Goal: Transaction & Acquisition: Purchase product/service

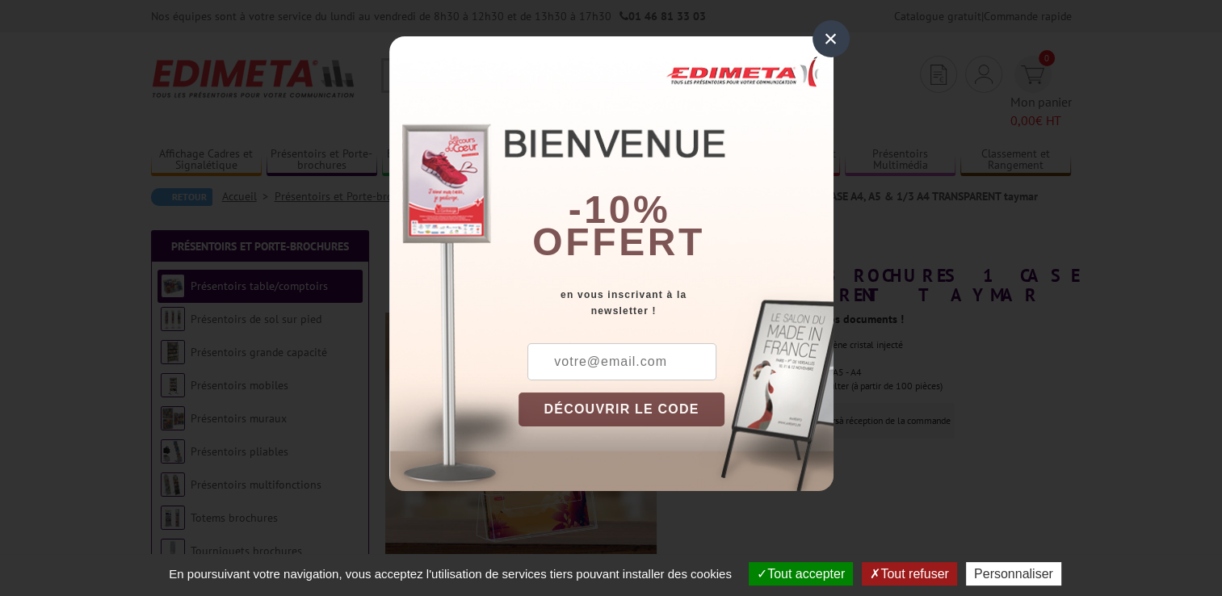
click at [838, 36] on div "×" at bounding box center [830, 38] width 37 height 37
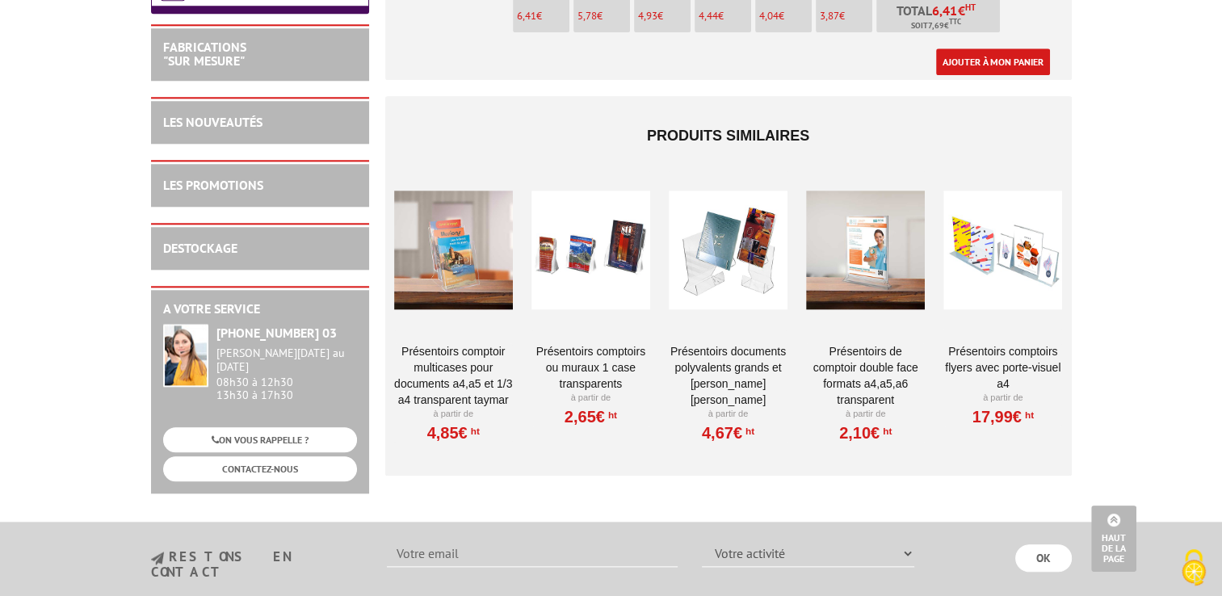
scroll to position [1615, 0]
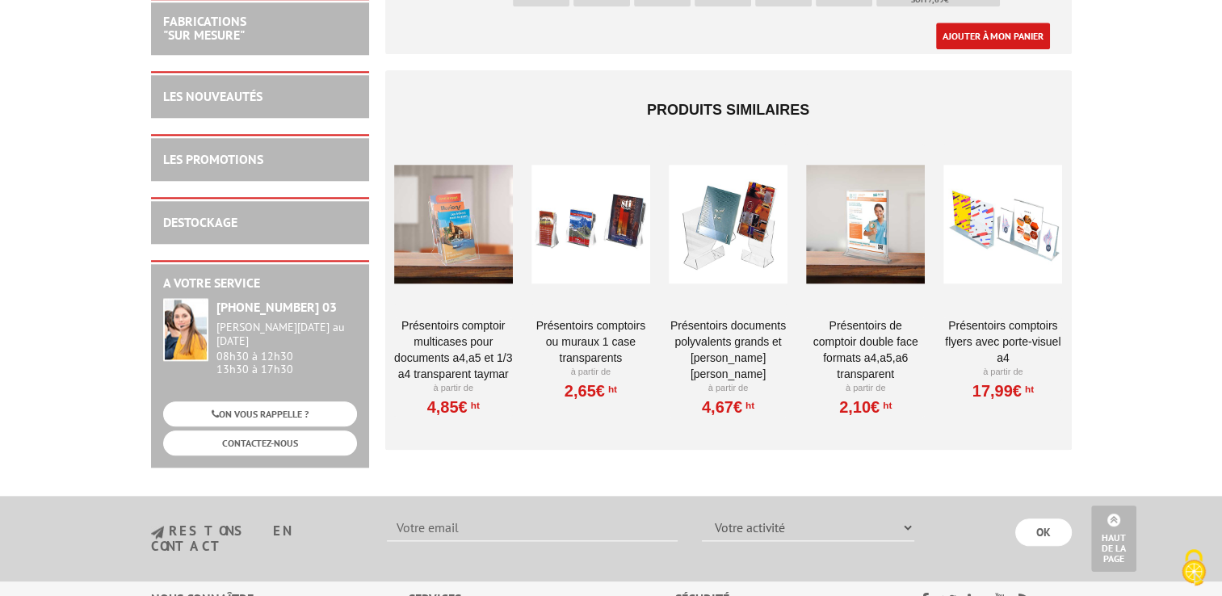
click at [607, 246] on div at bounding box center [590, 225] width 119 height 162
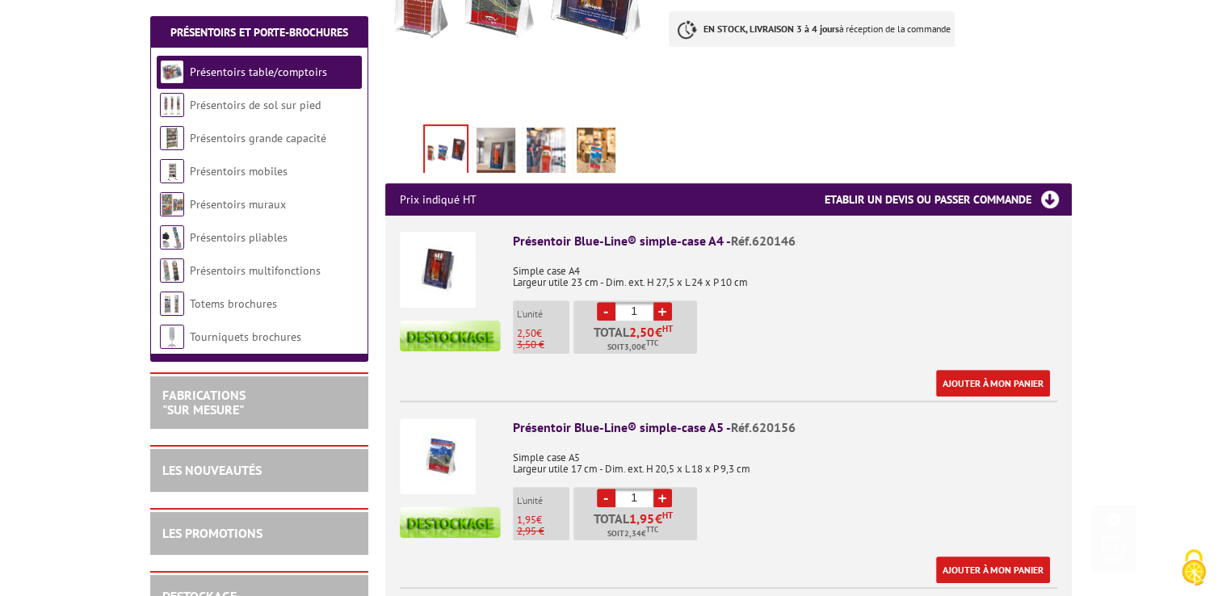
scroll to position [485, 0]
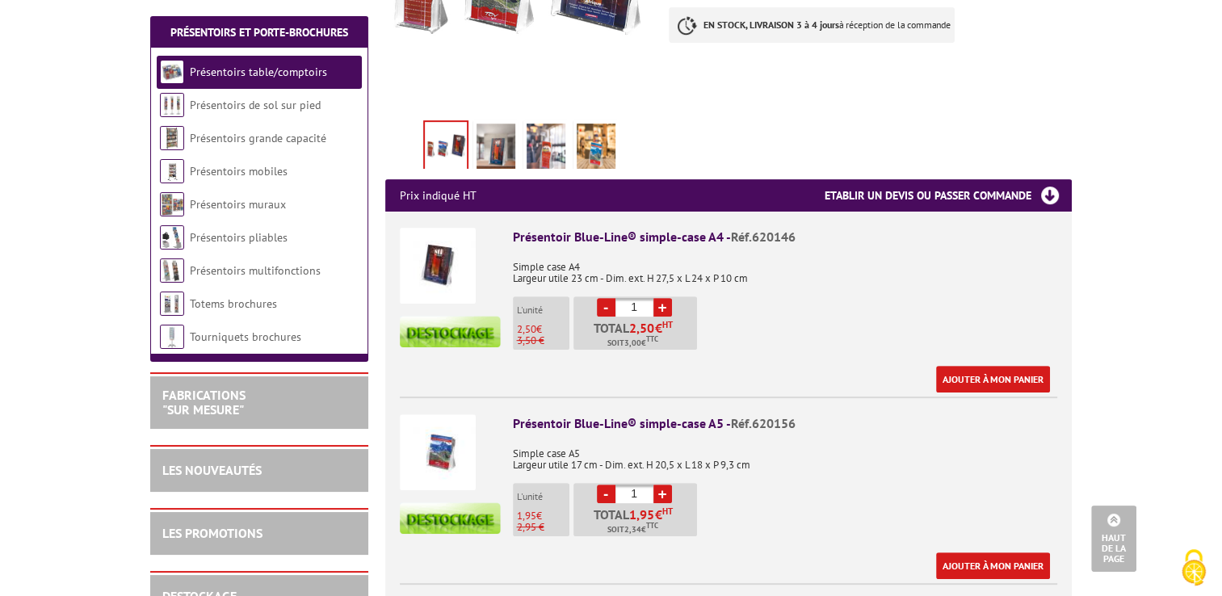
click at [664, 298] on link "+" at bounding box center [662, 307] width 19 height 19
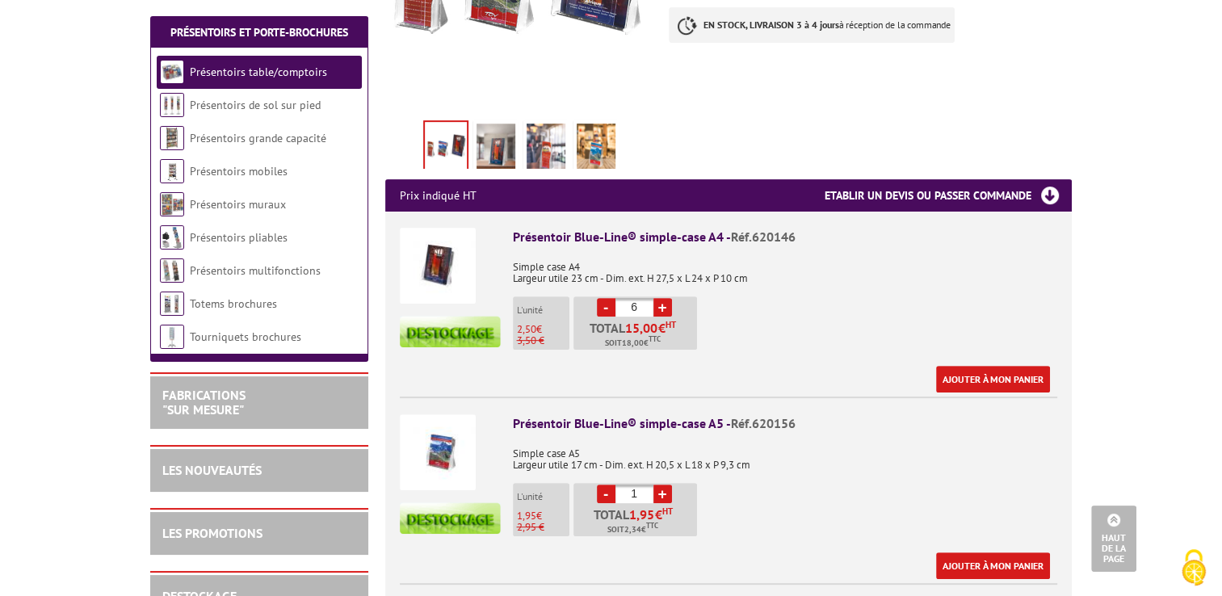
click at [602, 298] on link "-" at bounding box center [606, 307] width 19 height 19
type input "5"
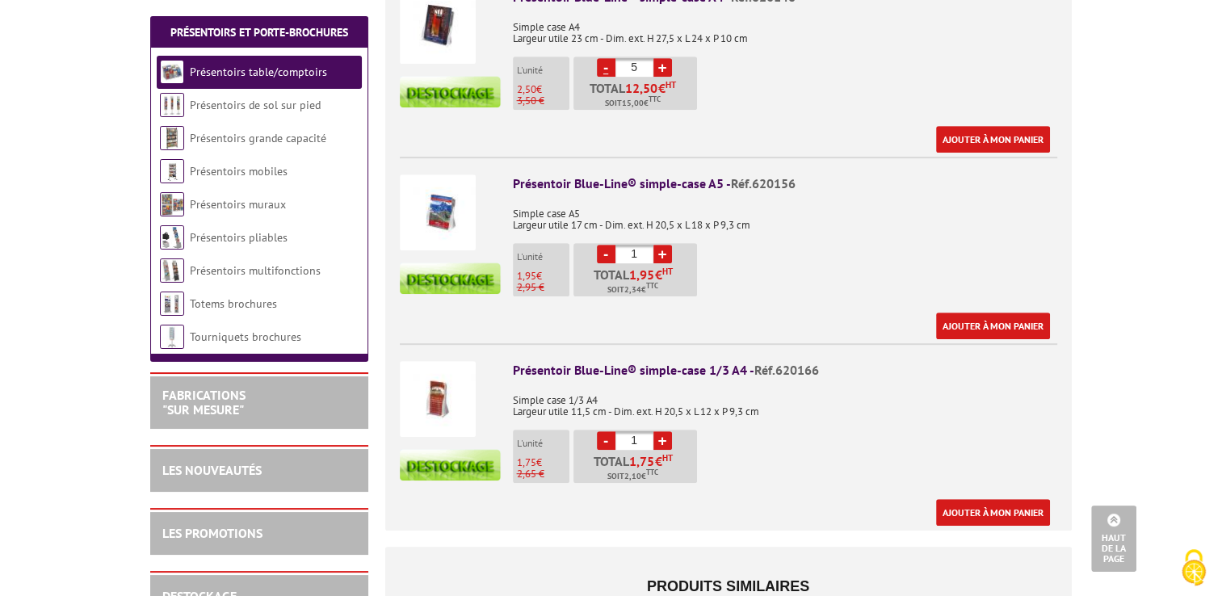
scroll to position [727, 0]
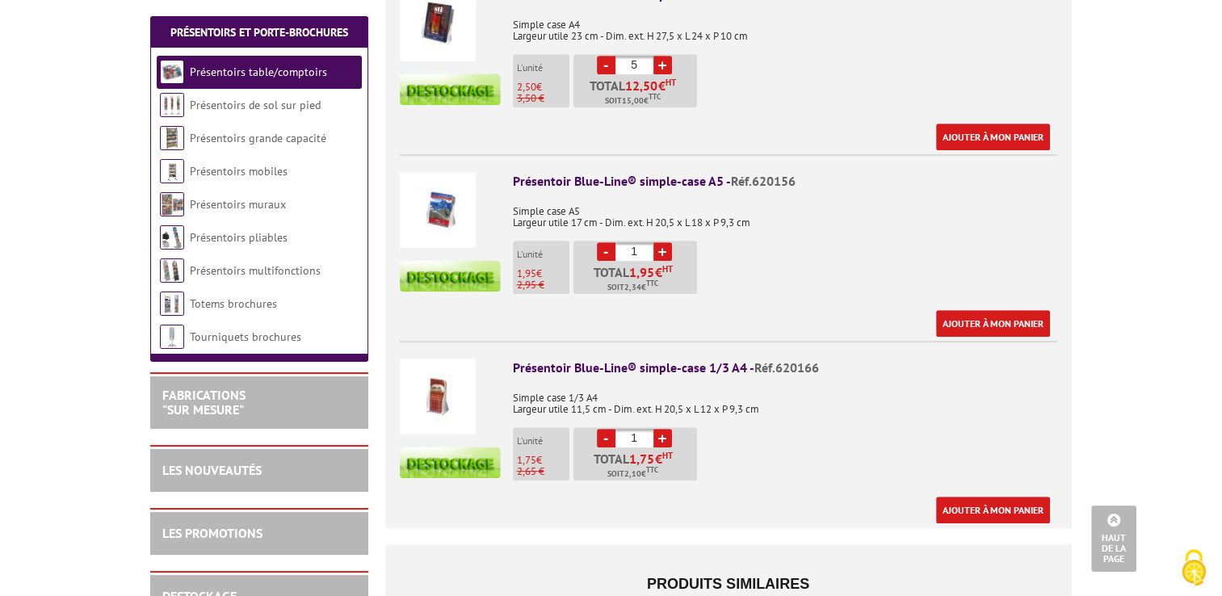
click at [663, 242] on link "+" at bounding box center [662, 251] width 19 height 19
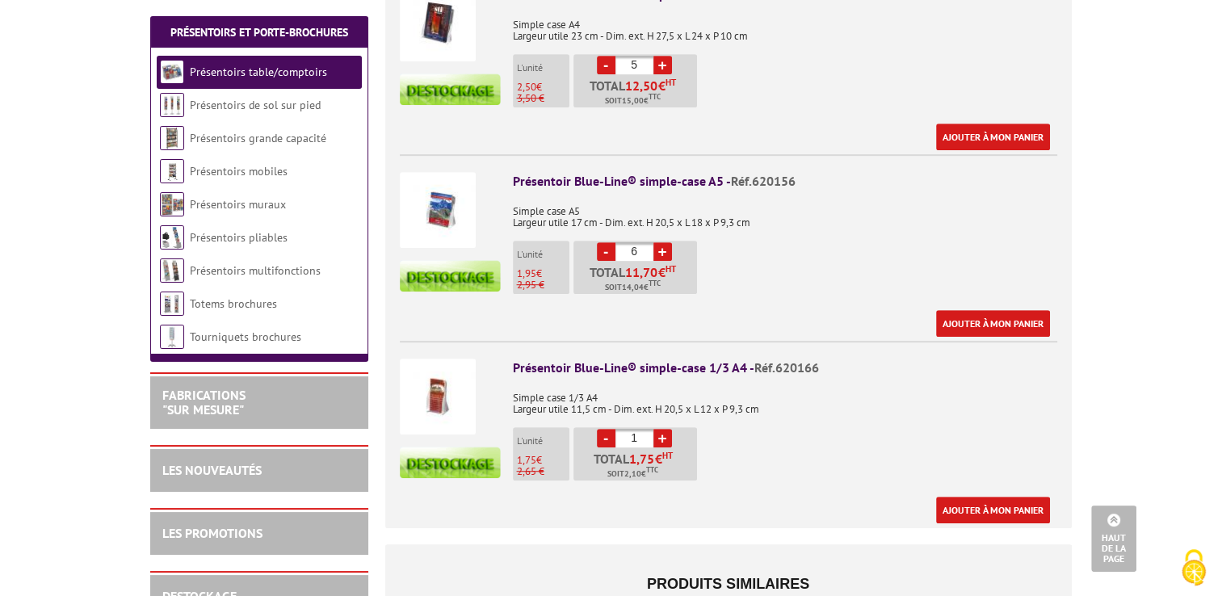
click at [602, 242] on link "-" at bounding box center [606, 251] width 19 height 19
type input "5"
click at [663, 429] on link "+" at bounding box center [662, 438] width 19 height 19
click at [664, 429] on link "+" at bounding box center [662, 438] width 19 height 19
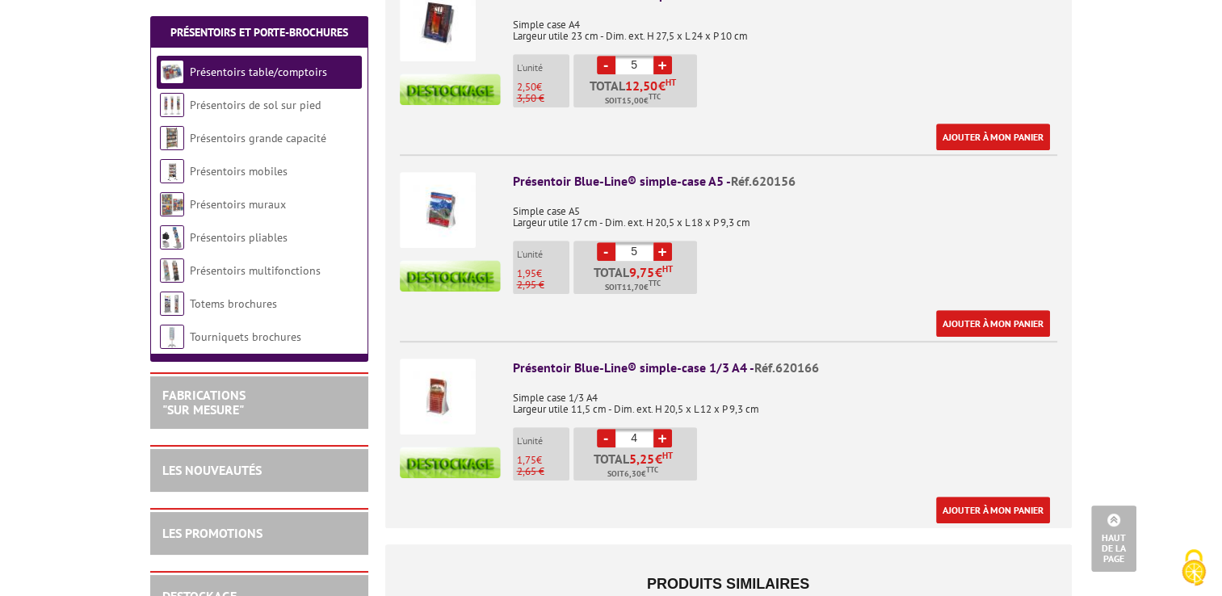
click at [664, 429] on link "+" at bounding box center [662, 438] width 19 height 19
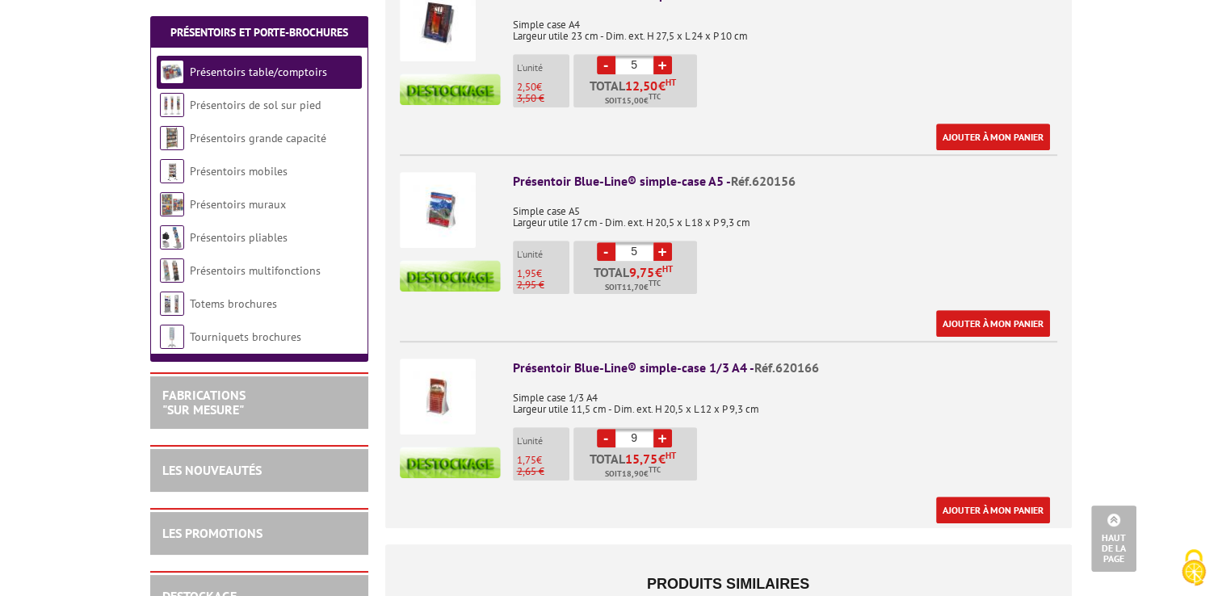
click at [664, 429] on link "+" at bounding box center [662, 438] width 19 height 19
type input "10"
click at [1025, 124] on link "Ajouter à mon panier" at bounding box center [993, 137] width 114 height 27
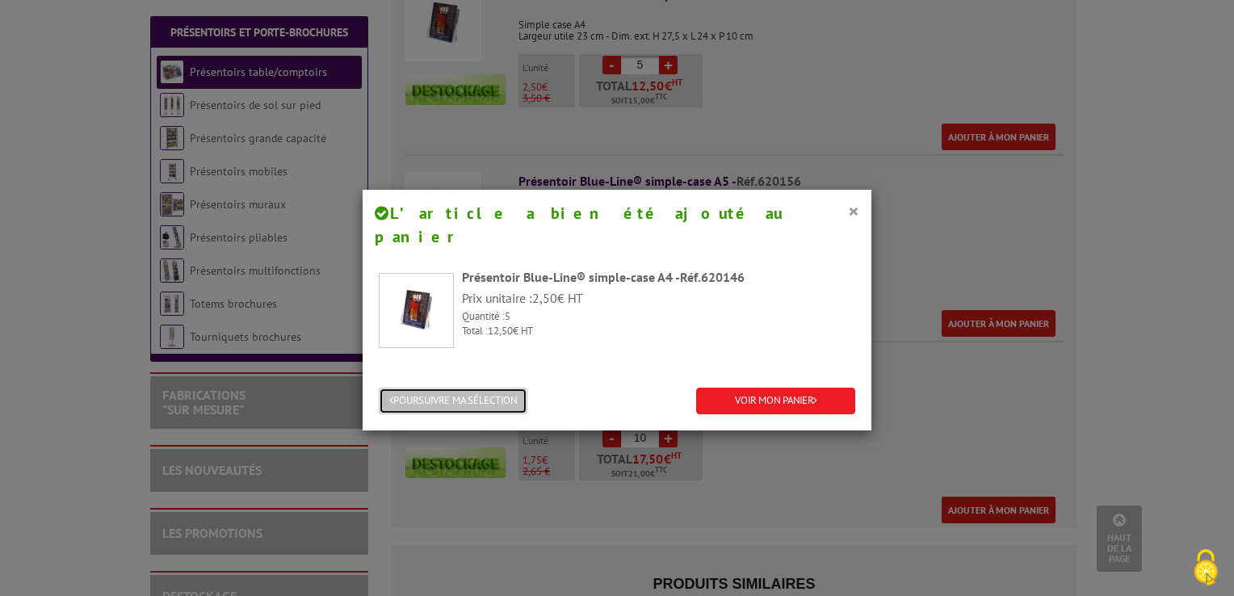
click at [483, 388] on button "POURSUIVRE MA SÉLECTION" at bounding box center [453, 401] width 149 height 27
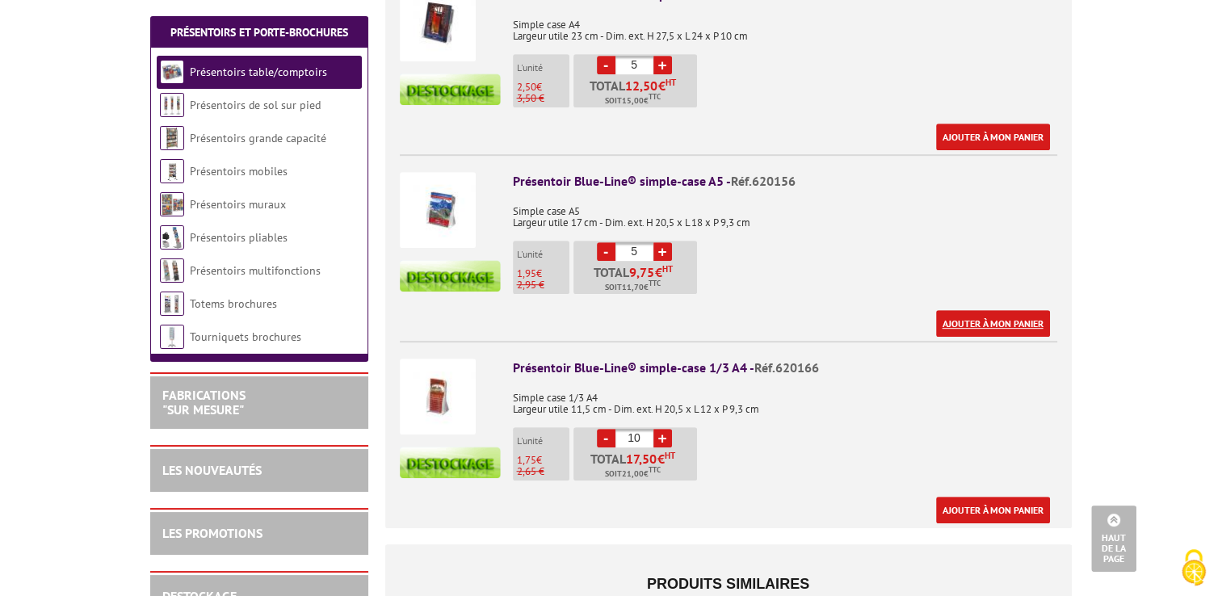
click at [1012, 310] on link "Ajouter à mon panier" at bounding box center [993, 323] width 114 height 27
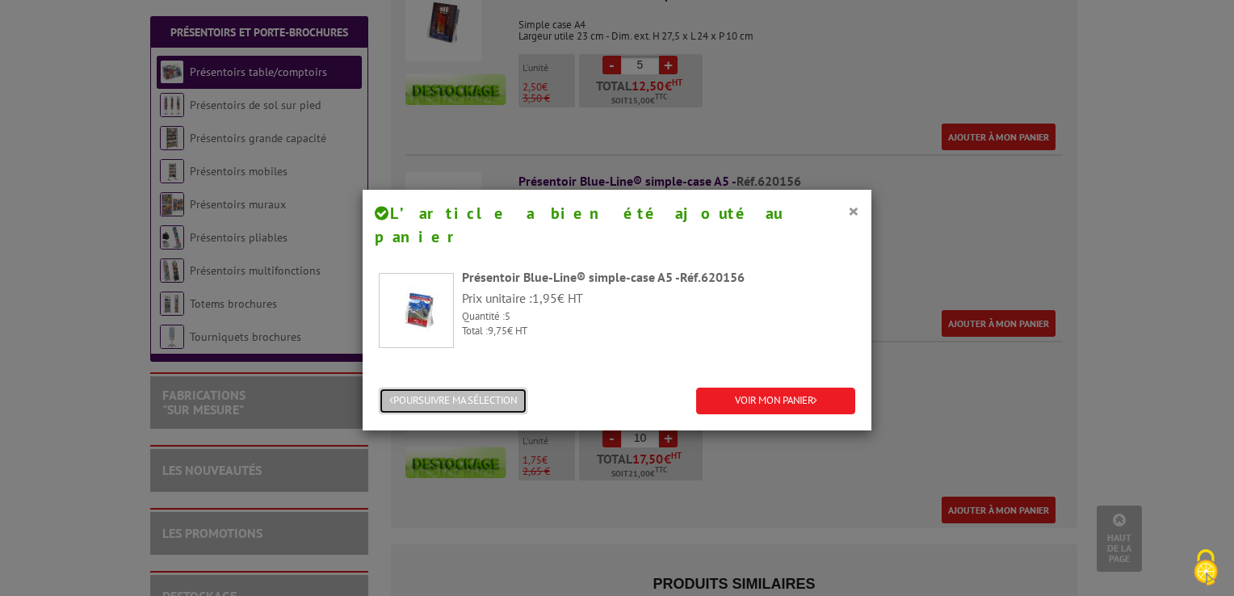
click at [394, 388] on button "POURSUIVRE MA SÉLECTION" at bounding box center [453, 401] width 149 height 27
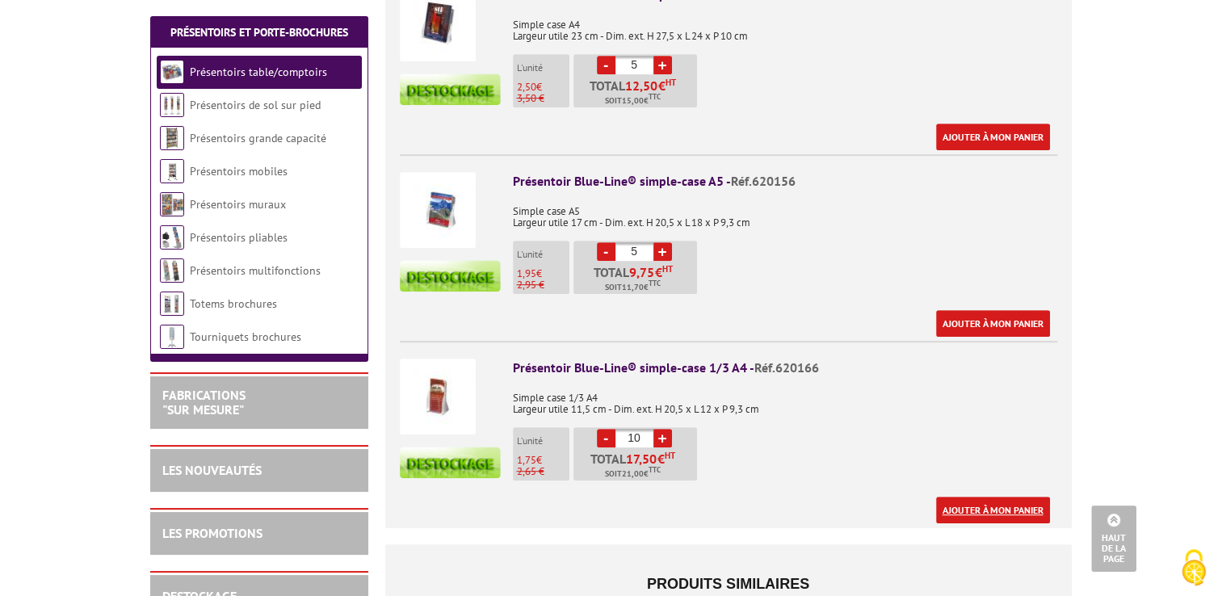
click at [985, 497] on link "Ajouter à mon panier" at bounding box center [993, 510] width 114 height 27
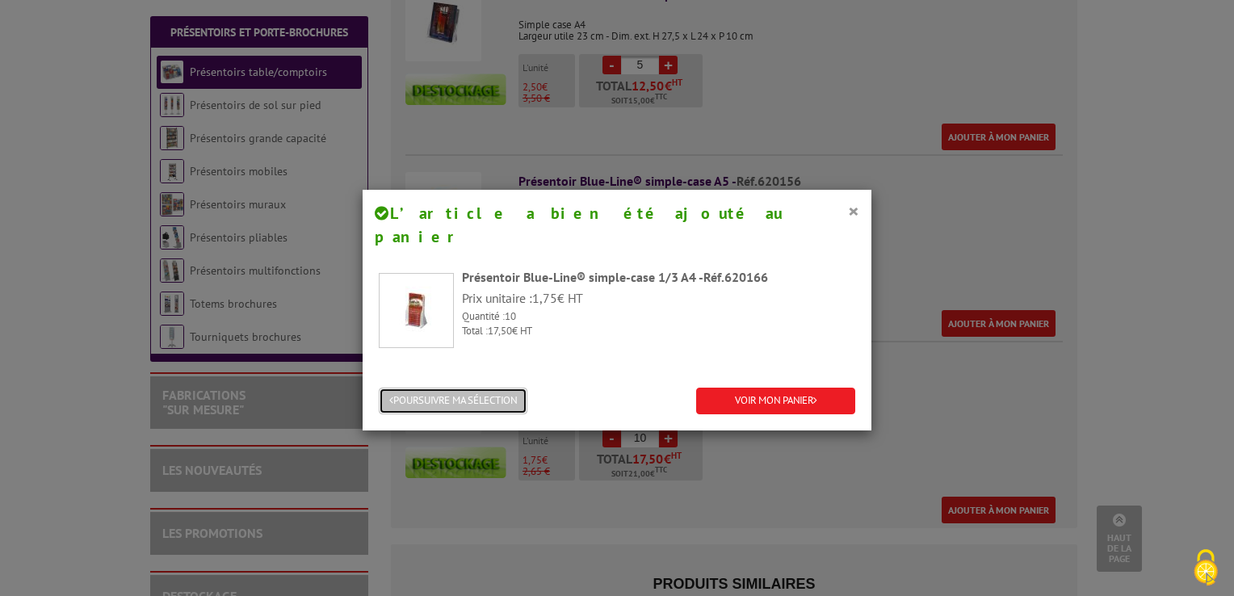
click at [501, 388] on button "POURSUIVRE MA SÉLECTION" at bounding box center [453, 401] width 149 height 27
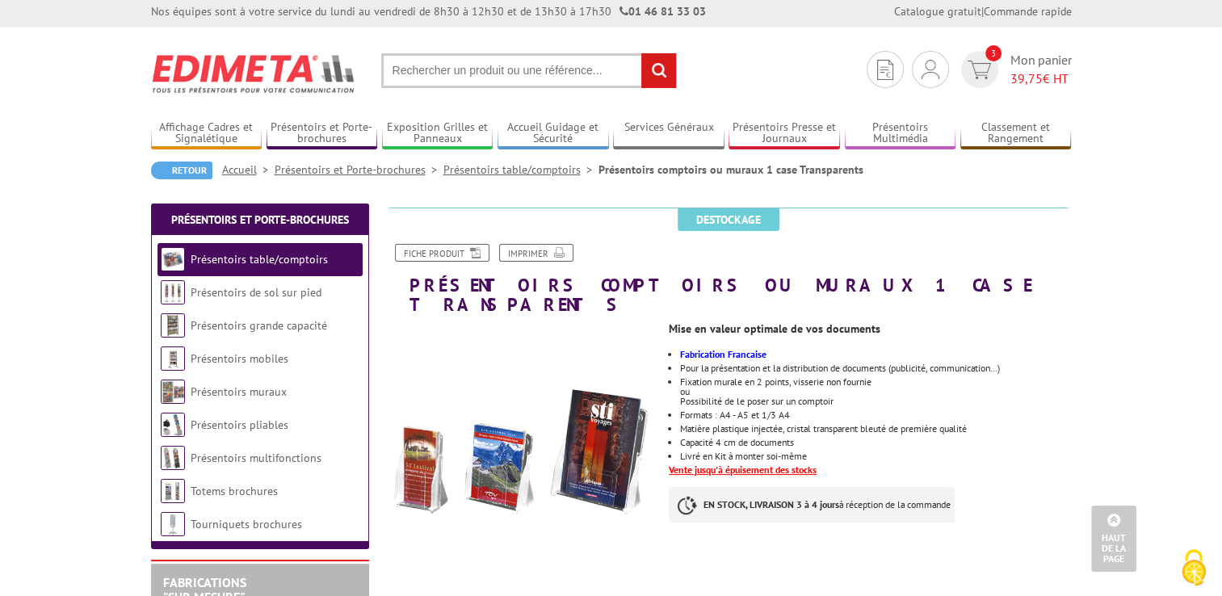
scroll to position [0, 0]
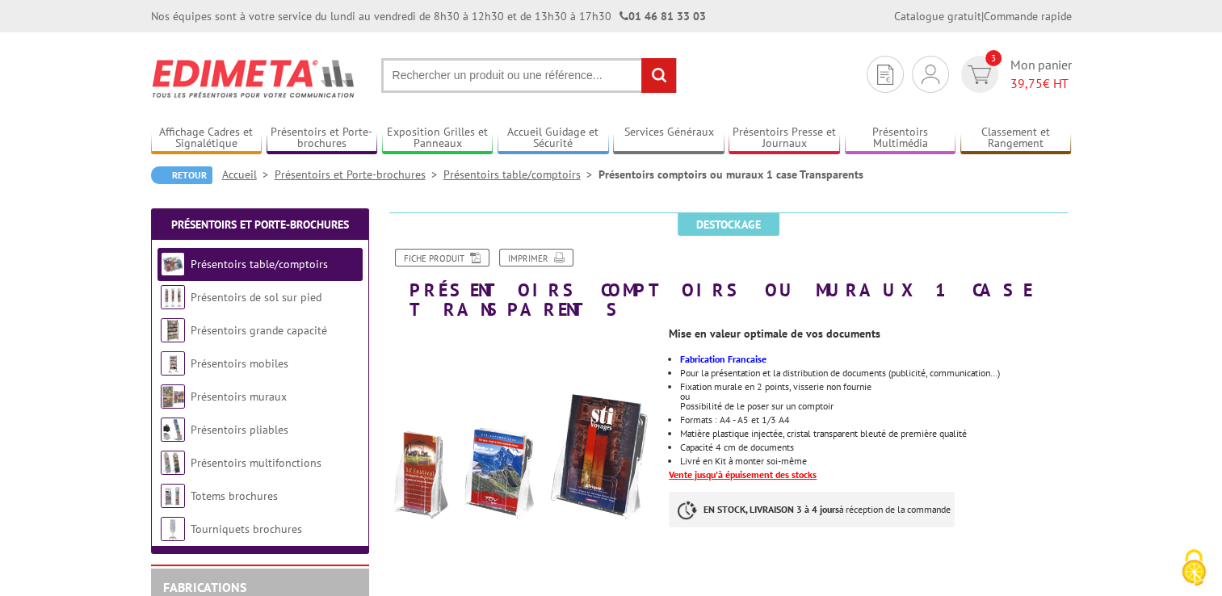
click at [516, 175] on link "Présentoirs table/comptoirs" at bounding box center [520, 174] width 155 height 15
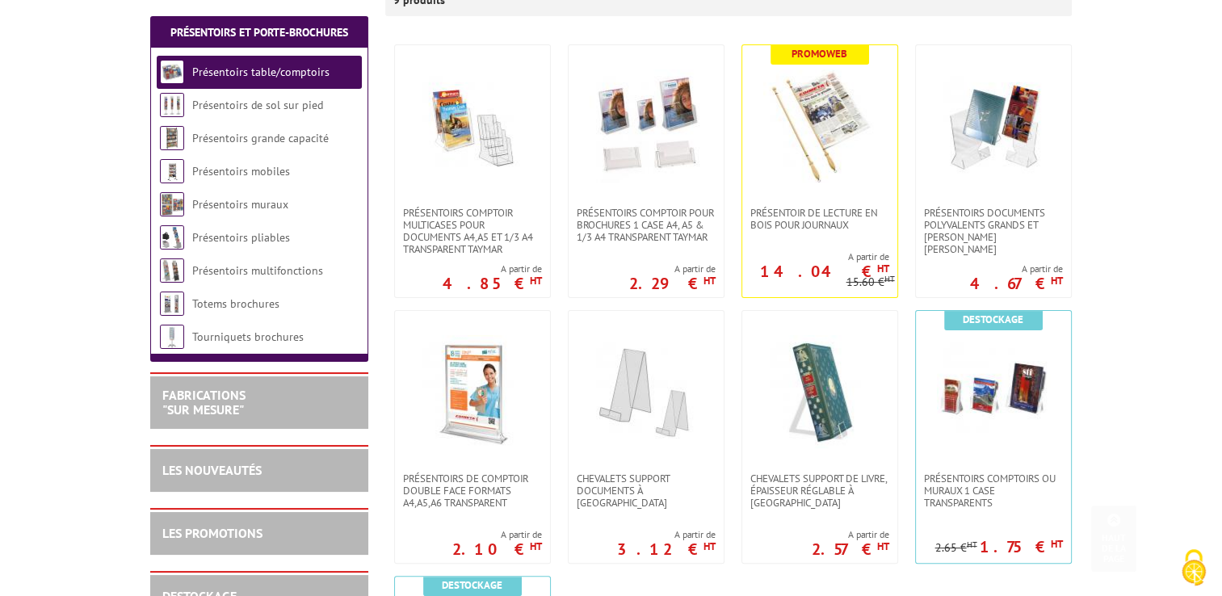
scroll to position [485, 0]
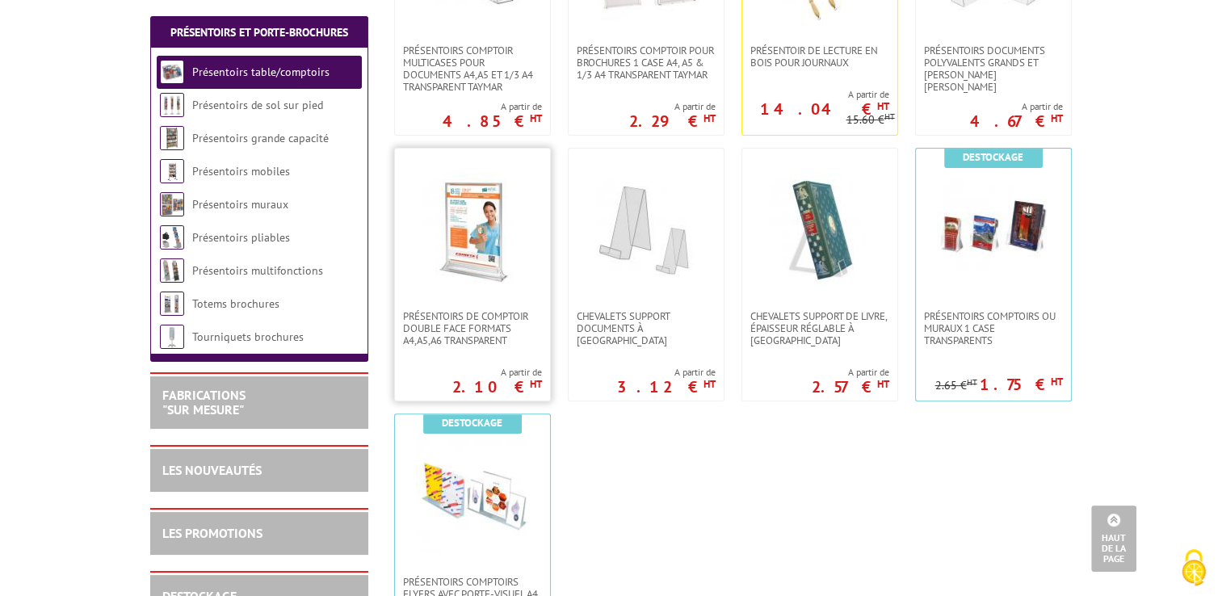
click at [497, 292] on link at bounding box center [472, 230] width 155 height 162
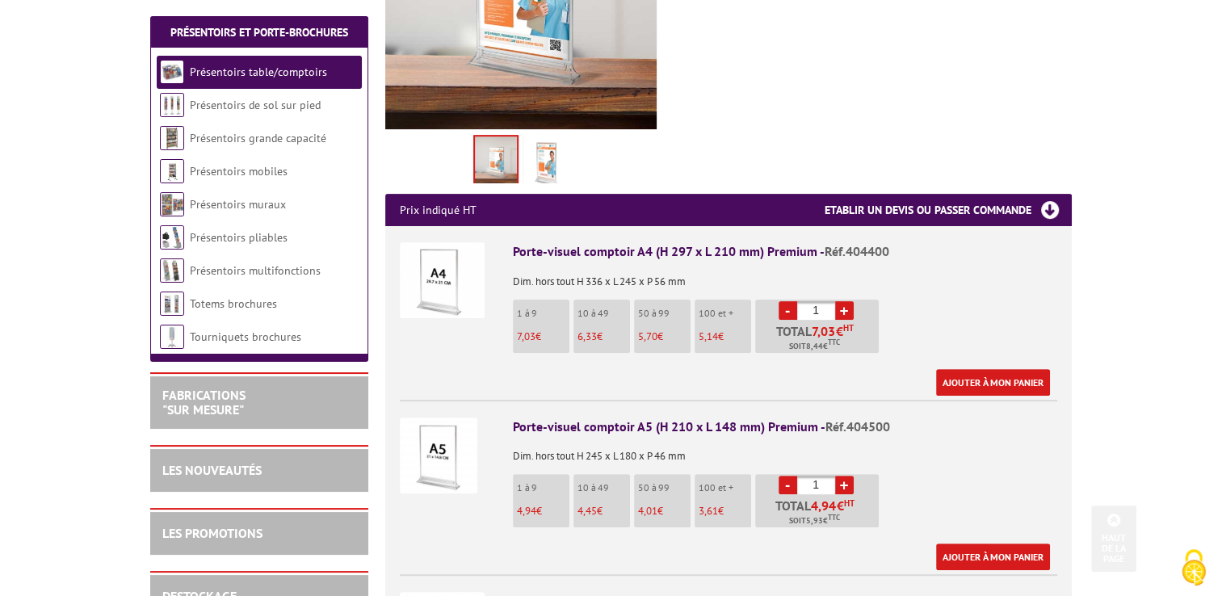
scroll to position [485, 0]
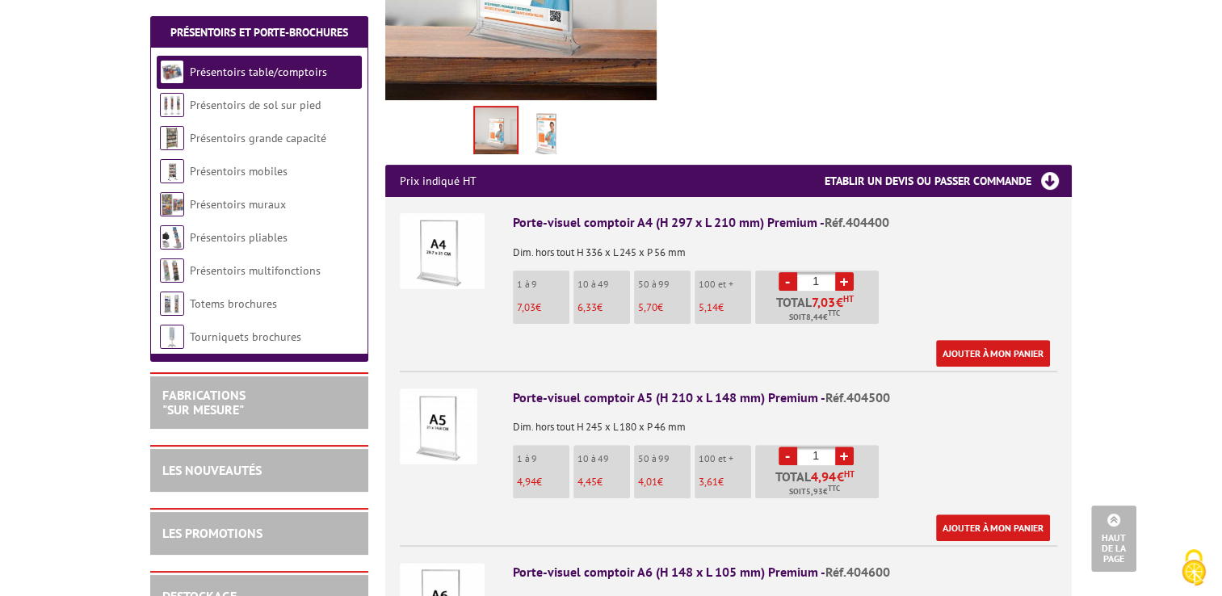
click at [845, 447] on link "+" at bounding box center [844, 456] width 19 height 19
click at [783, 447] on link "-" at bounding box center [787, 456] width 19 height 19
type input "3"
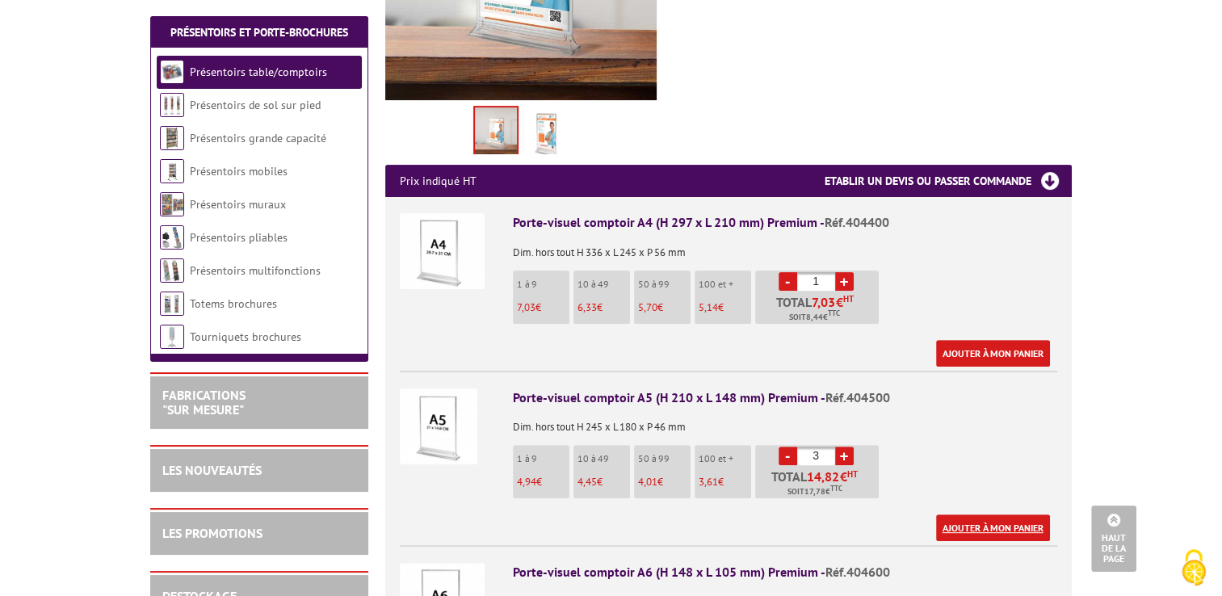
click at [972, 514] on link "Ajouter à mon panier" at bounding box center [993, 527] width 114 height 27
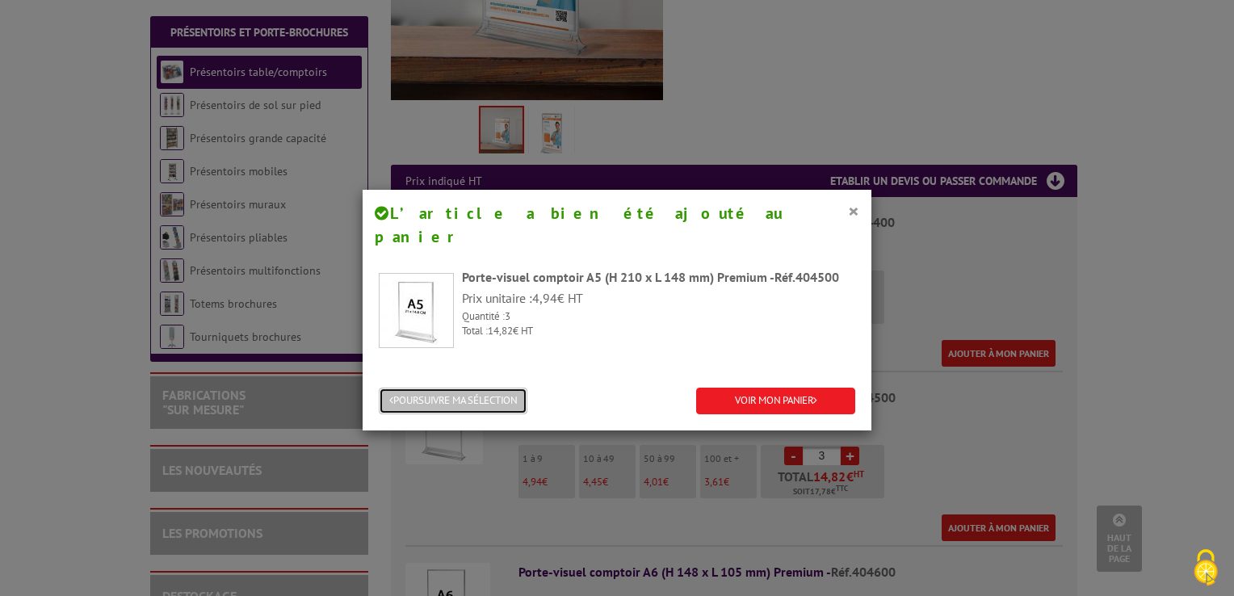
click at [481, 388] on button "POURSUIVRE MA SÉLECTION" at bounding box center [453, 401] width 149 height 27
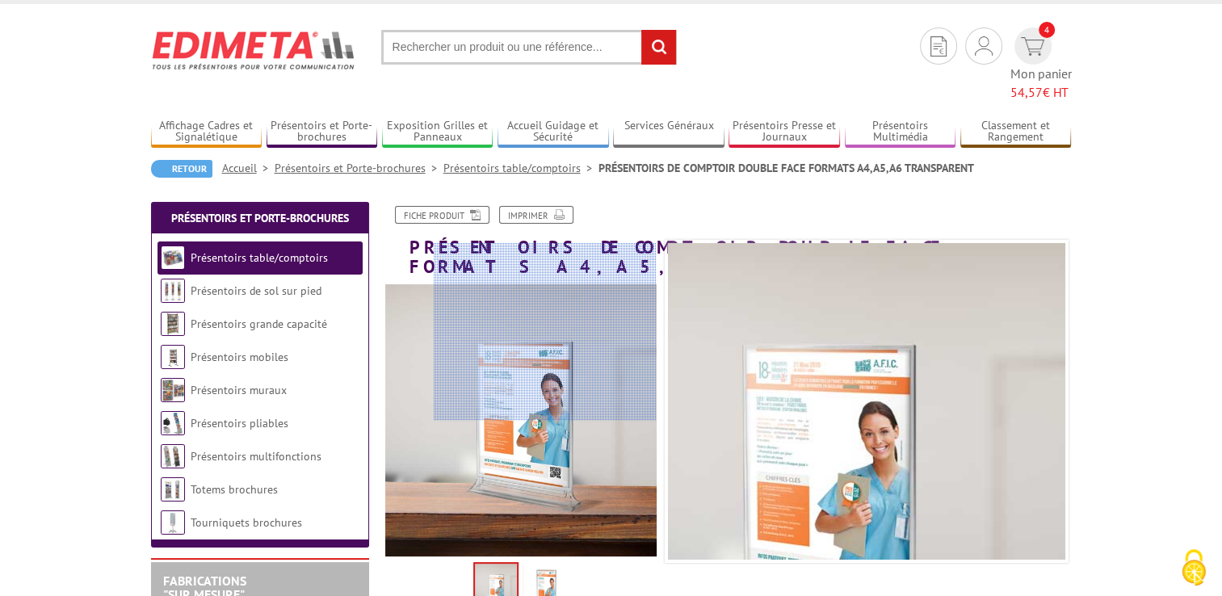
scroll to position [0, 0]
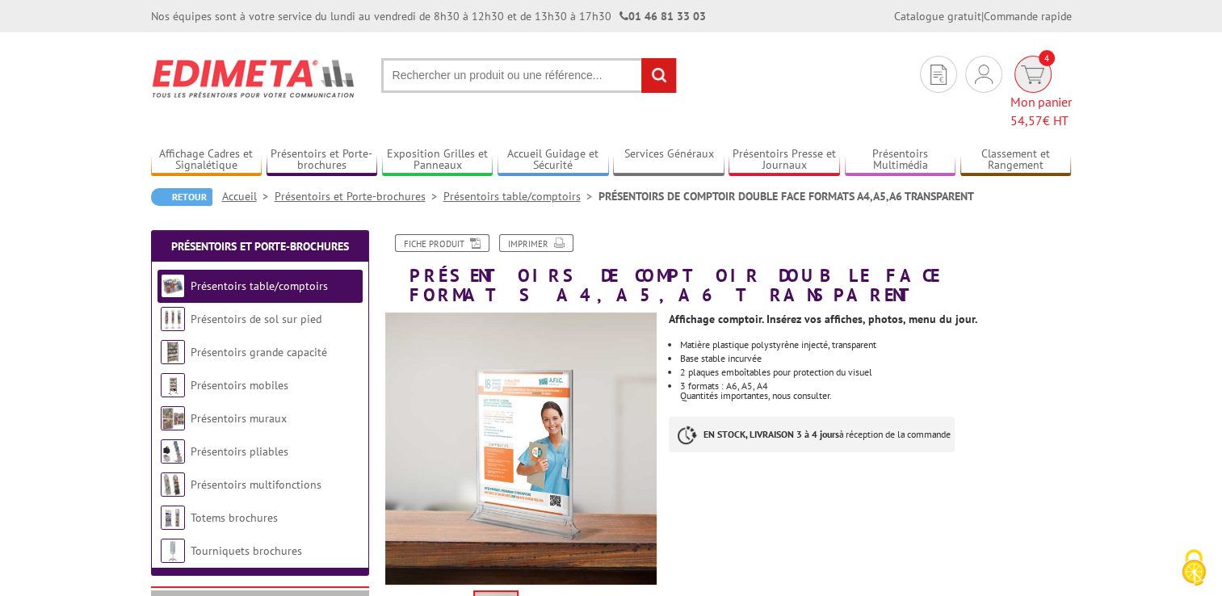
click at [1022, 93] on span "Mon panier 54,57 € HT" at bounding box center [1040, 111] width 61 height 37
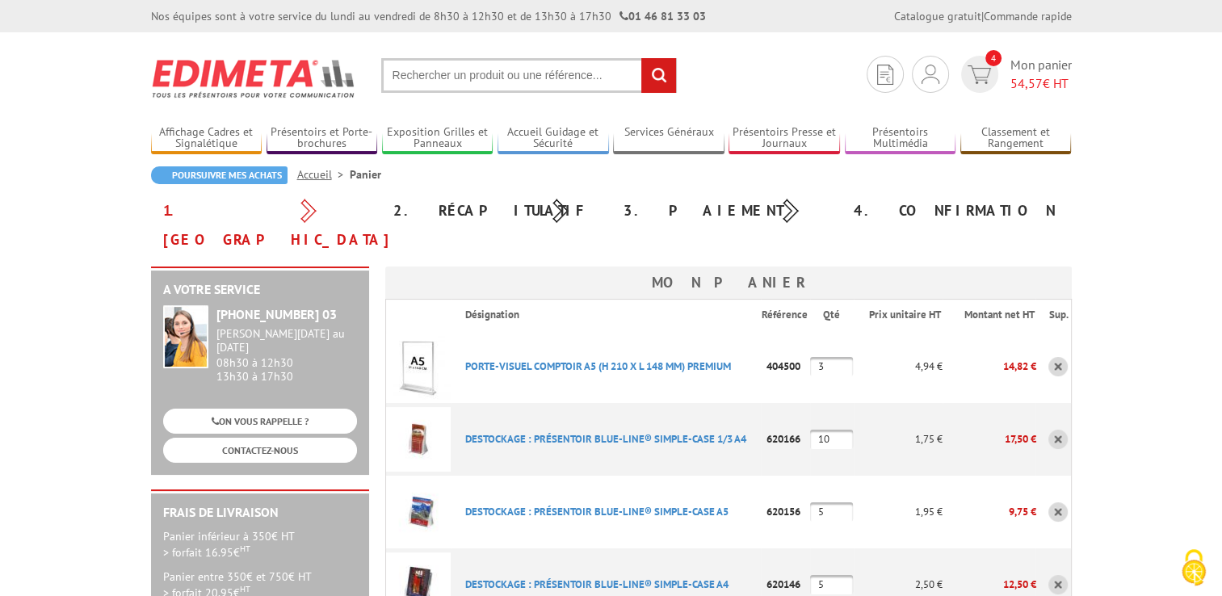
click at [417, 86] on input "text" at bounding box center [529, 75] width 296 height 35
click at [462, 73] on input "text" at bounding box center [529, 75] width 296 height 35
type input "t"
type input "c"
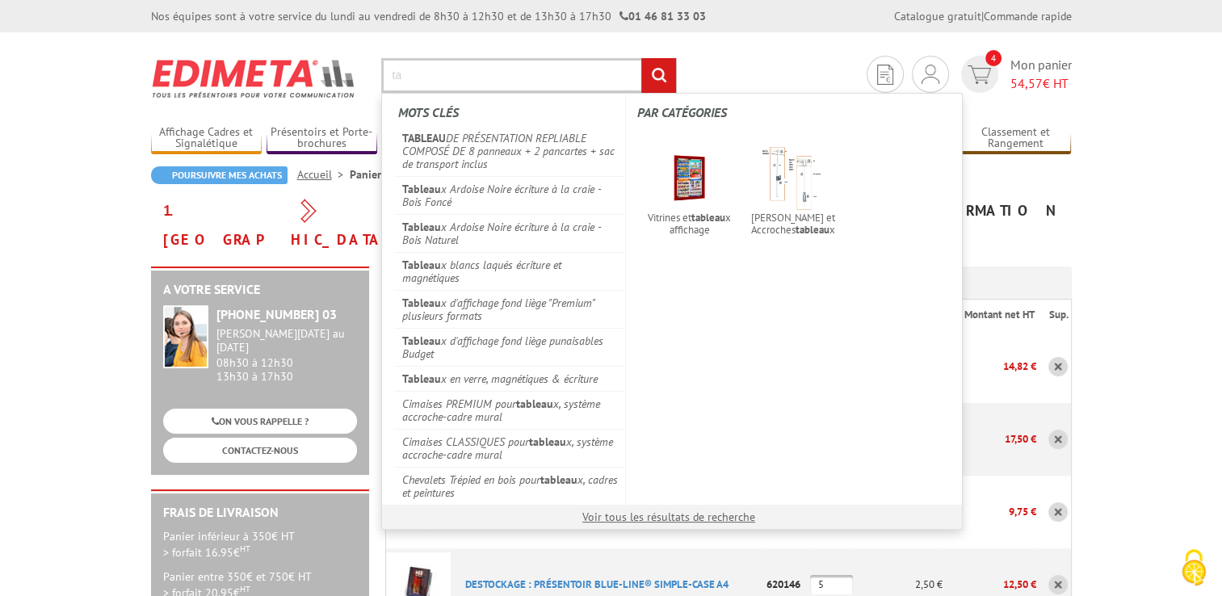
type input "t"
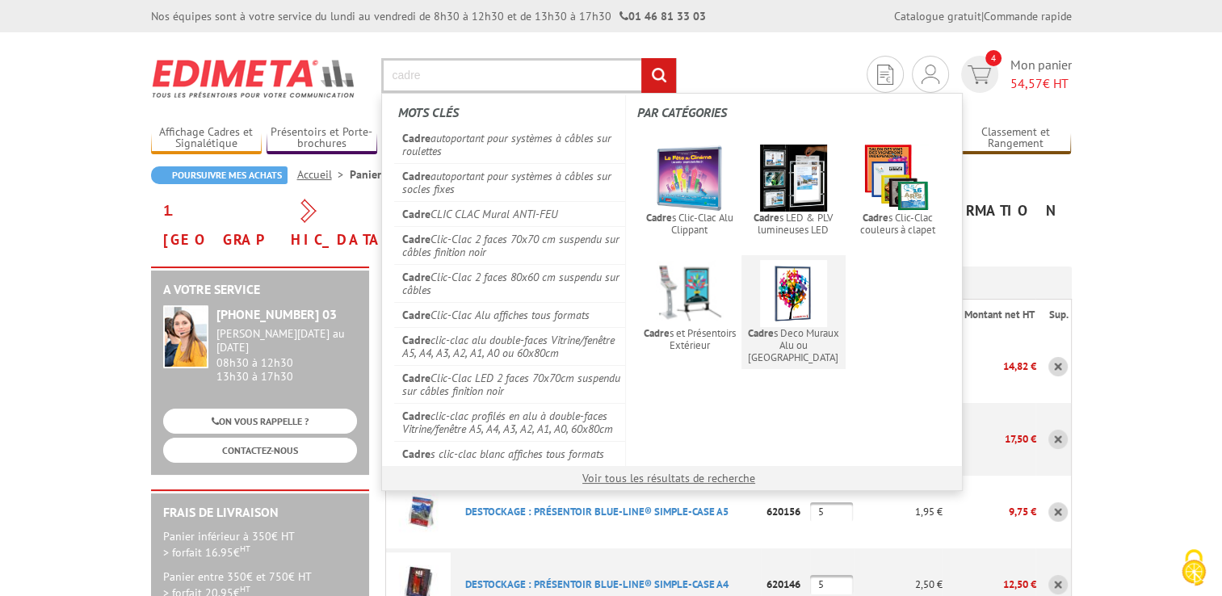
type input "cadre"
click at [784, 312] on img at bounding box center [793, 293] width 67 height 67
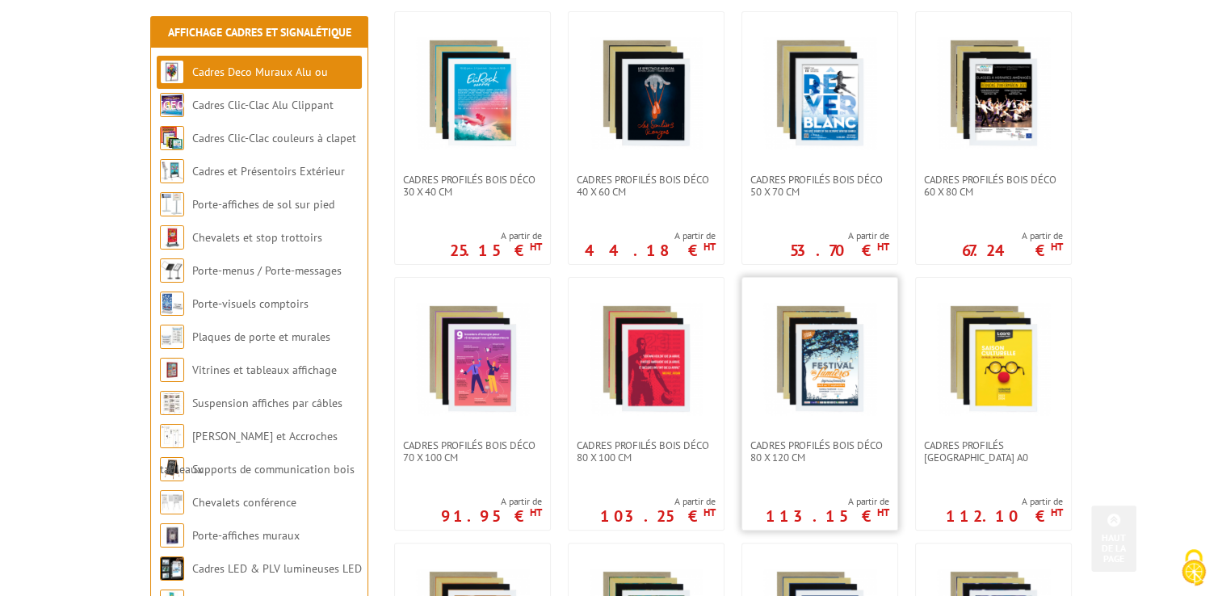
scroll to position [404, 0]
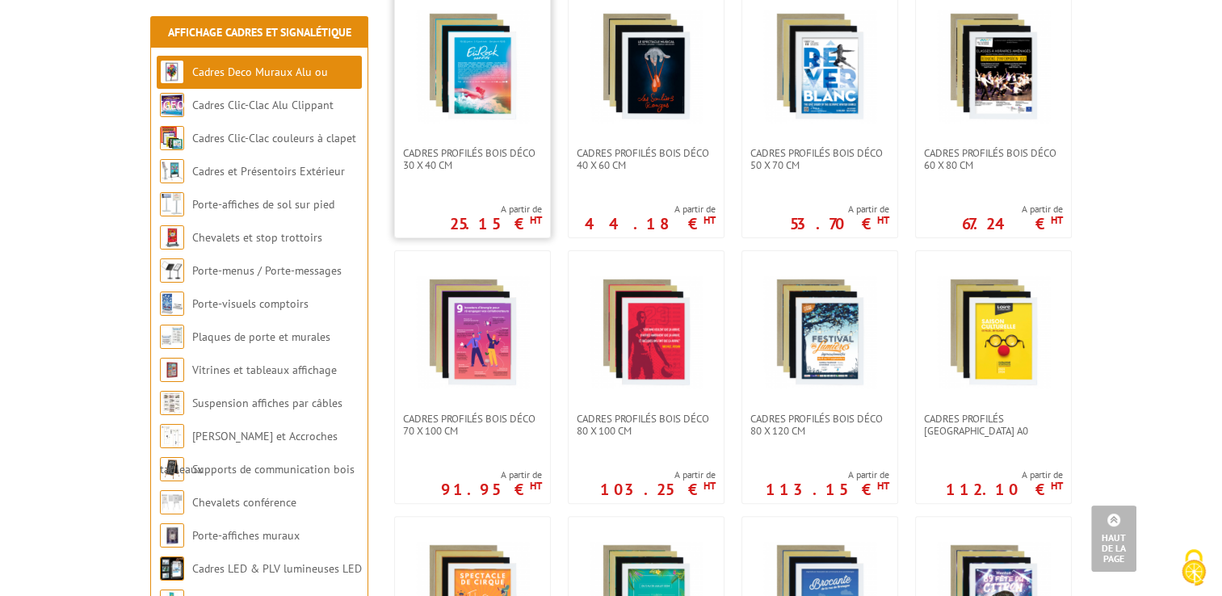
click at [461, 68] on img at bounding box center [472, 66] width 113 height 113
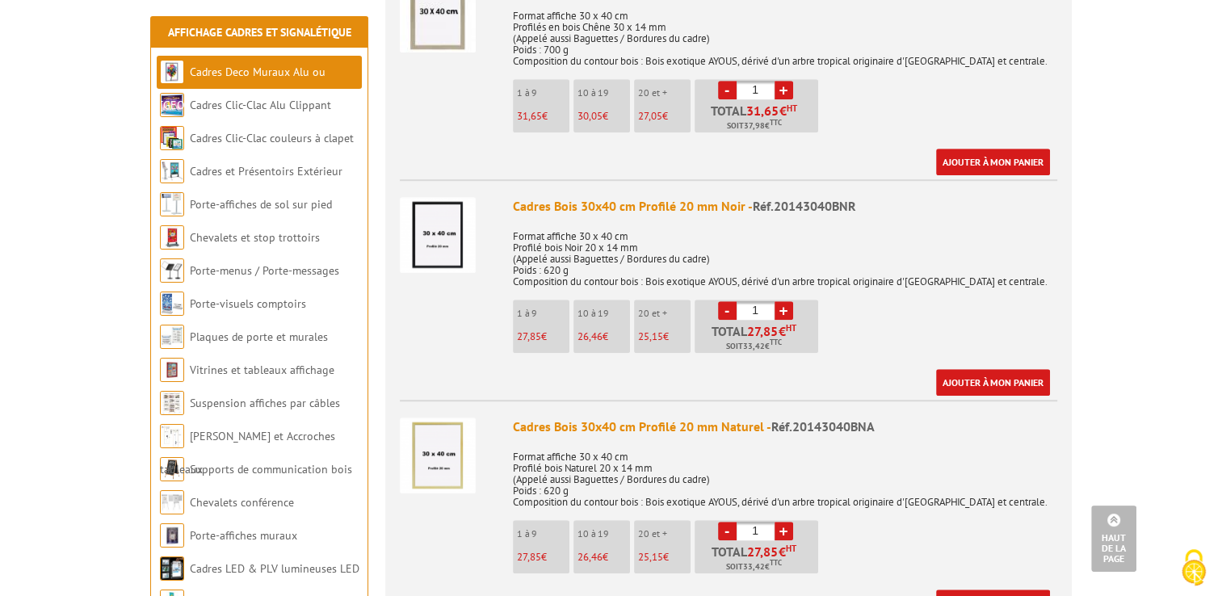
scroll to position [1131, 0]
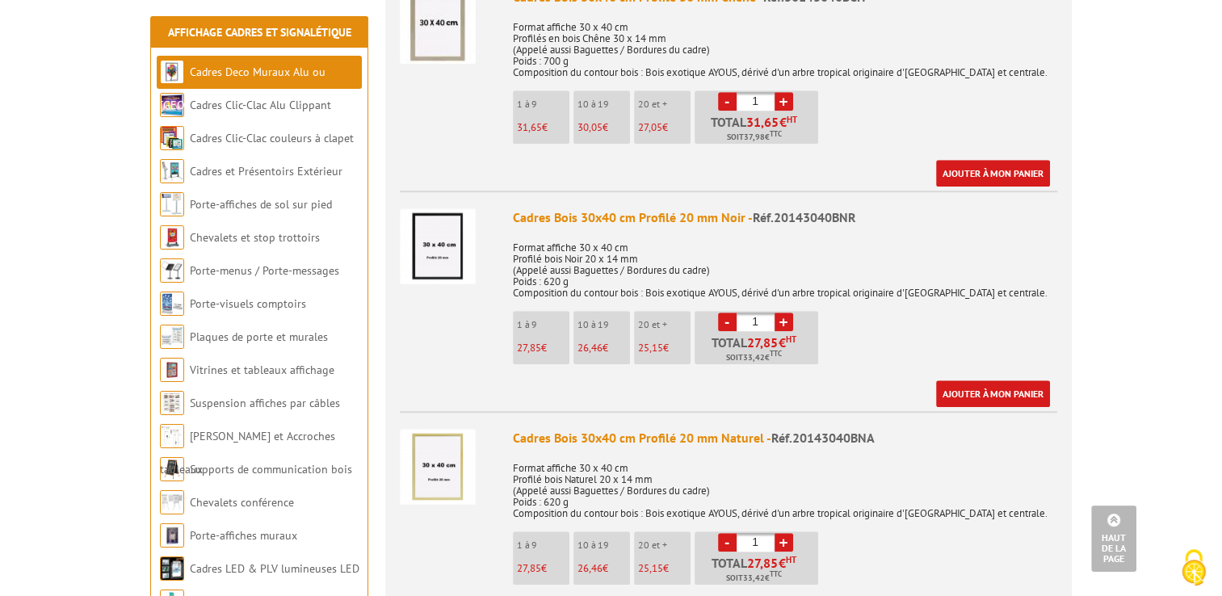
click at [785, 313] on link "+" at bounding box center [783, 322] width 19 height 19
click at [727, 313] on link "-" at bounding box center [727, 322] width 19 height 19
type input "2"
click at [967, 380] on link "Ajouter à mon panier" at bounding box center [993, 393] width 114 height 27
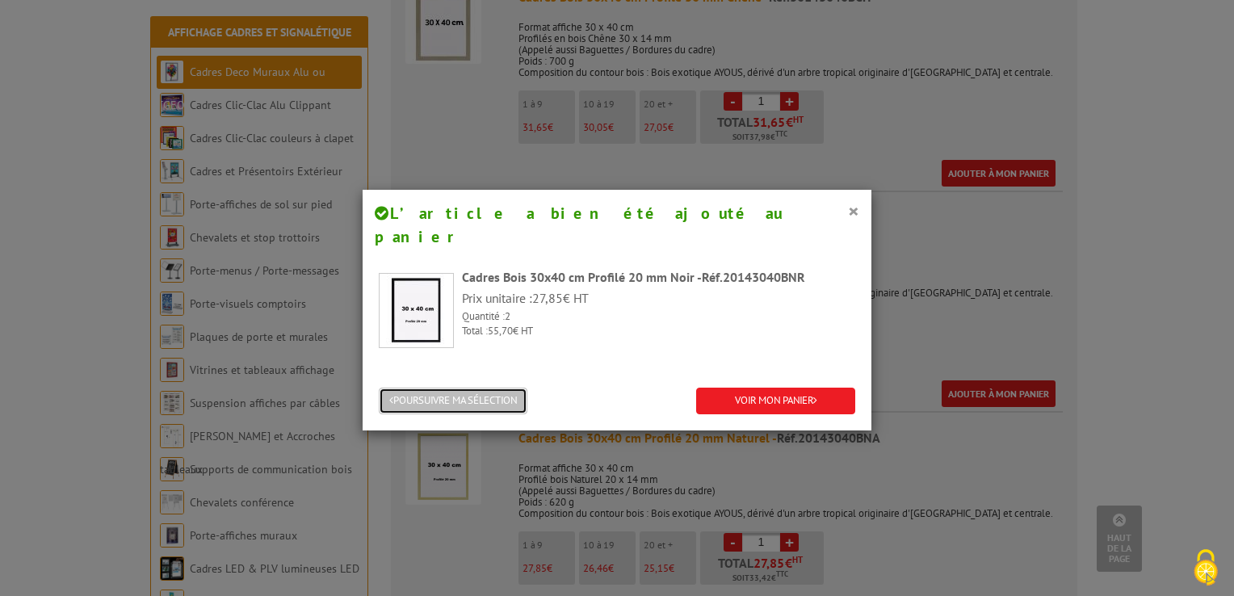
click at [426, 388] on button "POURSUIVRE MA SÉLECTION" at bounding box center [453, 401] width 149 height 27
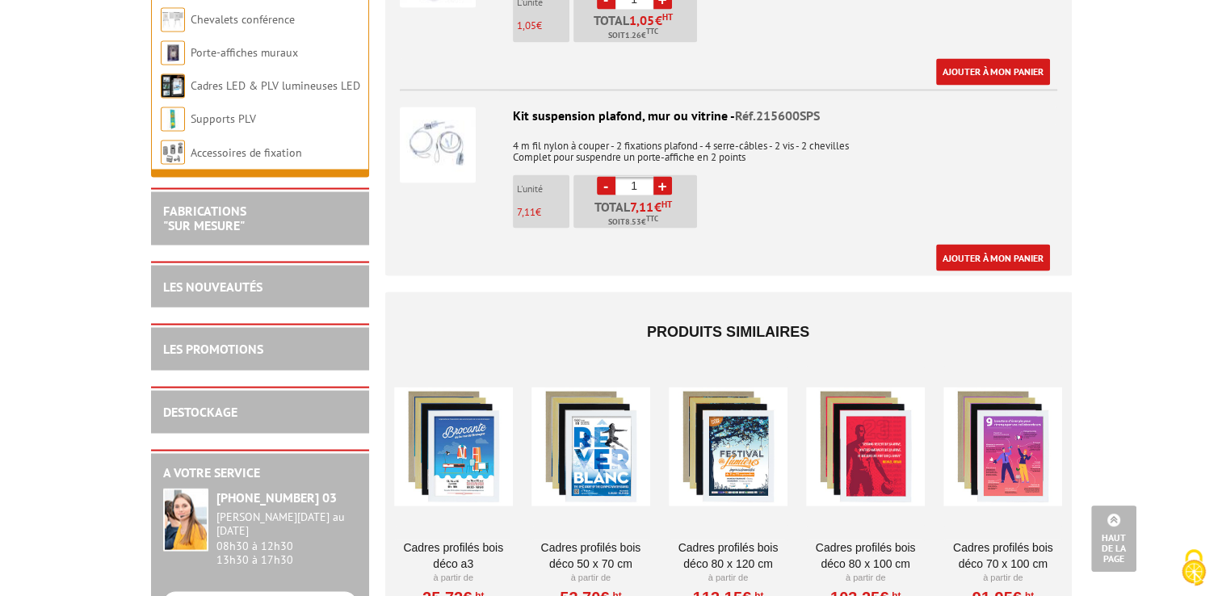
scroll to position [2826, 0]
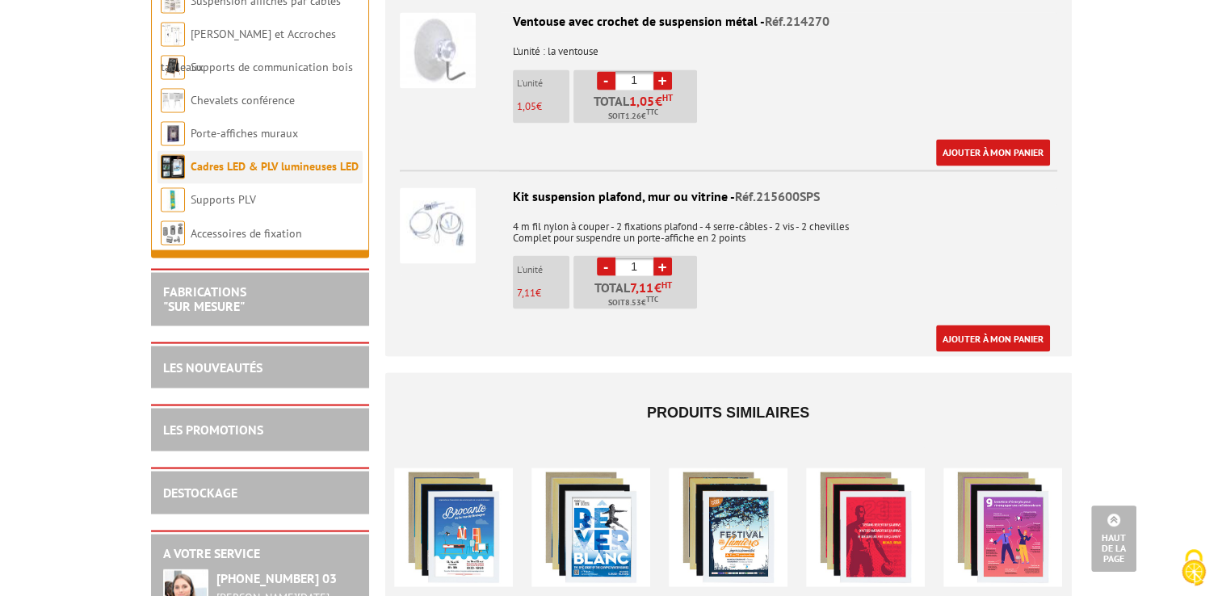
click at [283, 159] on link "Cadres LED & PLV lumineuses LED" at bounding box center [275, 166] width 168 height 15
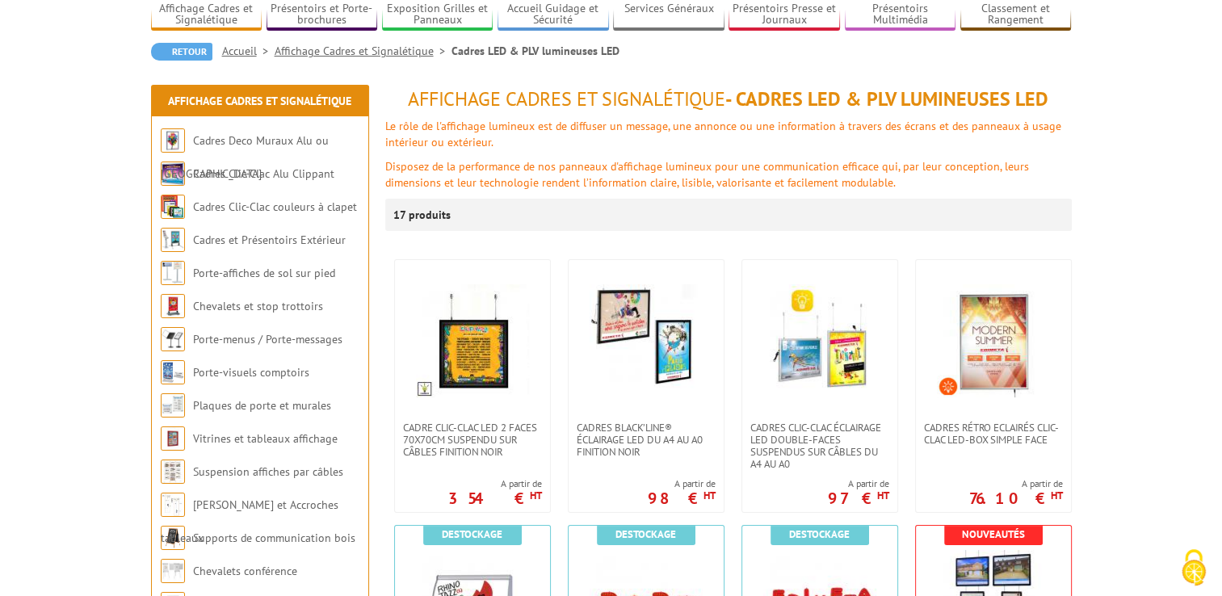
scroll to position [162, 0]
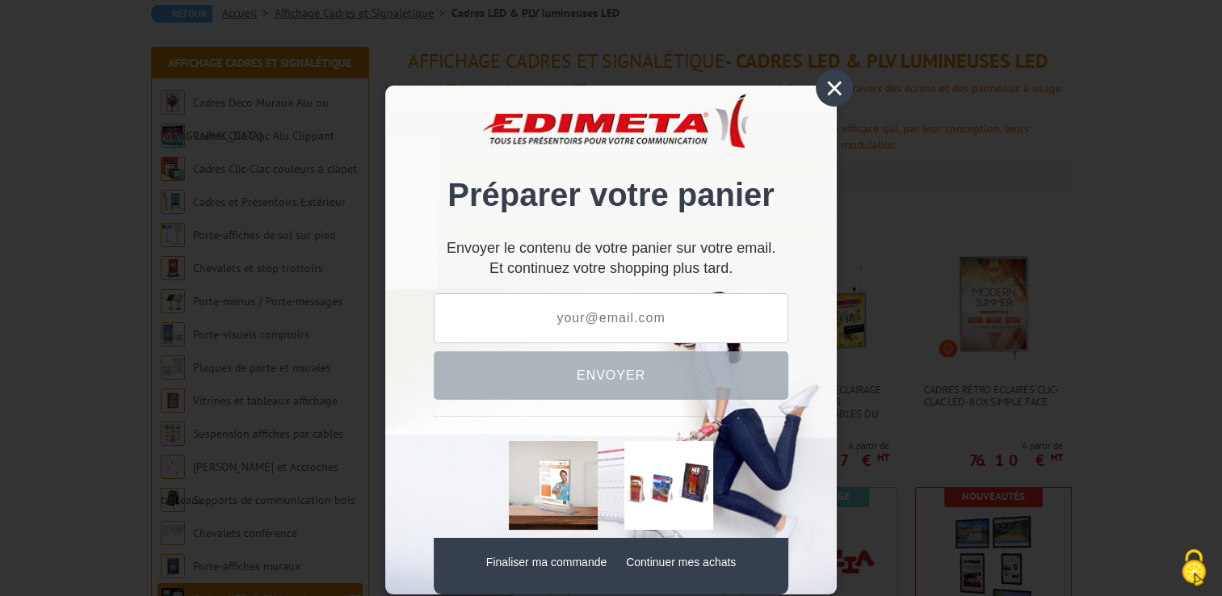
click at [826, 90] on div "×" at bounding box center [834, 87] width 37 height 37
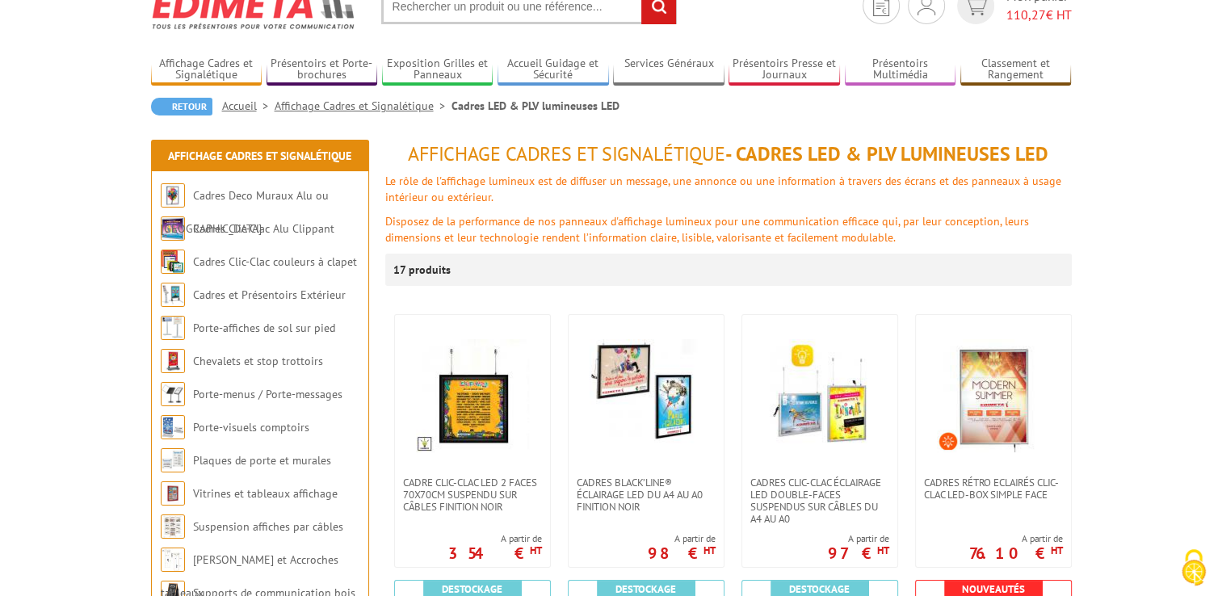
scroll to position [0, 0]
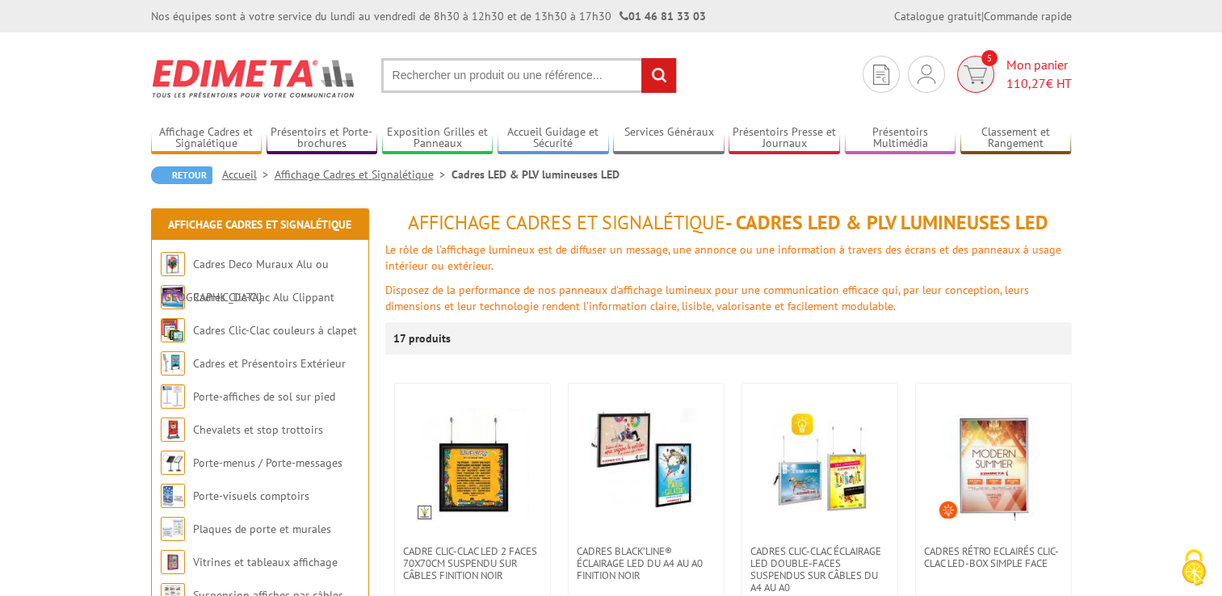
click at [1031, 82] on span "110,27" at bounding box center [1026, 83] width 40 height 16
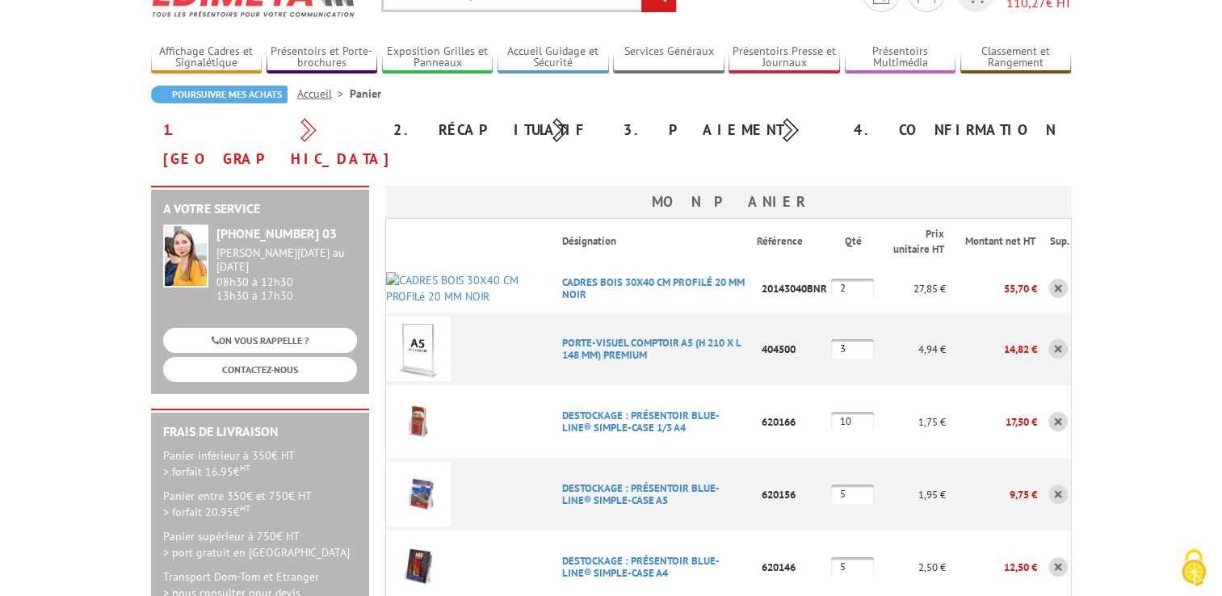
scroll to position [162, 0]
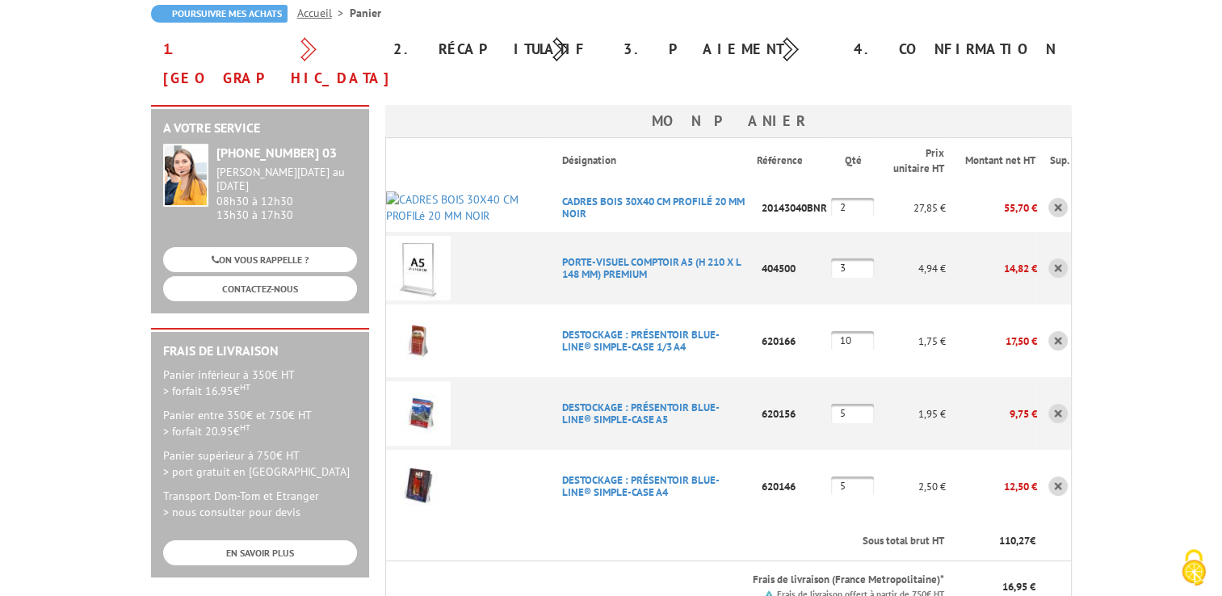
click at [858, 331] on input "10" at bounding box center [852, 340] width 43 height 19
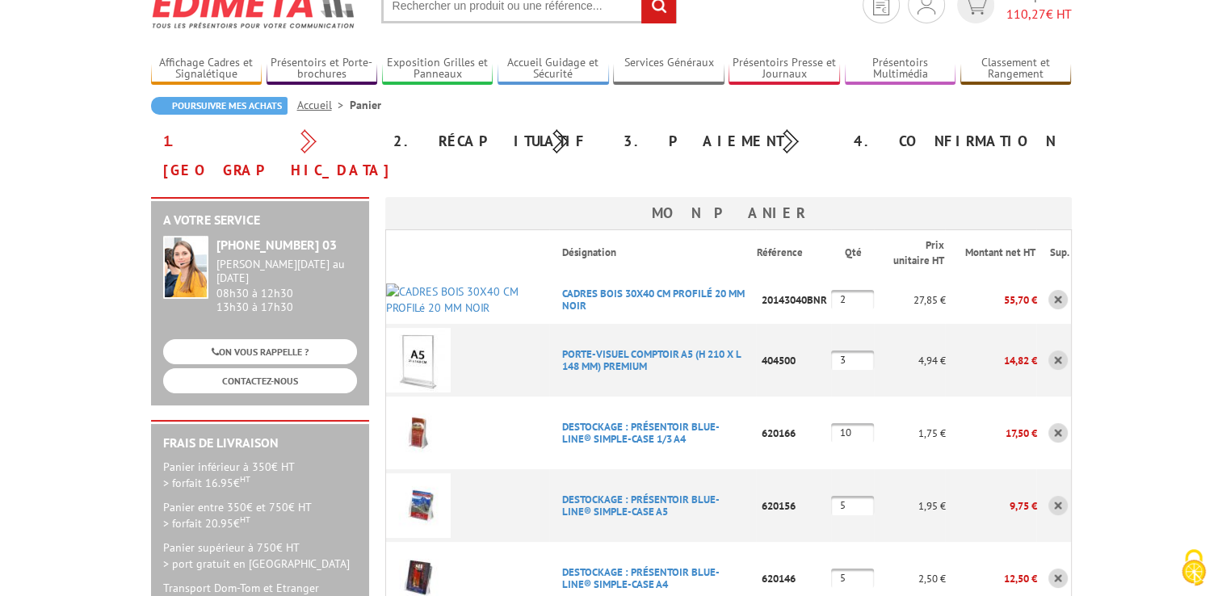
scroll to position [0, 0]
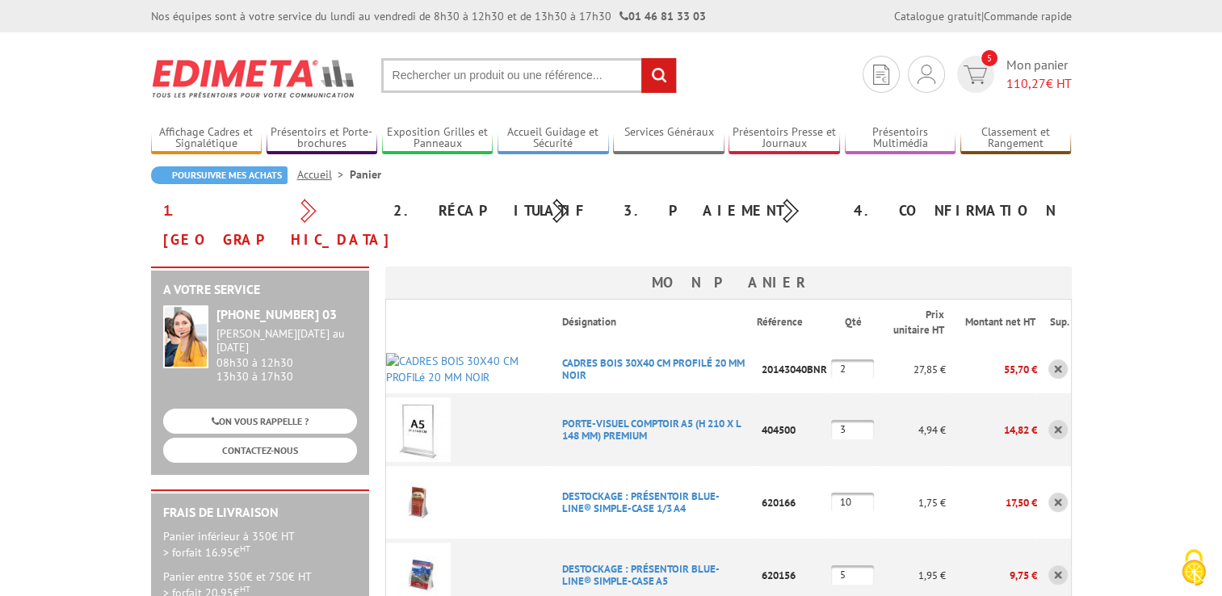
click at [434, 79] on input "text" at bounding box center [529, 75] width 296 height 35
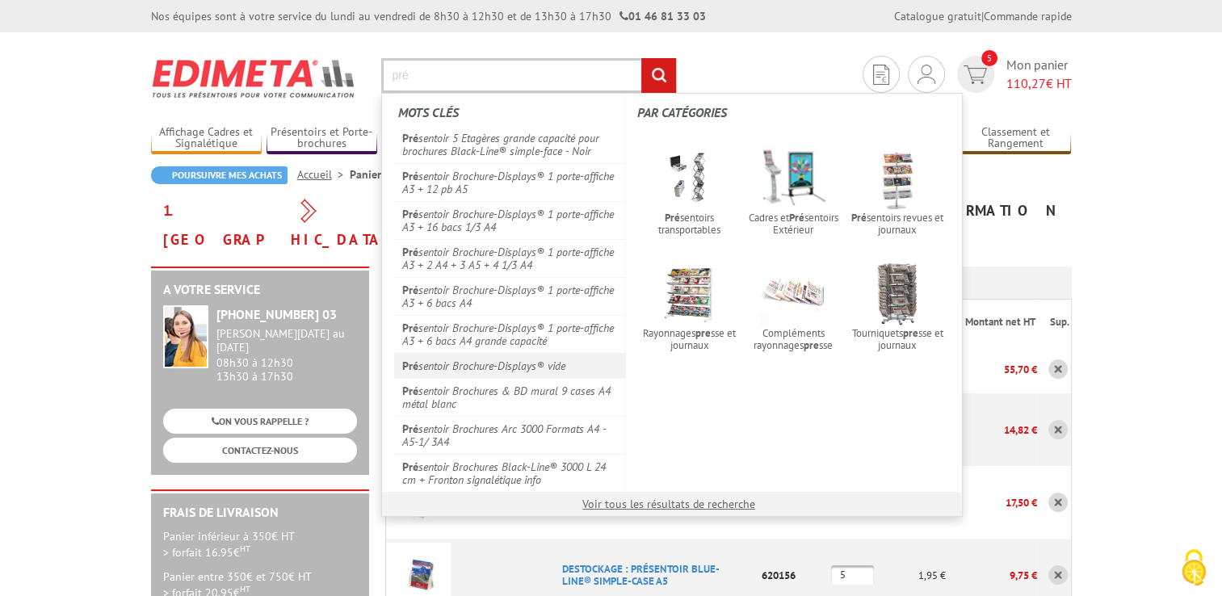
type input "pré"
click at [480, 363] on link "Pré sentoir Brochure-Displays® vide" at bounding box center [510, 365] width 232 height 25
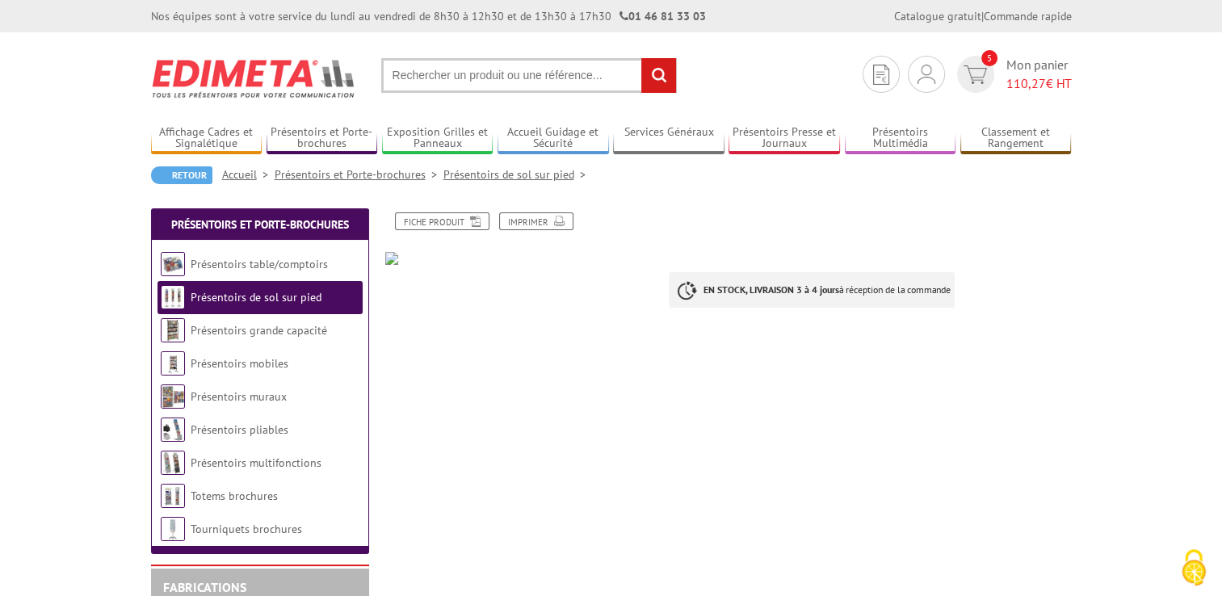
click at [469, 74] on input "text" at bounding box center [529, 75] width 296 height 35
click at [378, 178] on link "Présentoirs et Porte-brochures" at bounding box center [359, 174] width 169 height 15
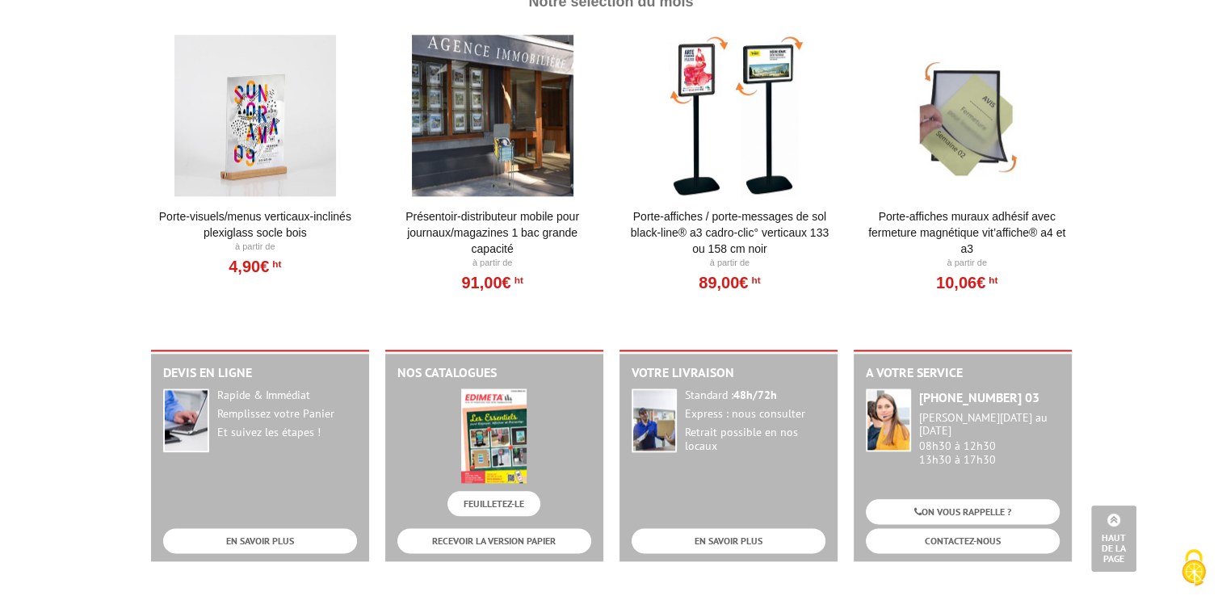
scroll to position [2019, 0]
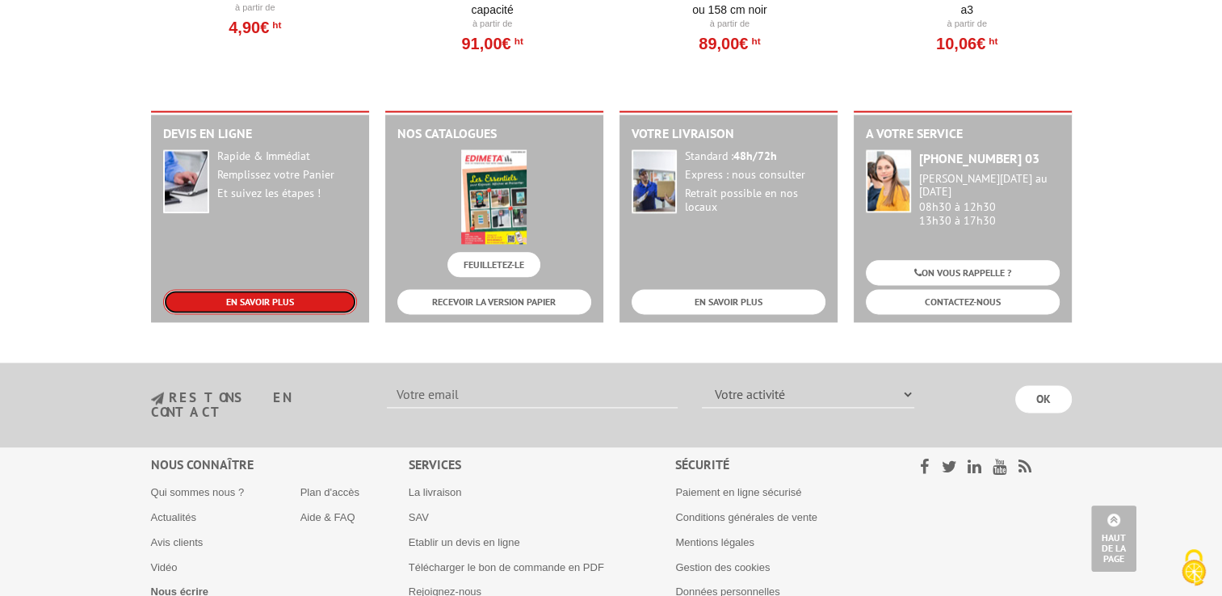
click at [242, 299] on link "EN SAVOIR PLUS" at bounding box center [260, 301] width 194 height 25
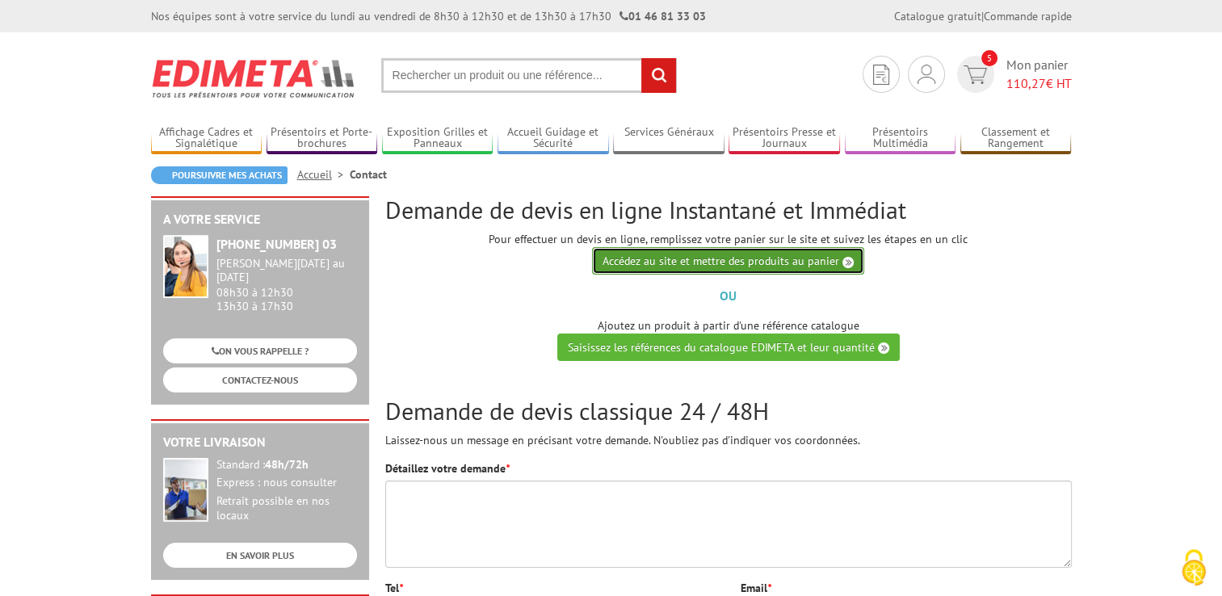
click at [762, 263] on link "Accédez au site et mettre des produits au panier" at bounding box center [728, 260] width 272 height 27
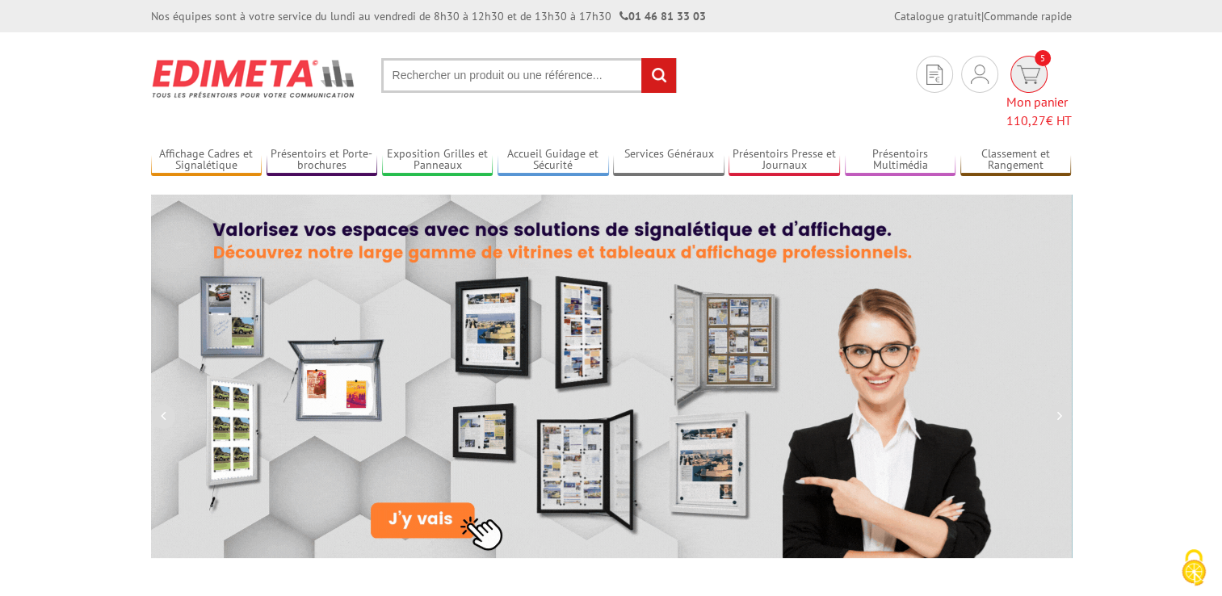
click at [1013, 112] on span "110,27" at bounding box center [1026, 120] width 40 height 16
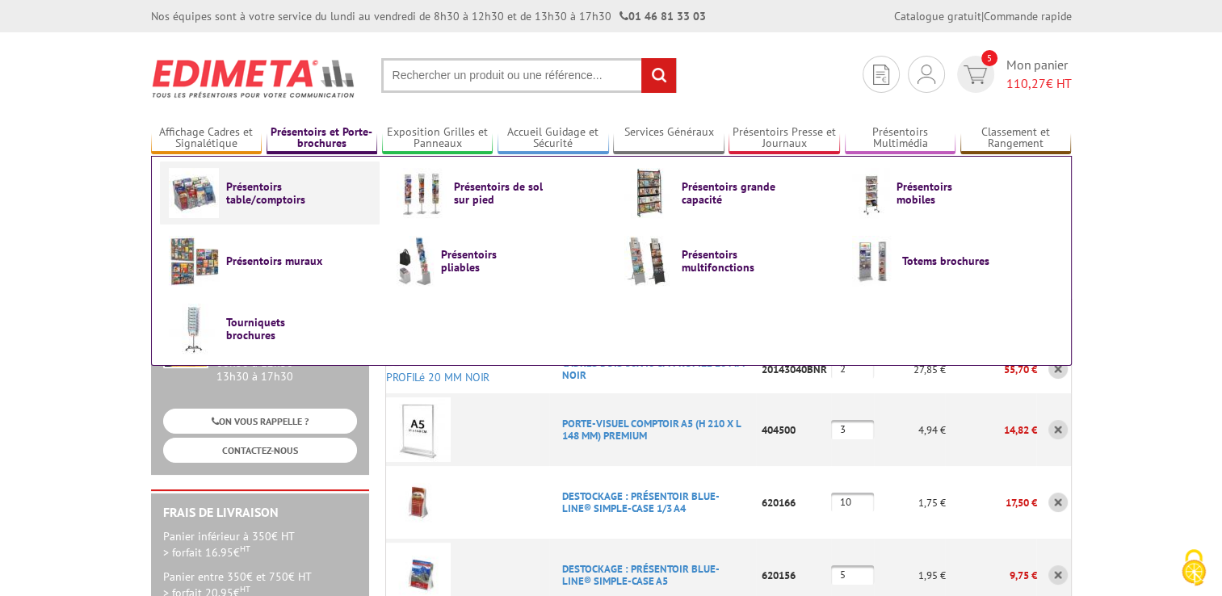
click at [263, 196] on span "Présentoirs table/comptoirs" at bounding box center [274, 193] width 97 height 26
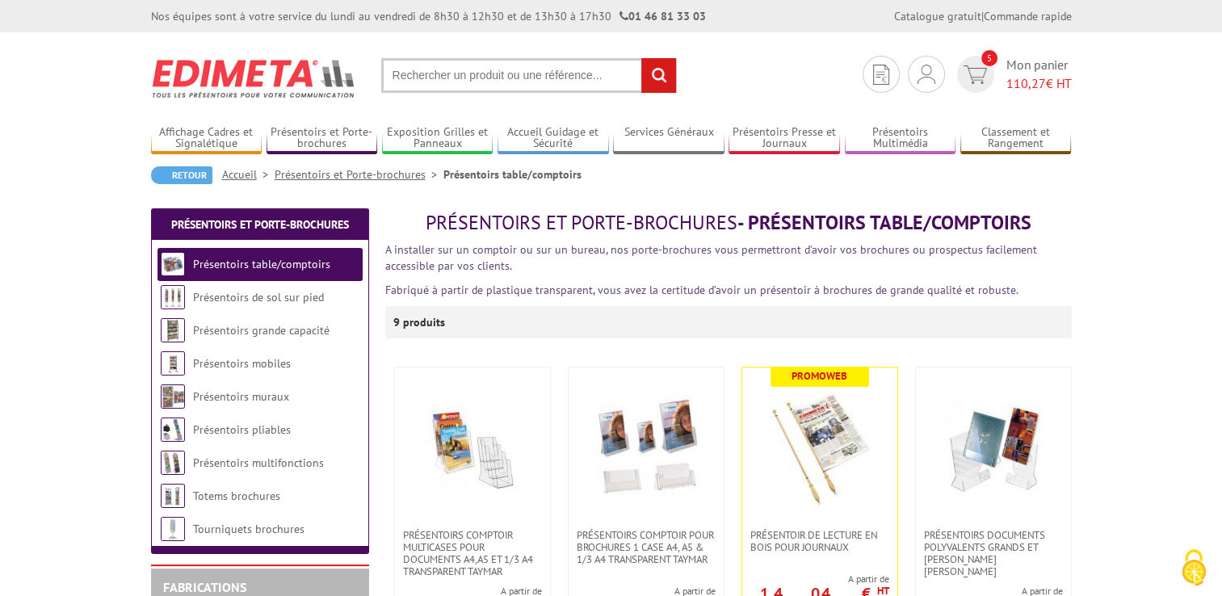
scroll to position [81, 0]
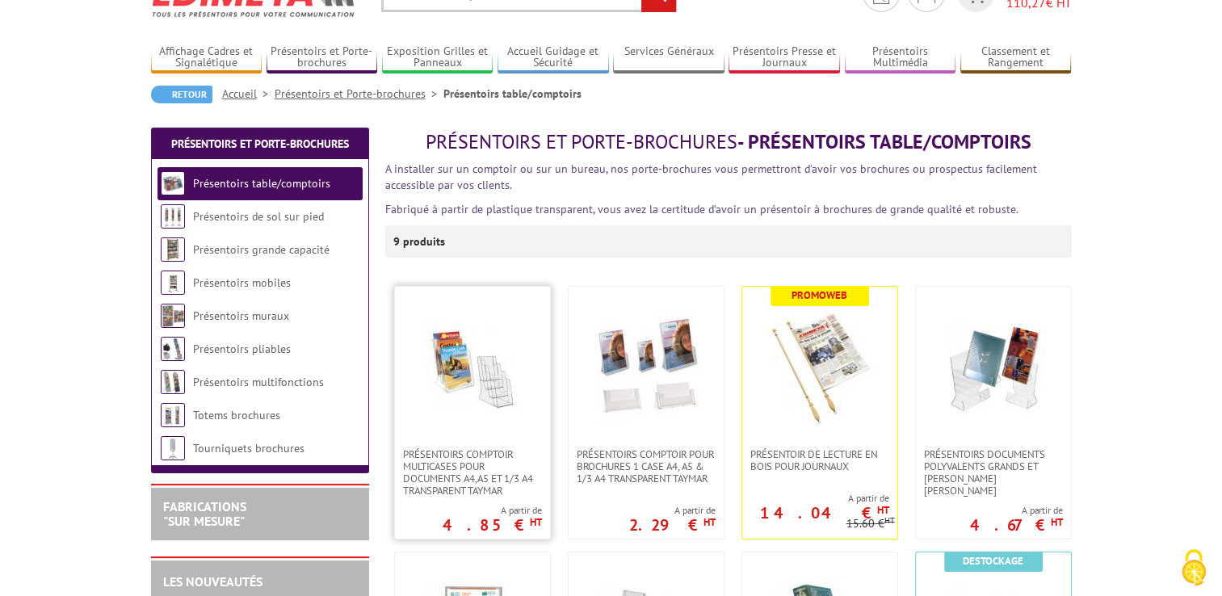
click at [514, 397] on img at bounding box center [472, 367] width 113 height 113
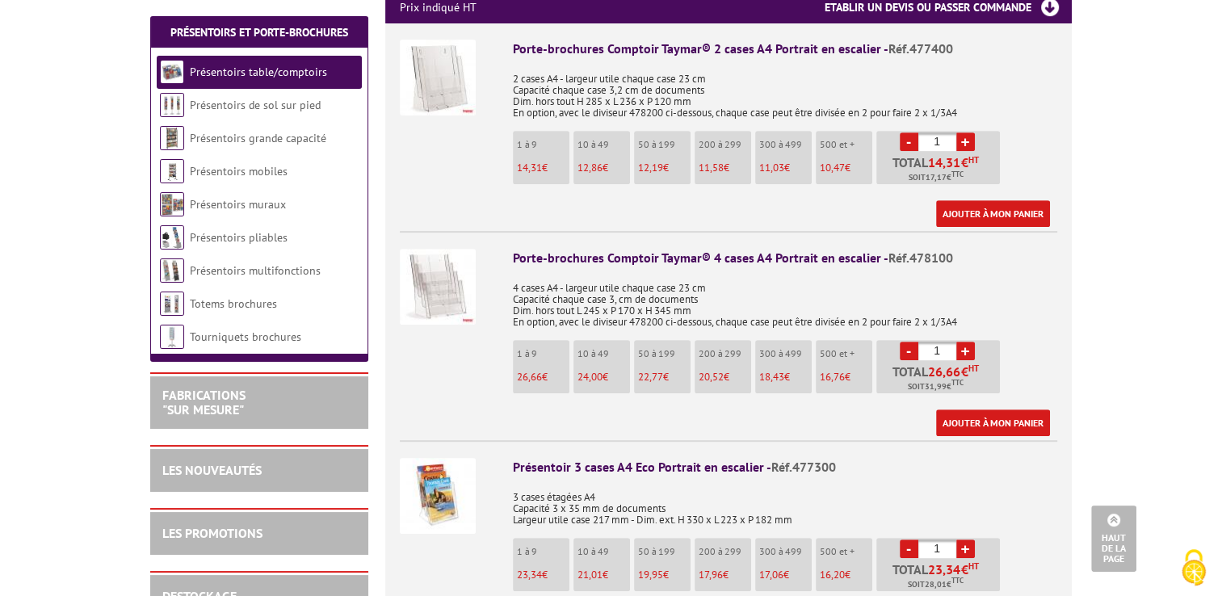
scroll to position [323, 0]
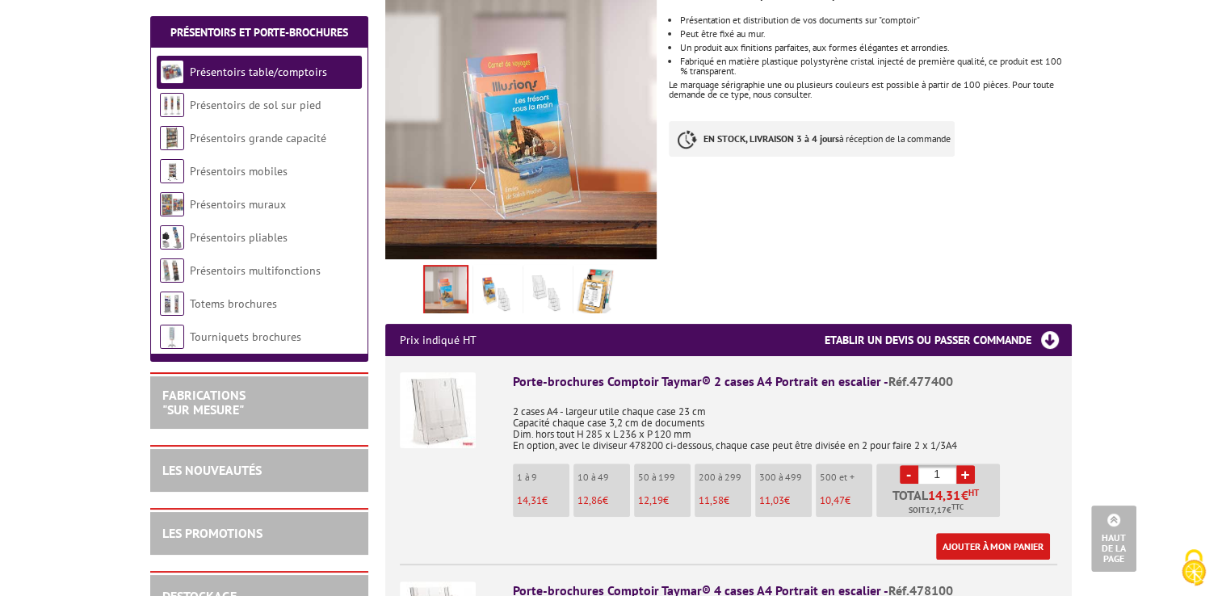
click at [543, 274] on img at bounding box center [546, 293] width 39 height 50
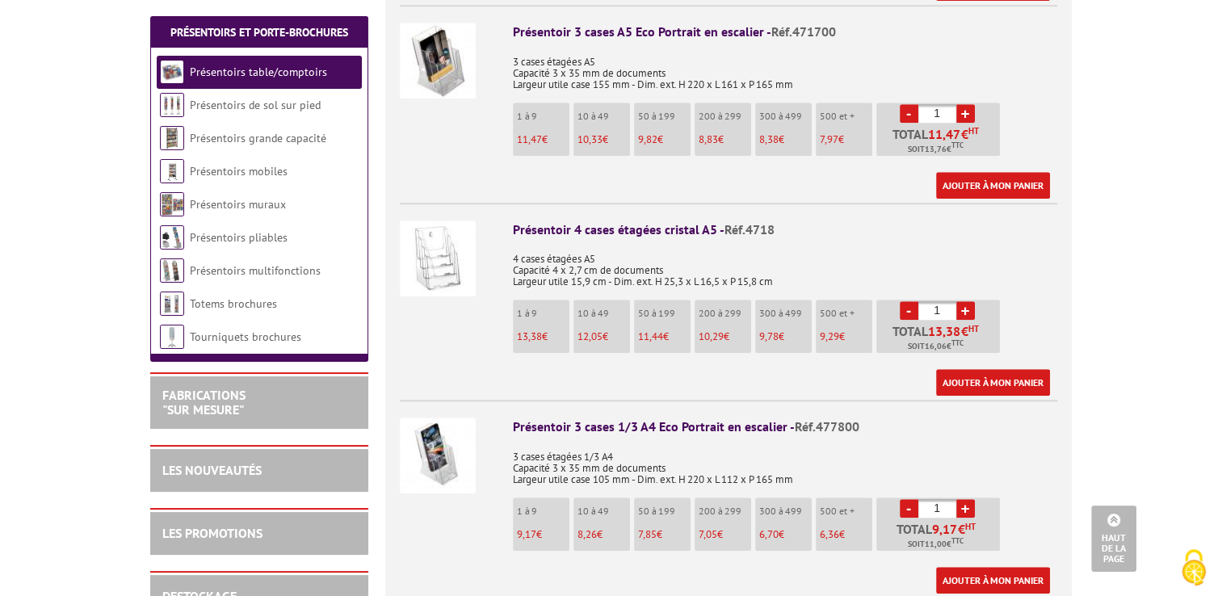
scroll to position [1292, 0]
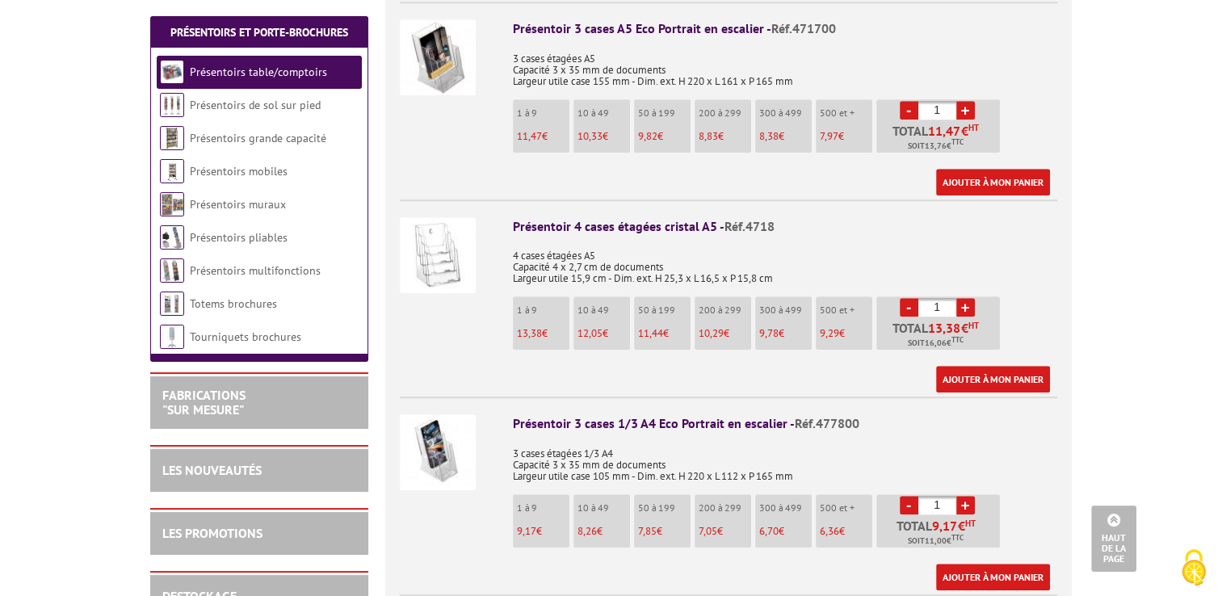
click at [968, 496] on link "+" at bounding box center [965, 505] width 19 height 19
type input "3"
click at [976, 564] on link "Ajouter à mon panier" at bounding box center [993, 577] width 114 height 27
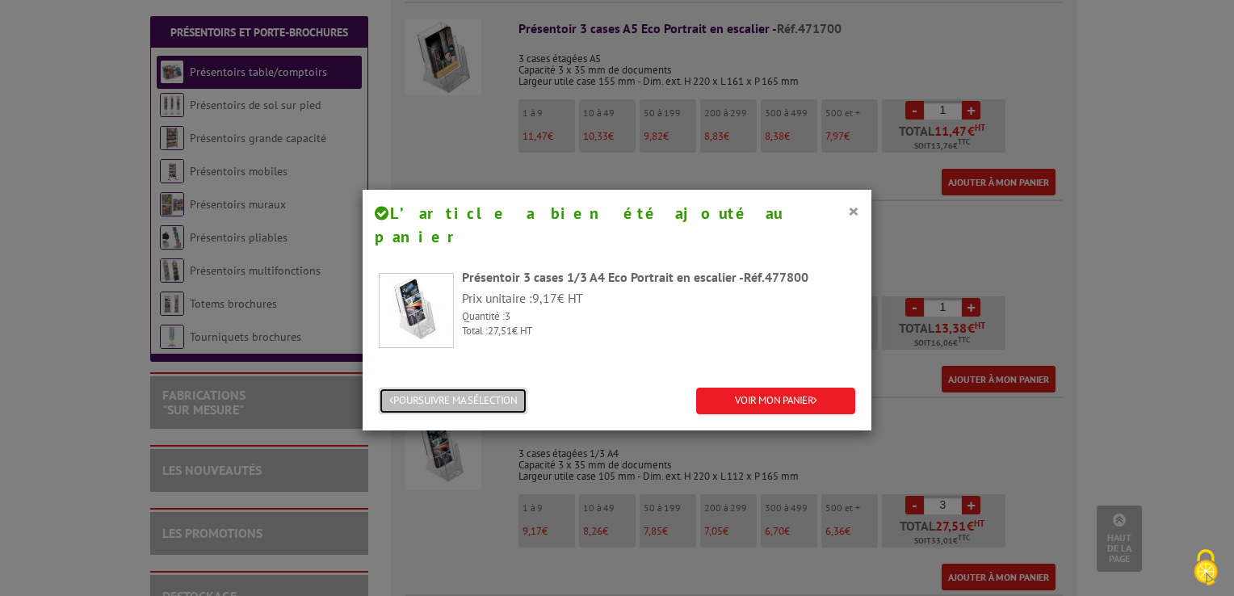
click at [397, 388] on button "POURSUIVRE MA SÉLECTION" at bounding box center [453, 401] width 149 height 27
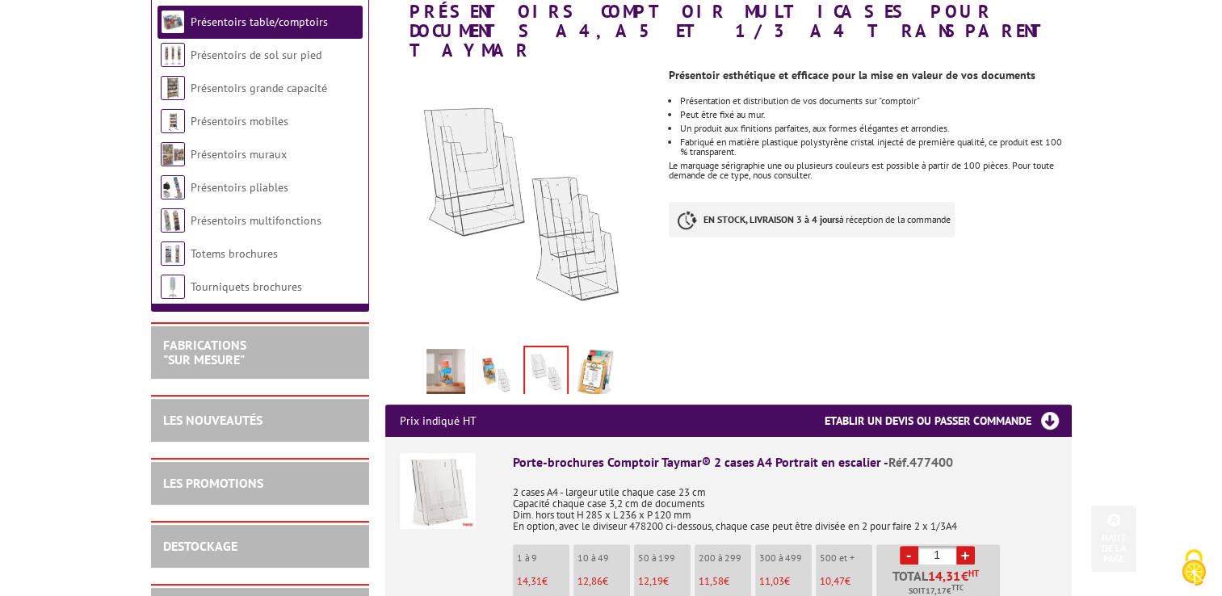
scroll to position [0, 0]
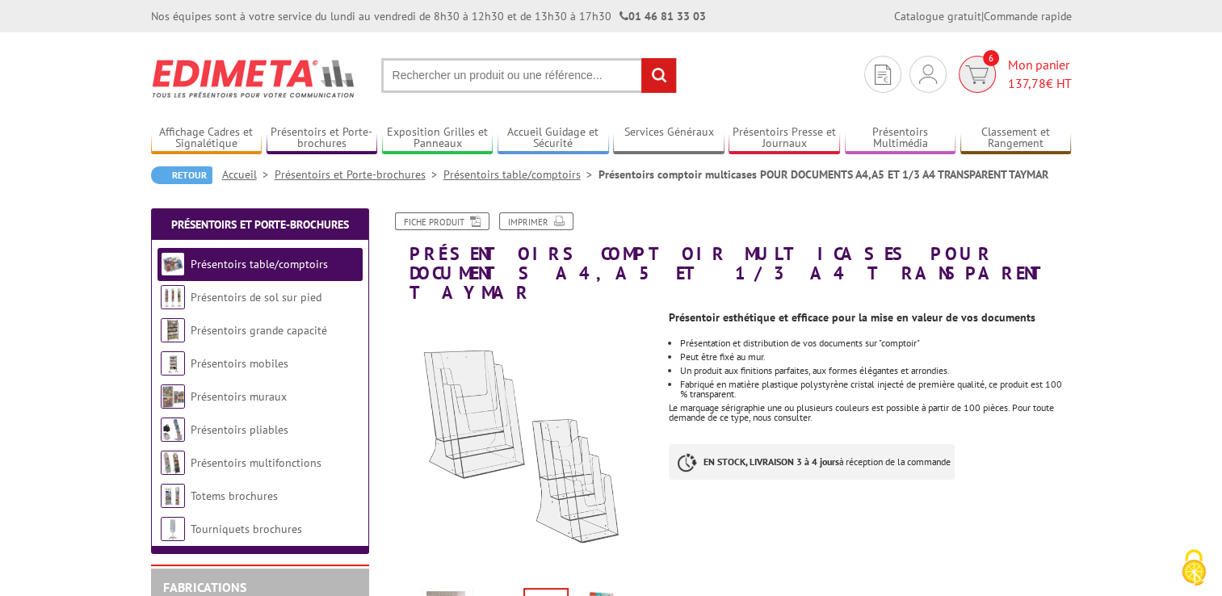
click at [1059, 64] on span "Mon panier 137,78 € HT" at bounding box center [1040, 74] width 64 height 37
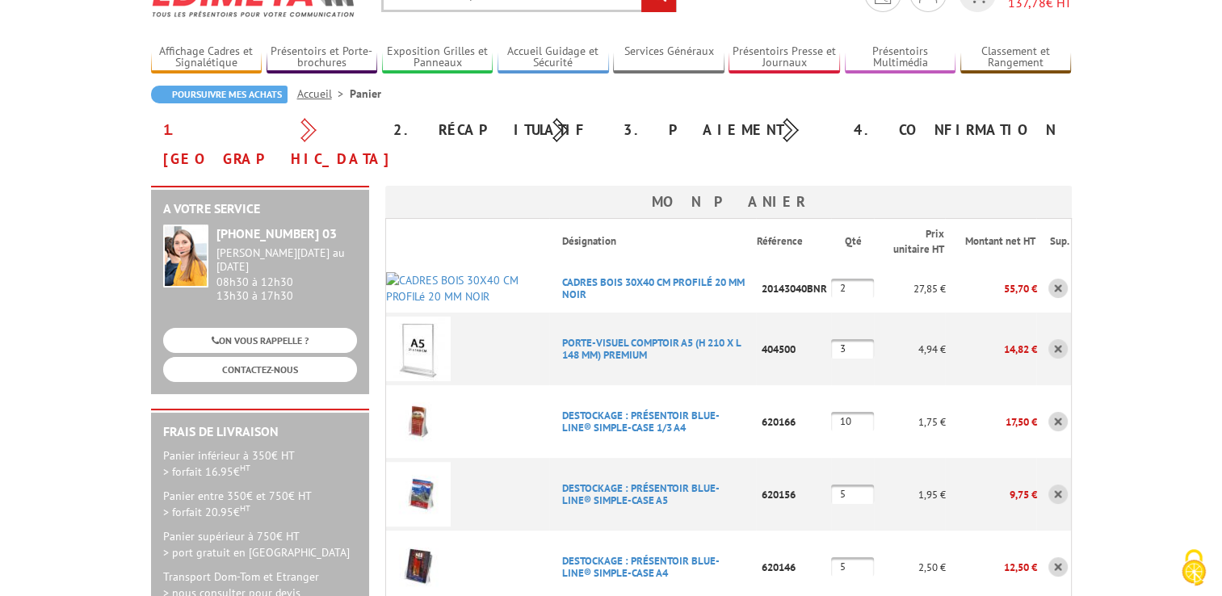
scroll to position [242, 0]
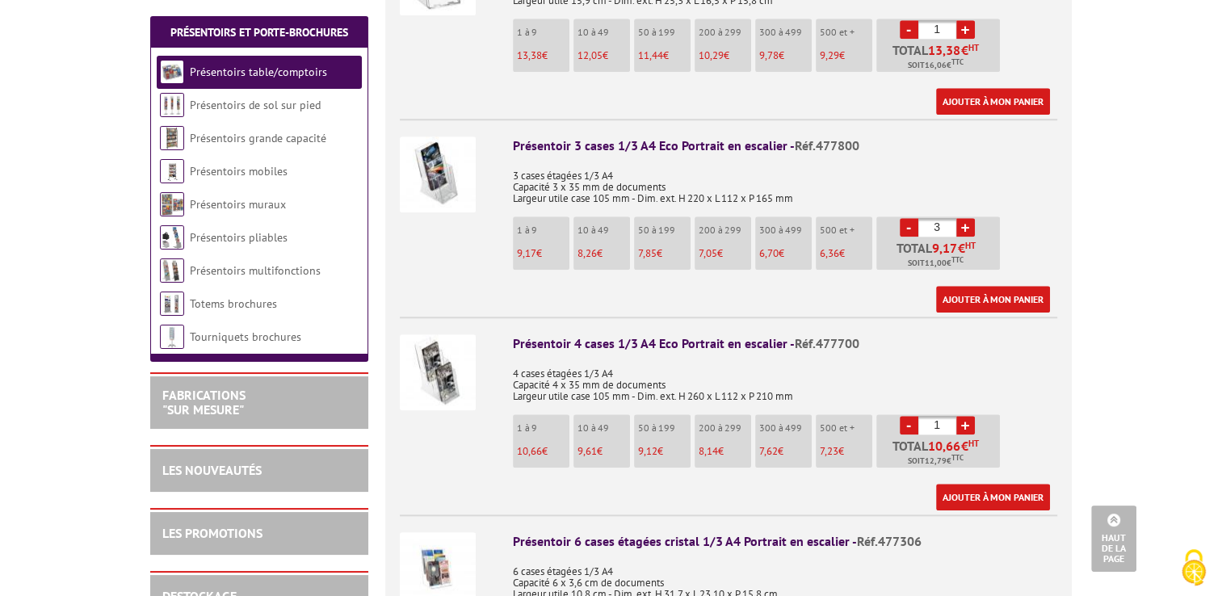
scroll to position [1777, 0]
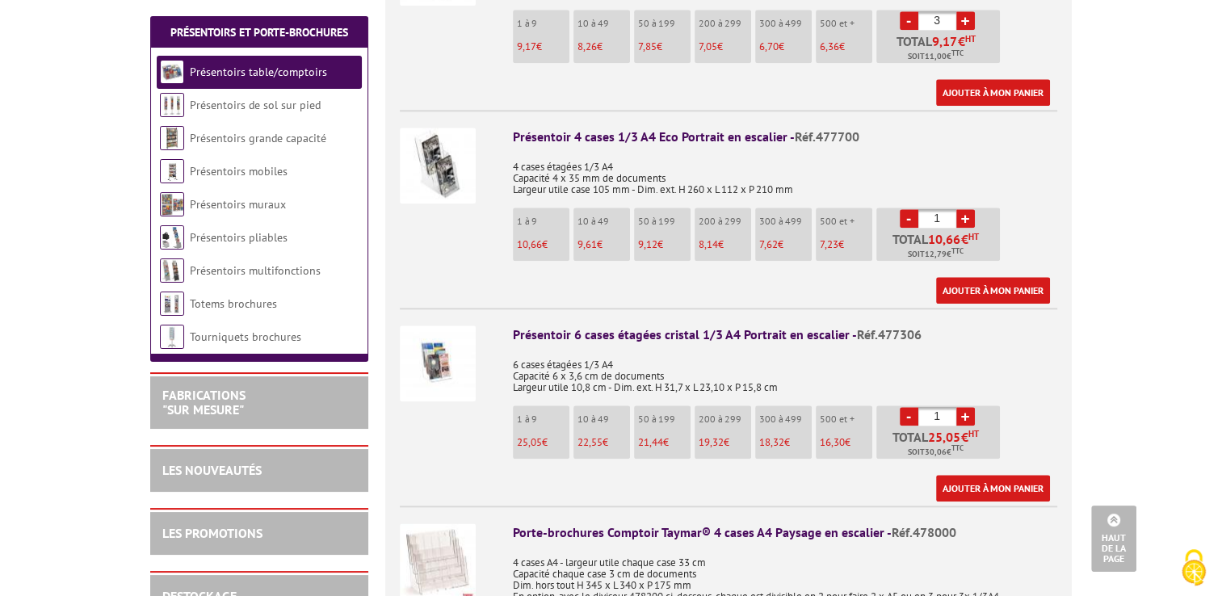
click at [970, 407] on link "+" at bounding box center [965, 416] width 19 height 19
click at [901, 407] on link "-" at bounding box center [909, 416] width 19 height 19
type input "1"
click at [969, 475] on link "Ajouter à mon panier" at bounding box center [993, 488] width 114 height 27
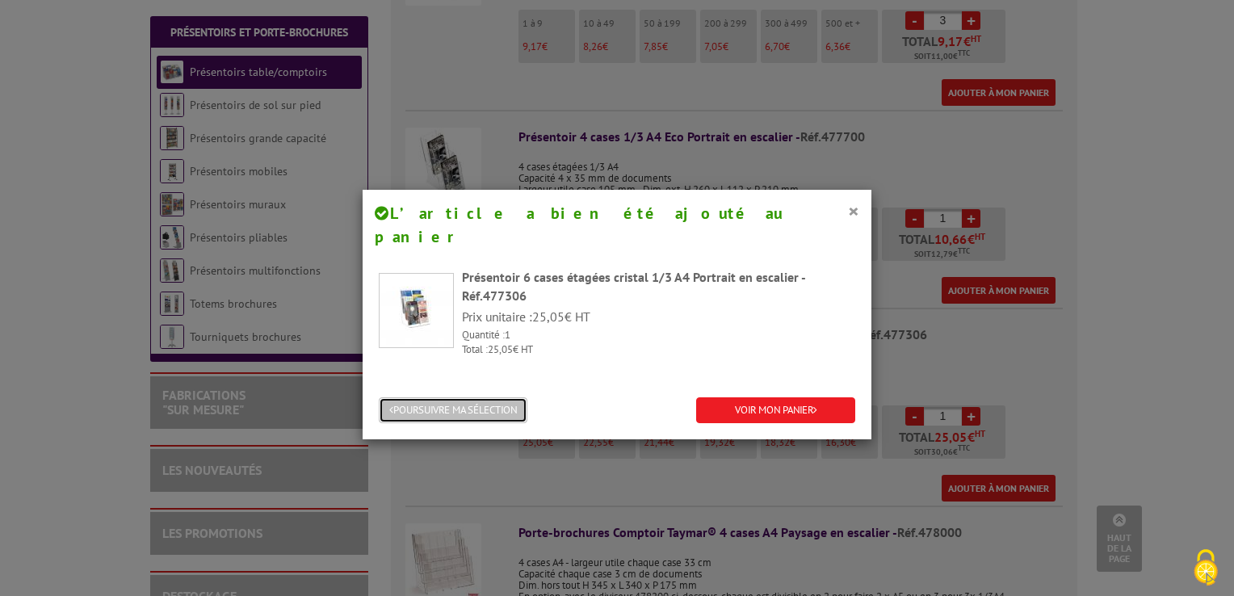
click at [509, 397] on button "POURSUIVRE MA SÉLECTION" at bounding box center [453, 410] width 149 height 27
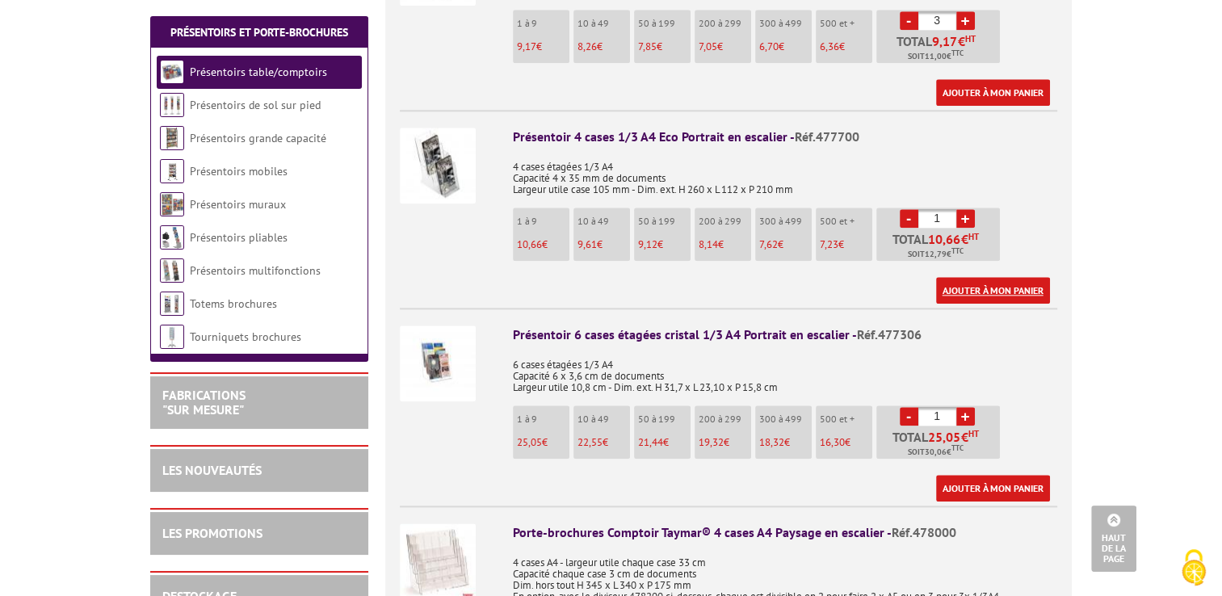
click at [979, 277] on link "Ajouter à mon panier" at bounding box center [993, 290] width 114 height 27
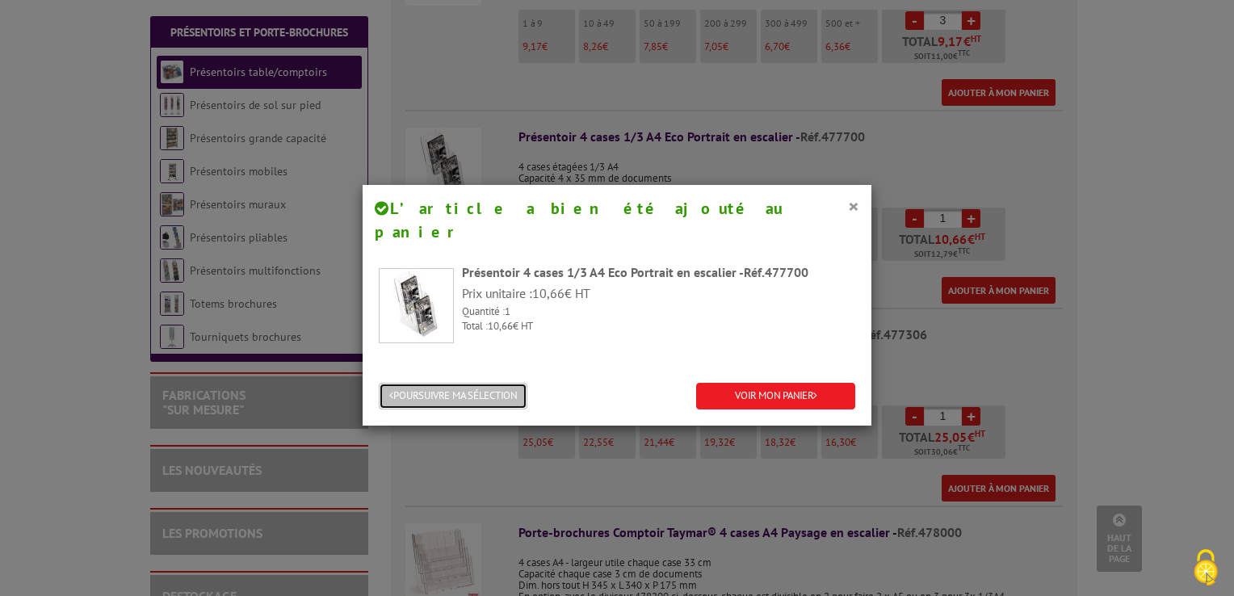
click at [466, 383] on button "POURSUIVRE MA SÉLECTION" at bounding box center [453, 396] width 149 height 27
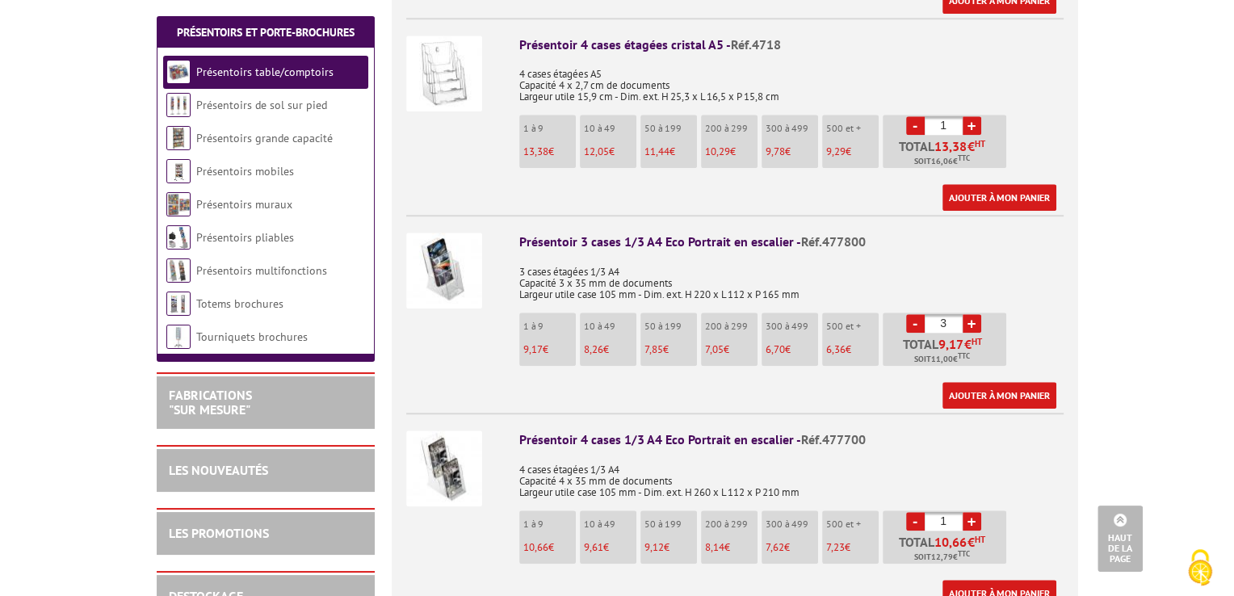
scroll to position [1454, 0]
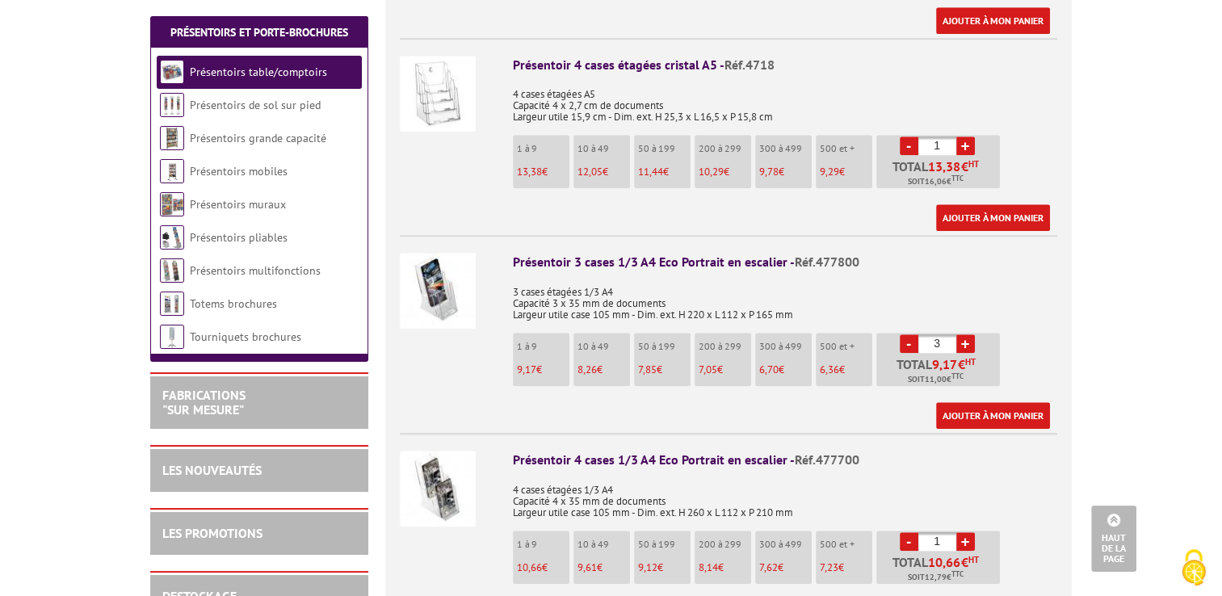
click at [963, 136] on link "+" at bounding box center [965, 145] width 19 height 19
click at [908, 136] on link "-" at bounding box center [909, 145] width 19 height 19
type input "1"
click at [967, 204] on link "Ajouter à mon panier" at bounding box center [993, 217] width 114 height 27
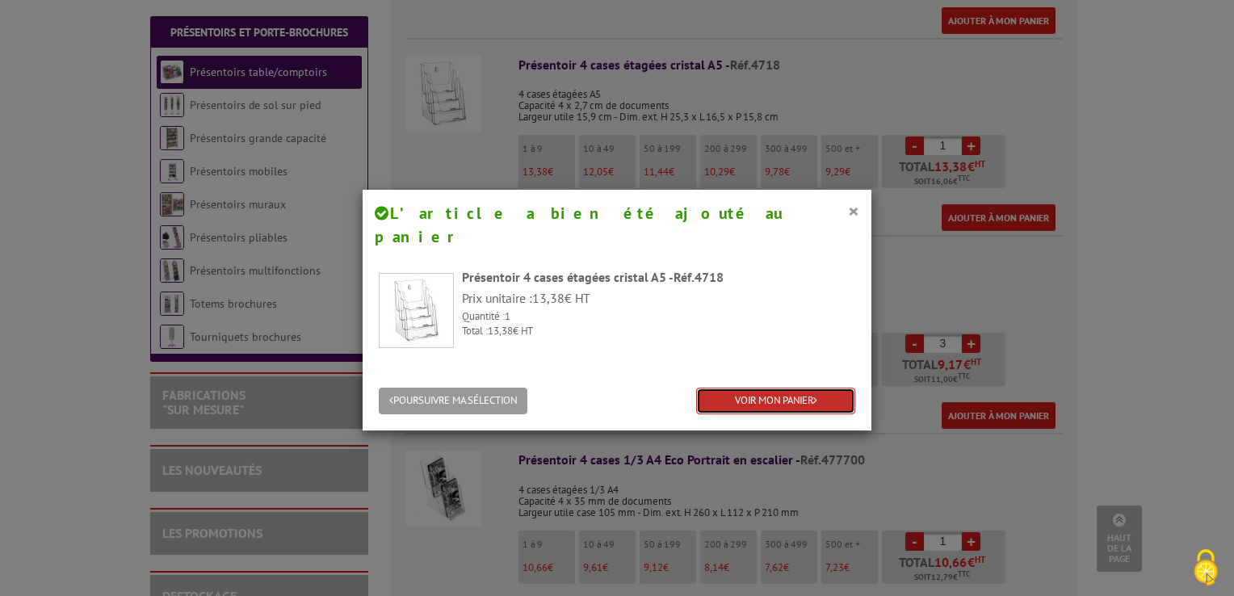
click at [733, 388] on link "VOIR MON PANIER" at bounding box center [775, 401] width 159 height 27
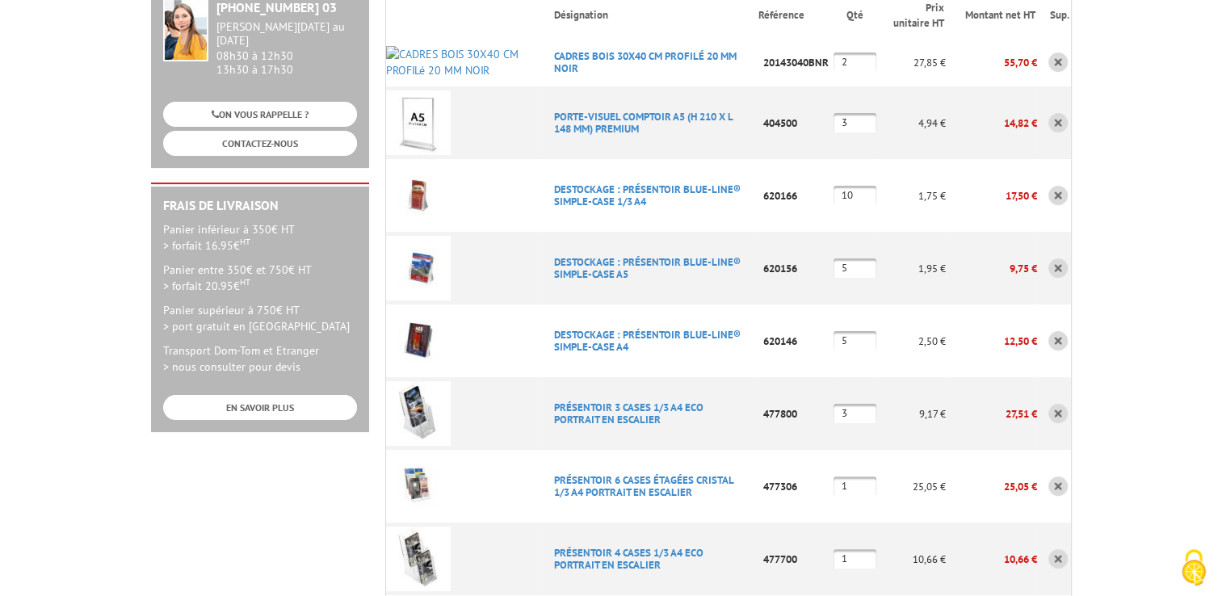
scroll to position [323, 0]
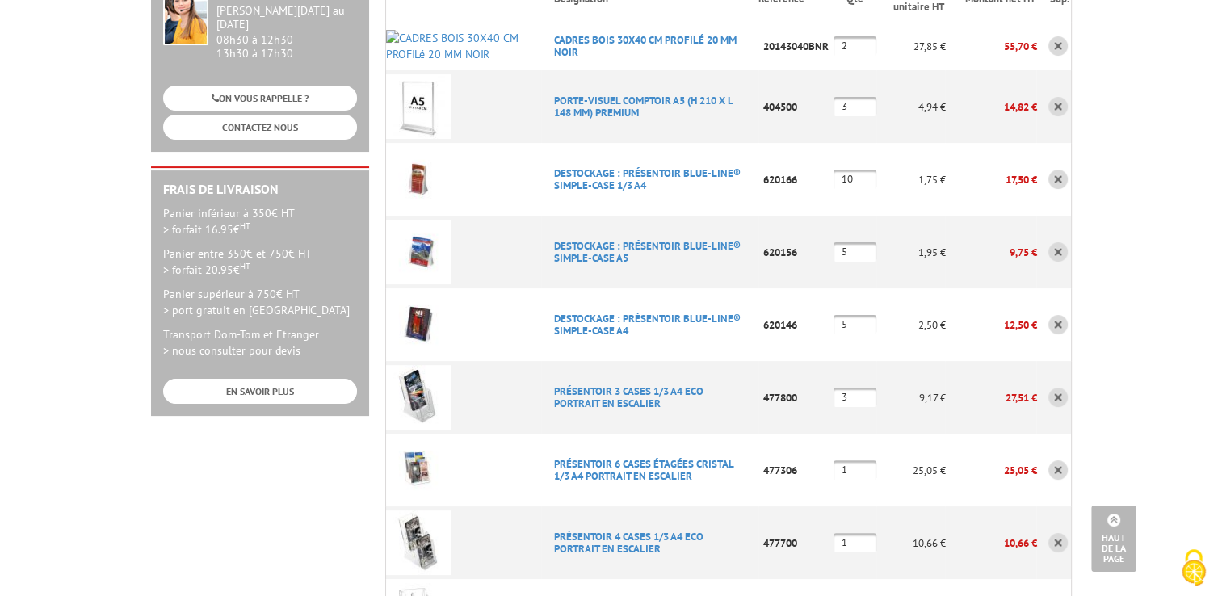
drag, startPoint x: 870, startPoint y: 230, endPoint x: 774, endPoint y: 212, distance: 97.1
click at [774, 216] on tr "DESTOCKAGE : PRéSENTOIR BLUE-LINE® SIMPLE-CASE A5 Code promo non activable pour…" at bounding box center [728, 252] width 686 height 73
click at [890, 251] on td "1,95 €" at bounding box center [910, 252] width 69 height 73
drag, startPoint x: 854, startPoint y: 226, endPoint x: 838, endPoint y: 202, distance: 28.7
click at [827, 216] on tr "DESTOCKAGE : PRéSENTOIR BLUE-LINE® SIMPLE-CASE A5 Code promo non activable pour…" at bounding box center [728, 252] width 686 height 73
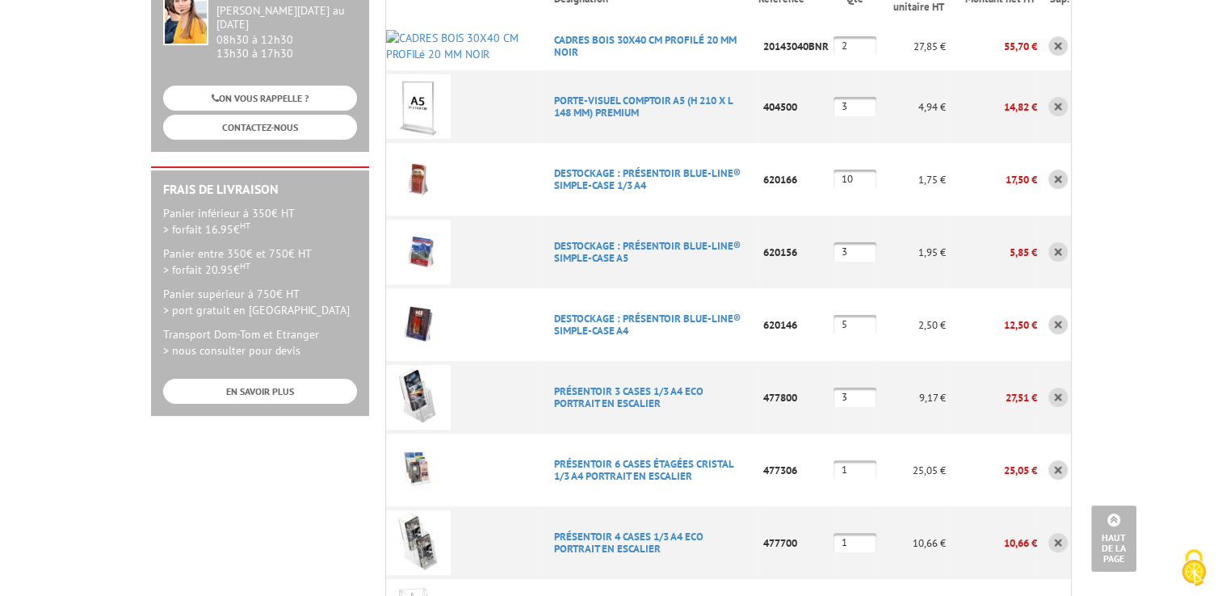
type input "3"
click at [875, 315] on input "5" at bounding box center [854, 324] width 43 height 19
type input "2"
click at [876, 321] on td "2" at bounding box center [854, 324] width 43 height 73
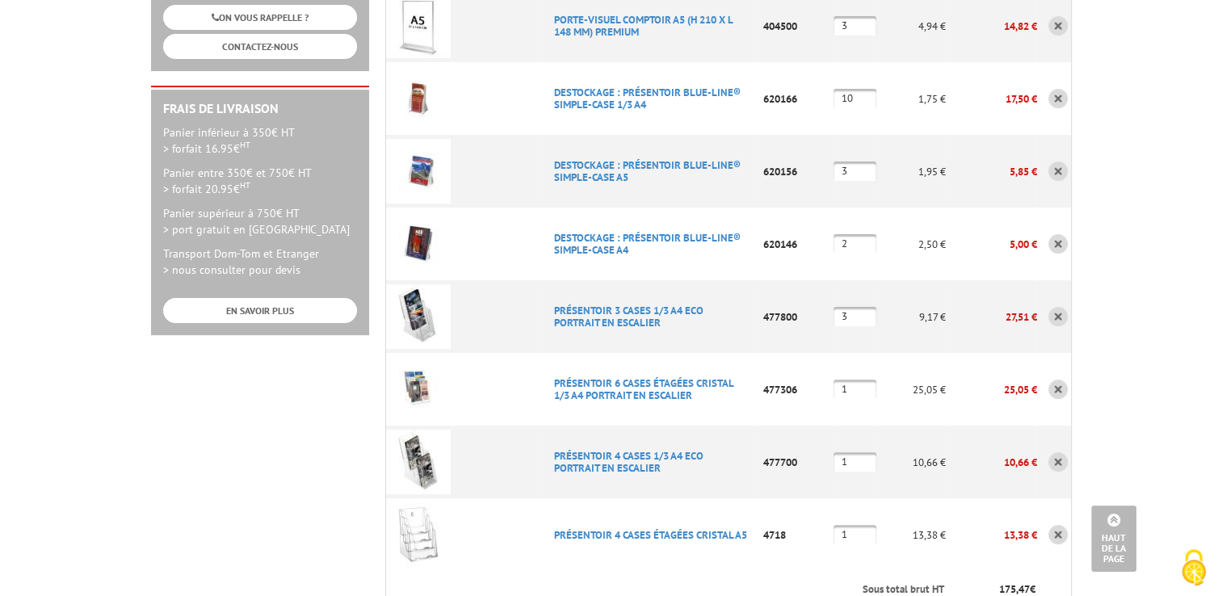
click at [865, 307] on input "3" at bounding box center [854, 316] width 43 height 19
type input "2"
click at [862, 452] on input "1" at bounding box center [854, 461] width 43 height 19
type input "2"
click at [853, 392] on td "1" at bounding box center [854, 389] width 43 height 73
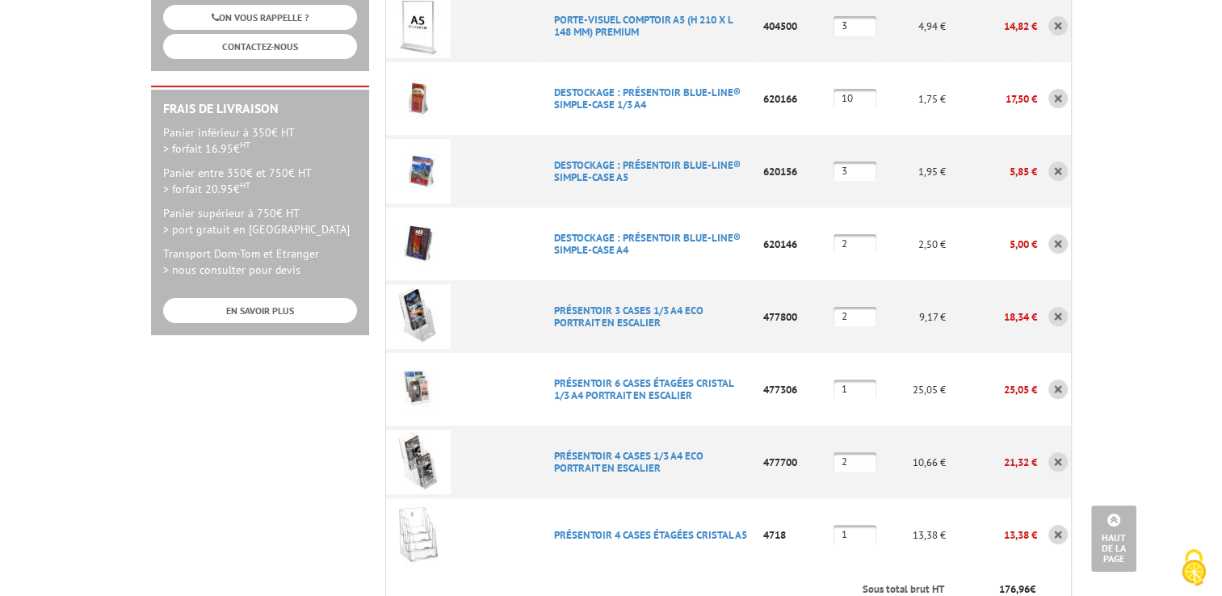
click at [896, 498] on td "13,38 €" at bounding box center [910, 534] width 69 height 73
click at [866, 89] on input "10" at bounding box center [854, 98] width 43 height 19
type input "1"
type input "5"
click at [879, 95] on td "1,75 €" at bounding box center [910, 98] width 69 height 73
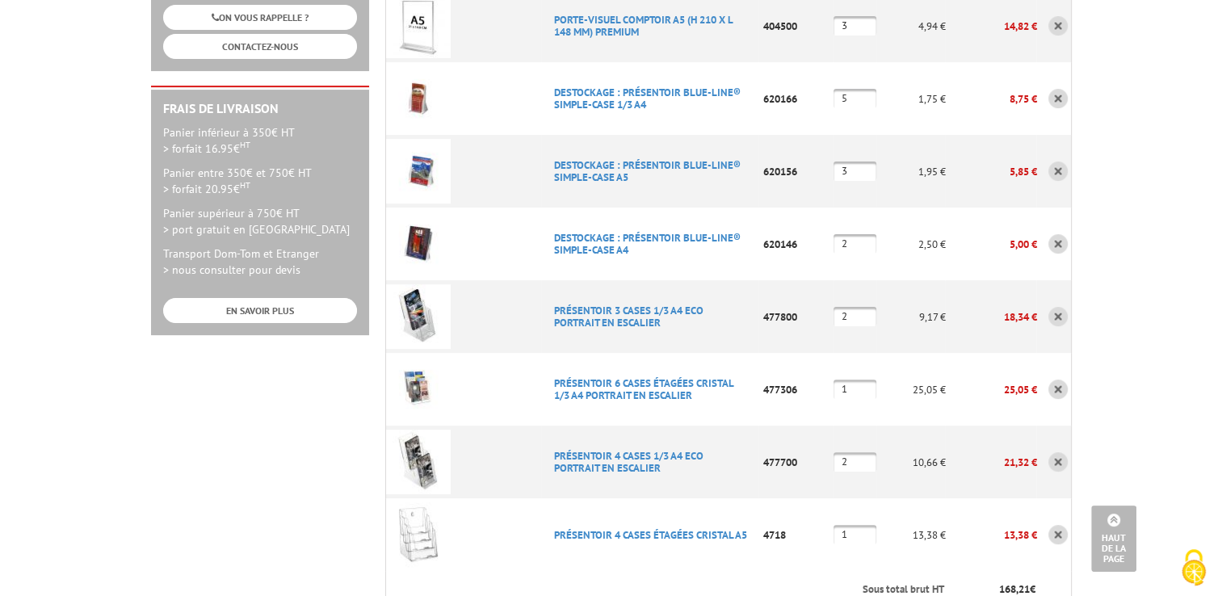
click at [855, 89] on input "5" at bounding box center [854, 98] width 43 height 19
type input "10"
click at [887, 135] on td "1,95 €" at bounding box center [910, 171] width 69 height 73
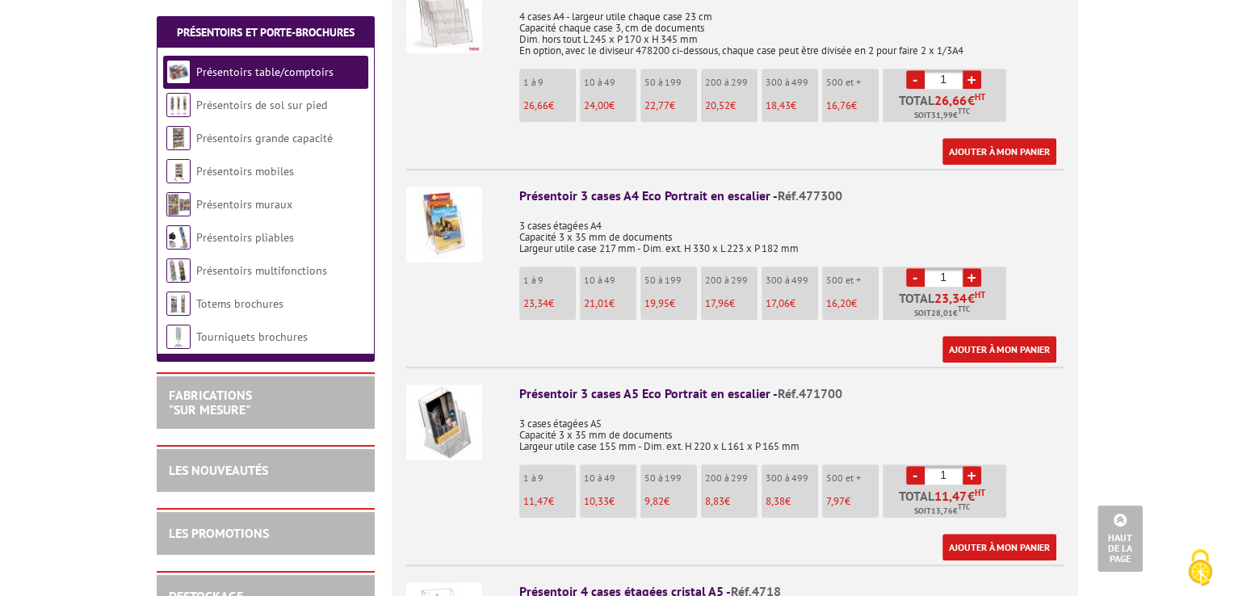
scroll to position [888, 0]
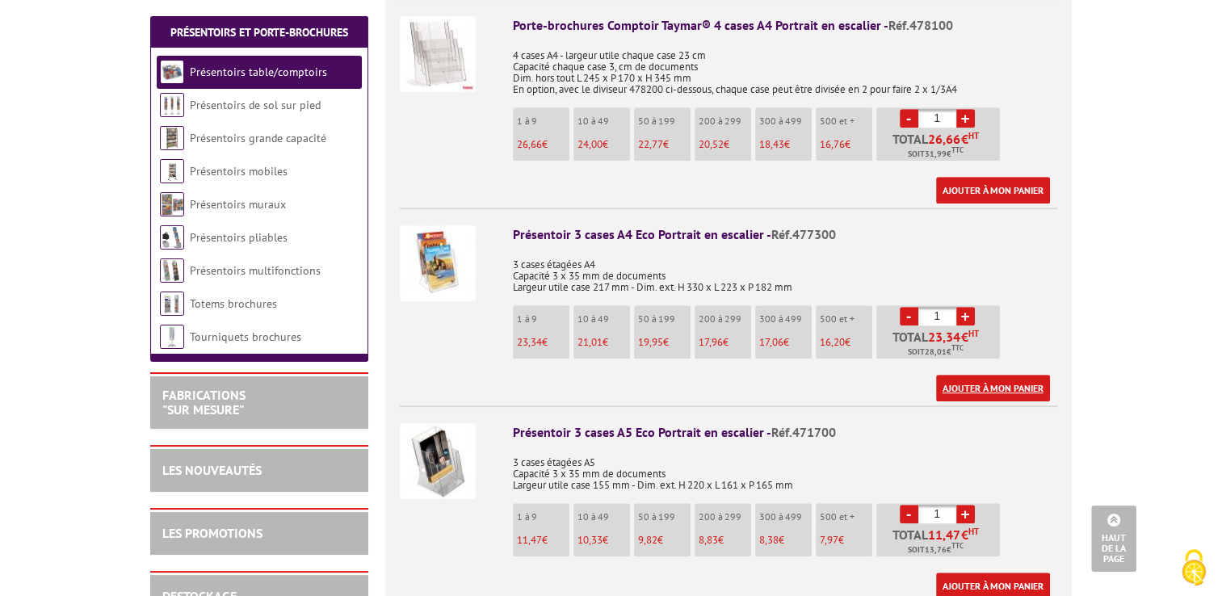
click at [954, 375] on link "Ajouter à mon panier" at bounding box center [993, 388] width 114 height 27
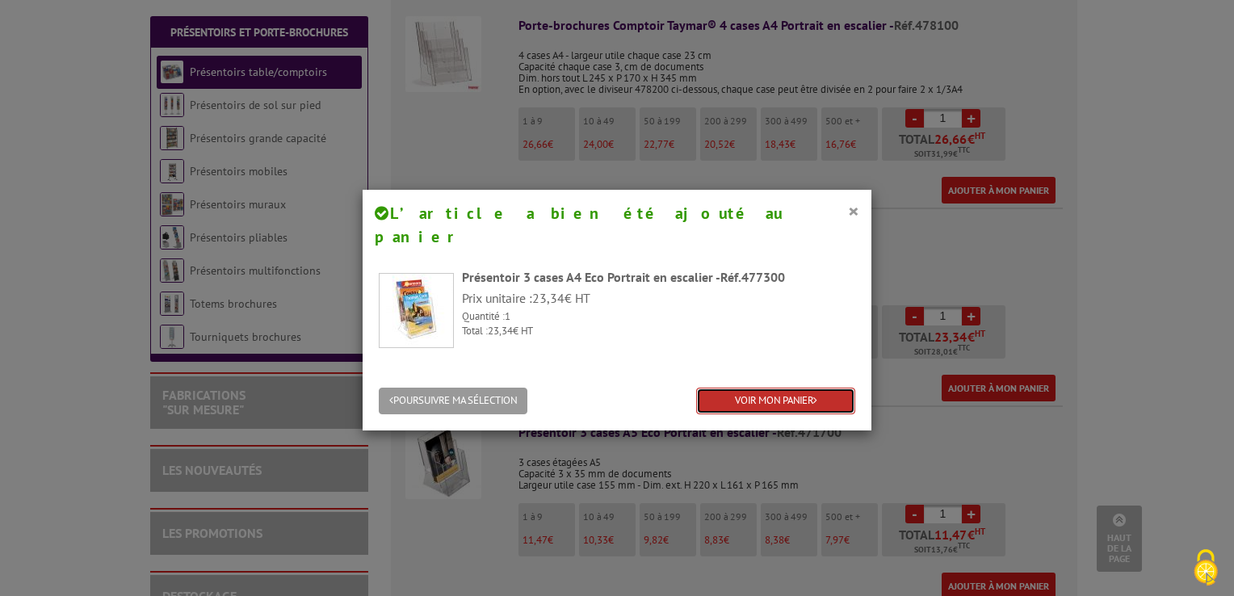
click at [800, 388] on link "VOIR MON PANIER" at bounding box center [775, 401] width 159 height 27
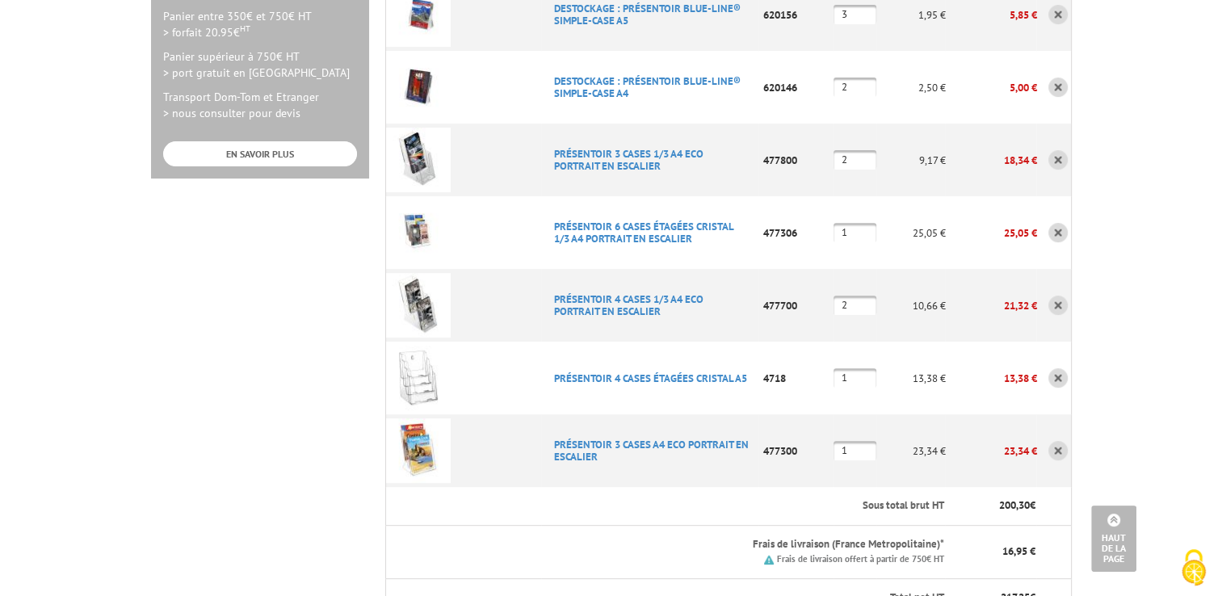
scroll to position [565, 0]
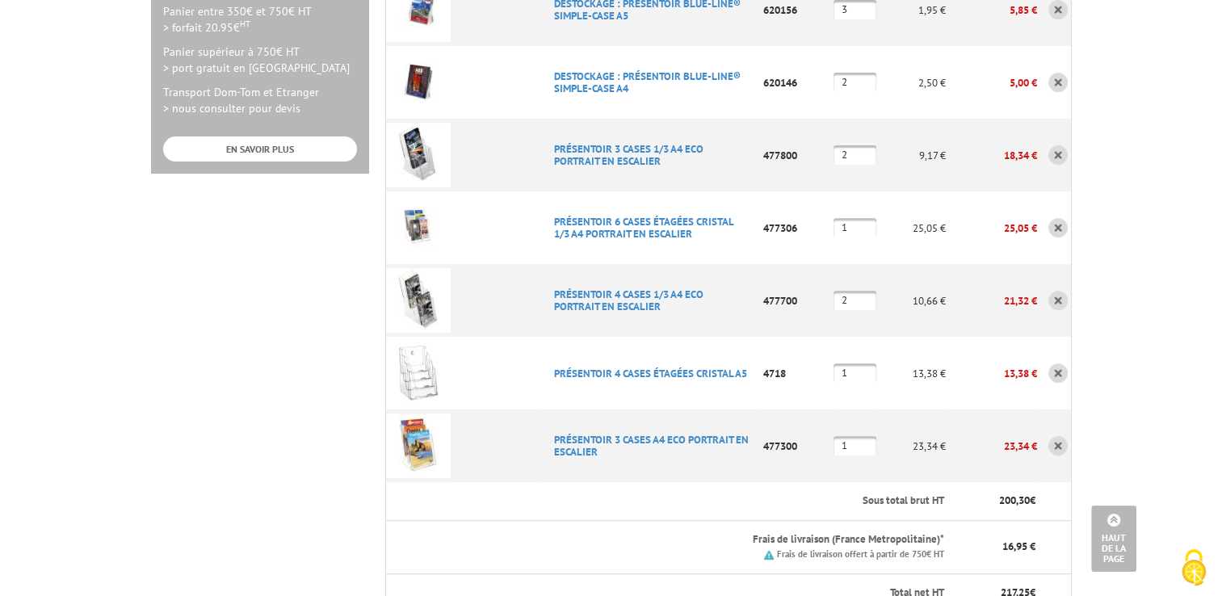
drag, startPoint x: 856, startPoint y: 128, endPoint x: 822, endPoint y: 116, distance: 36.0
click at [822, 119] on tr "PRéSENTOIR 3 CASES 1/3 A4 ECO PORTRAIT EN ESCALIER Code promo non activable pou…" at bounding box center [728, 155] width 686 height 73
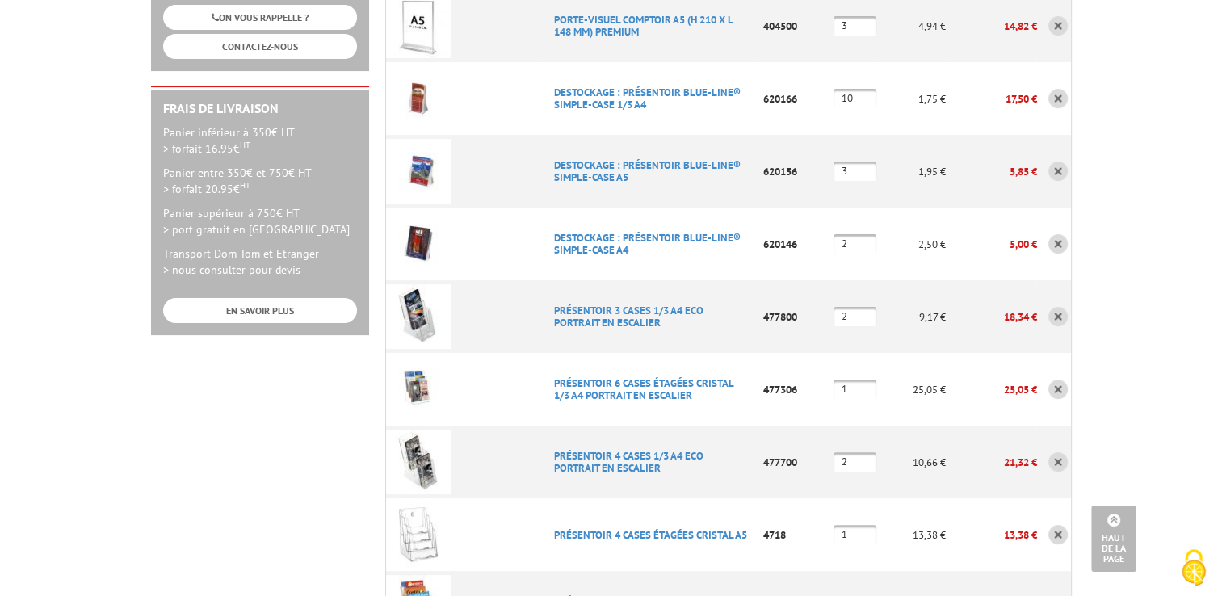
scroll to position [404, 0]
drag, startPoint x: 862, startPoint y: 69, endPoint x: 840, endPoint y: 63, distance: 22.5
click at [840, 89] on input "10" at bounding box center [854, 98] width 43 height 19
type input "5"
click at [858, 380] on input "1" at bounding box center [854, 389] width 43 height 19
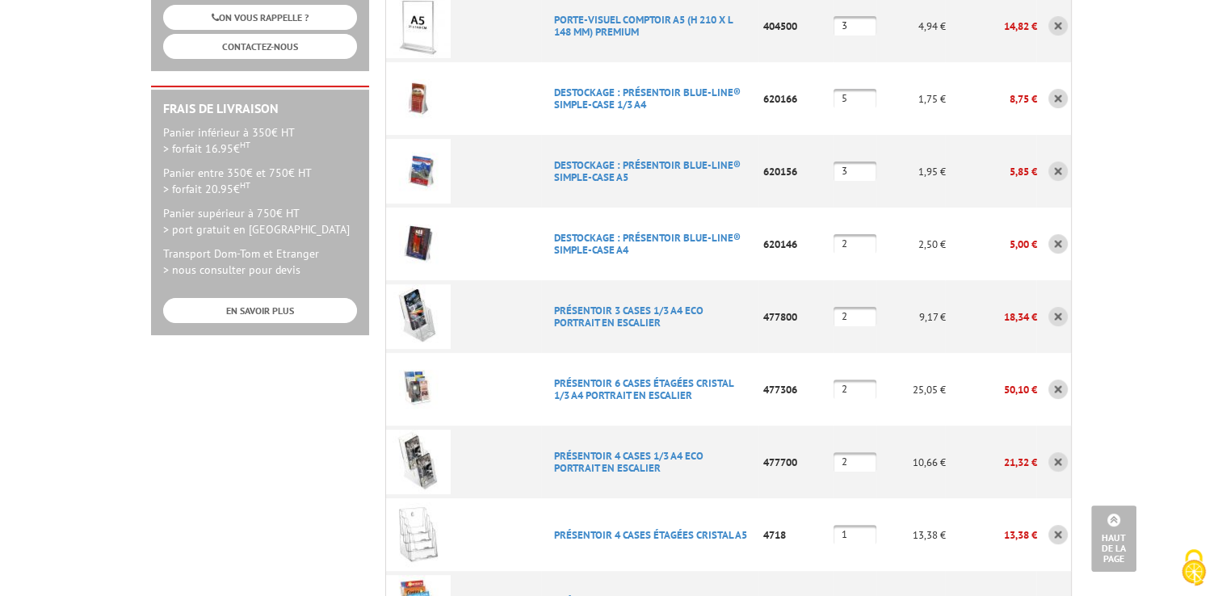
type input "2"
click at [862, 353] on td "2" at bounding box center [854, 389] width 43 height 73
click at [857, 452] on input "2" at bounding box center [854, 461] width 43 height 19
type input "0"
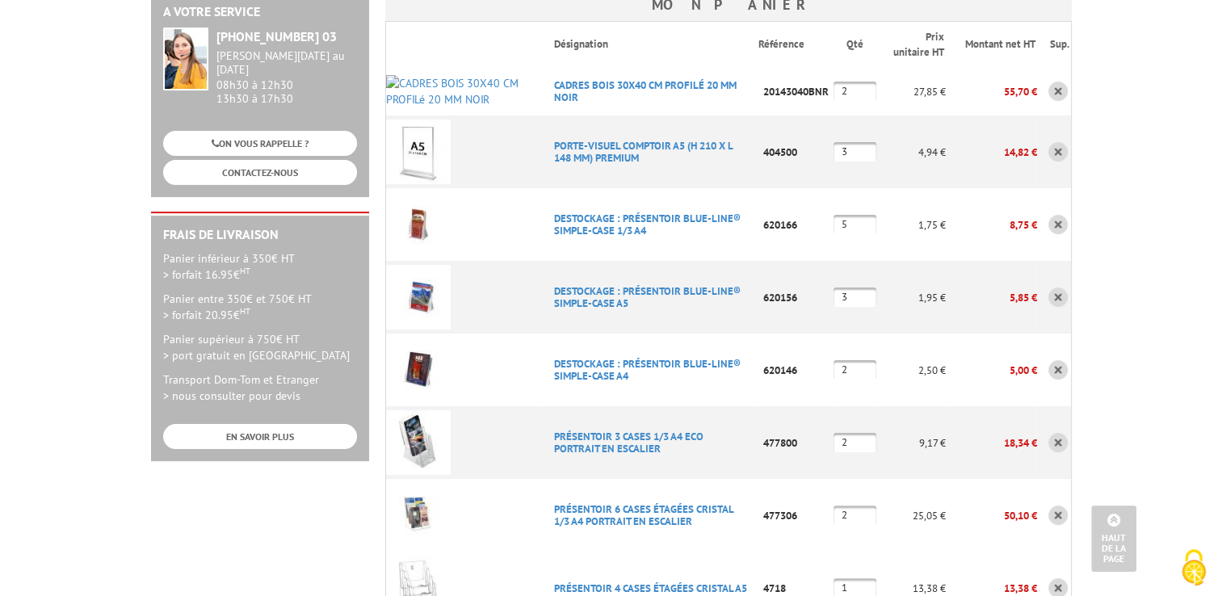
scroll to position [242, 0]
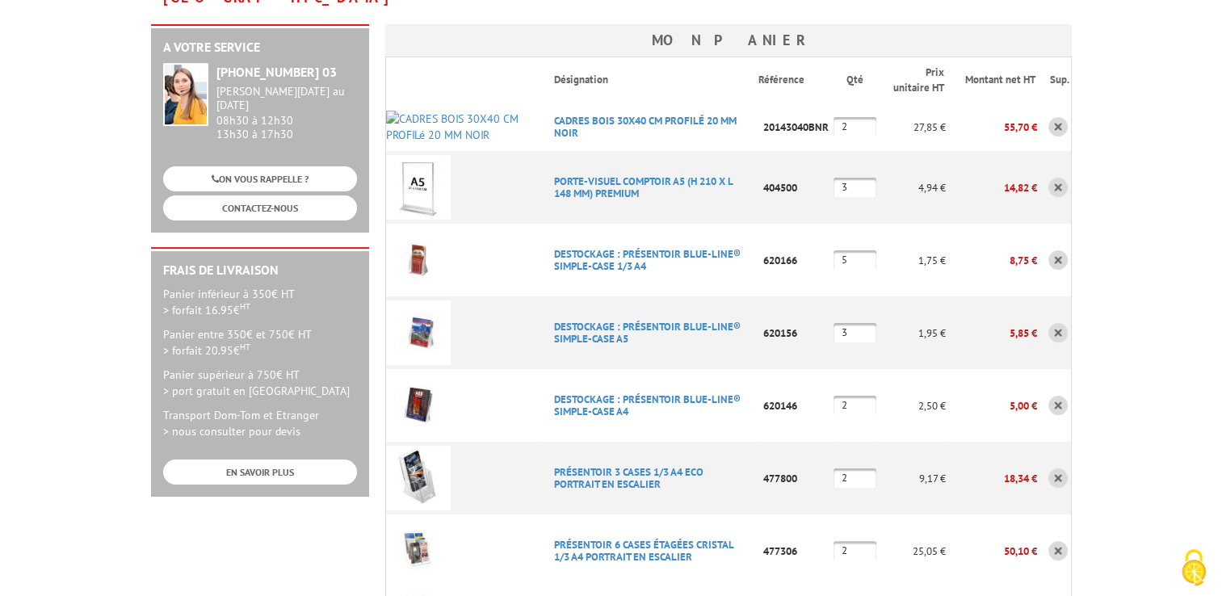
drag, startPoint x: 858, startPoint y: 378, endPoint x: 837, endPoint y: 374, distance: 21.4
click at [837, 396] on input "2" at bounding box center [854, 405] width 43 height 19
type input "3"
click at [858, 407] on td "3" at bounding box center [854, 405] width 43 height 73
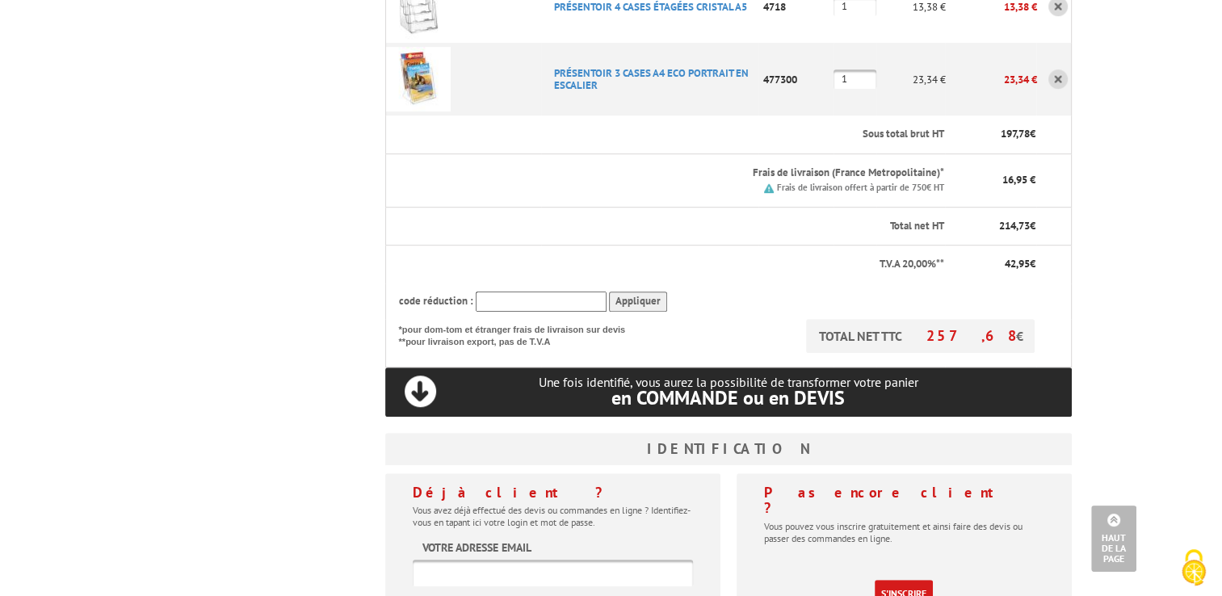
scroll to position [888, 0]
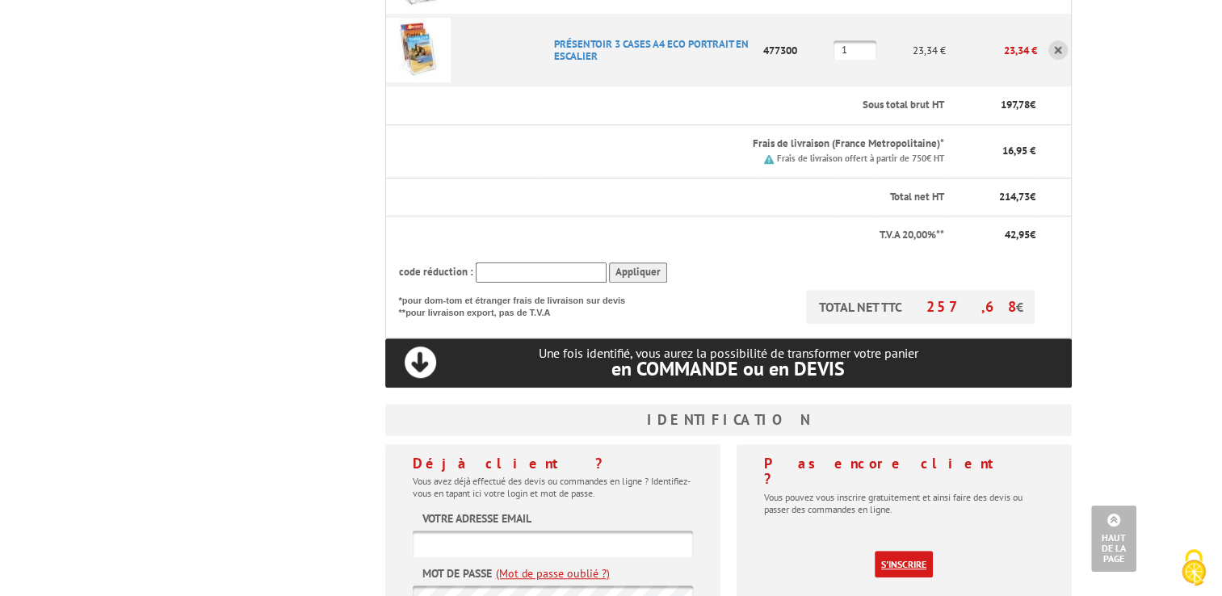
click at [895, 551] on link "S'inscrire" at bounding box center [904, 564] width 58 height 27
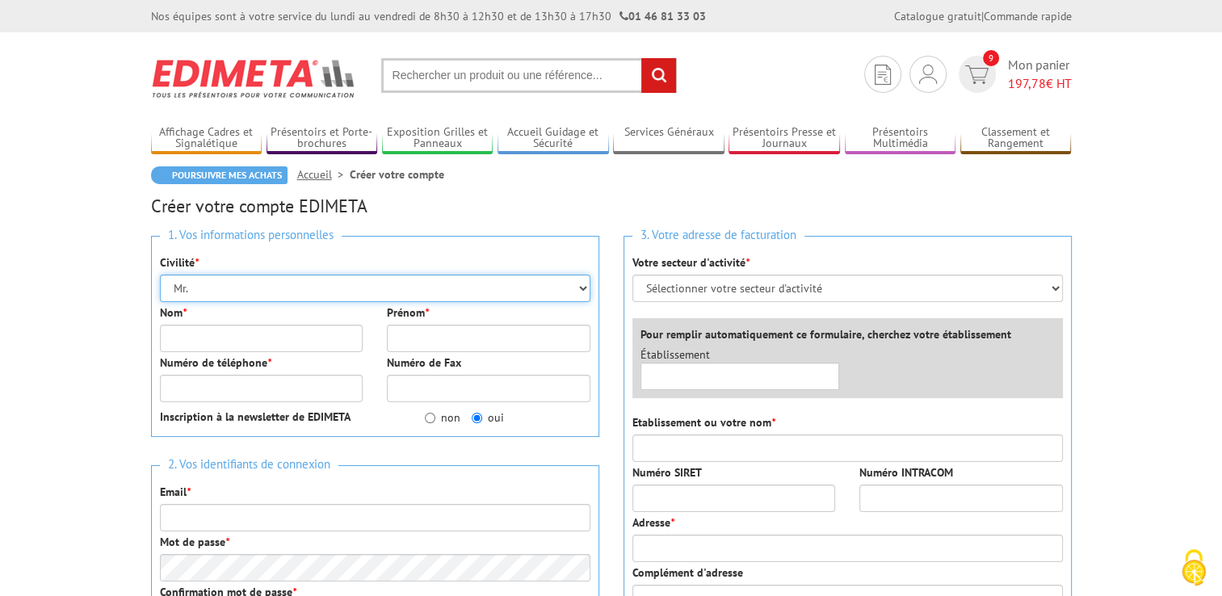
click at [350, 292] on select "Mr. Mme. Mlle." at bounding box center [375, 288] width 430 height 27
select select "Mme."
click at [160, 275] on select "Mr. Mme. Mlle." at bounding box center [375, 288] width 430 height 27
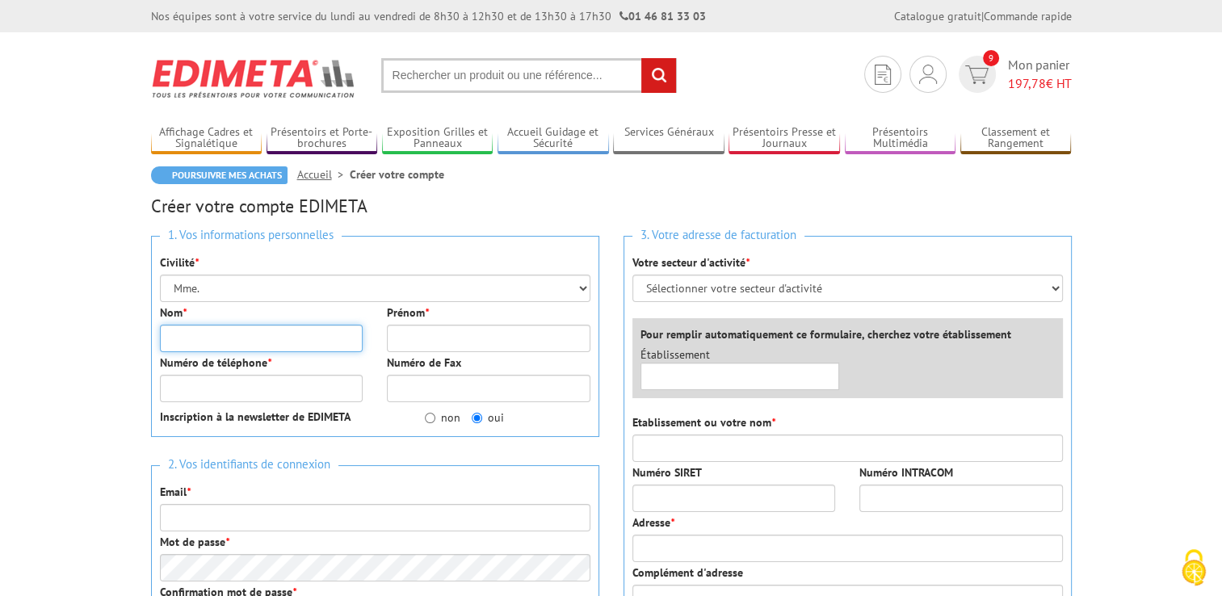
click at [339, 339] on input "Nom *" at bounding box center [262, 338] width 204 height 27
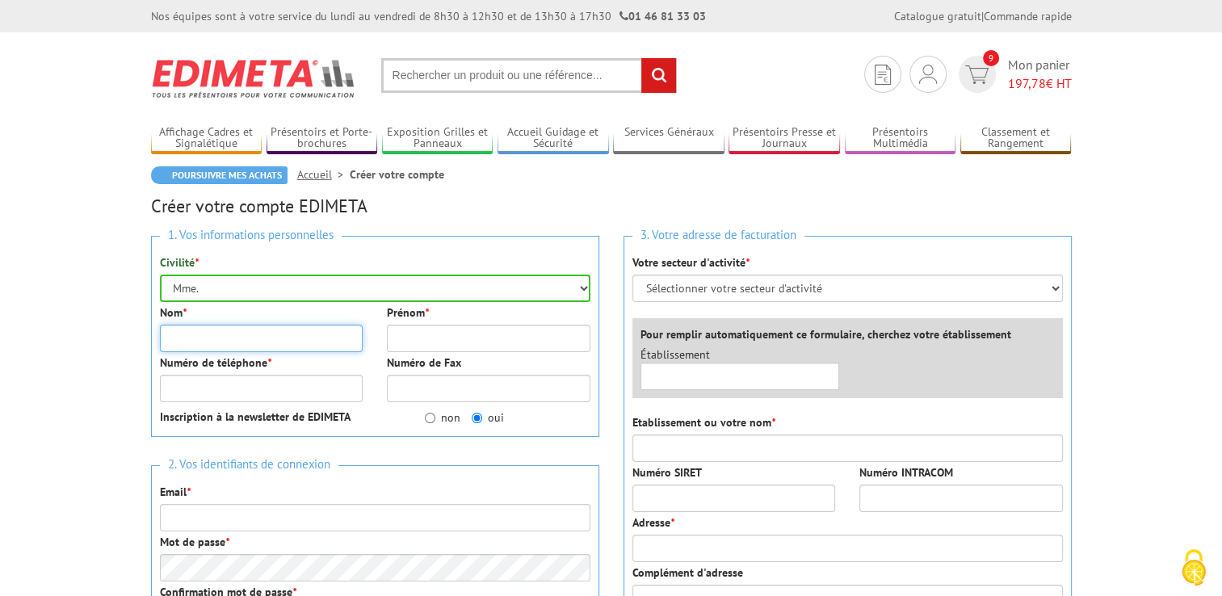
type input "DROGREZ"
type input "[PERSON_NAME]"
type input "0673708345"
type input "[PERSON_NAME][EMAIL_ADDRESS][DOMAIN_NAME]"
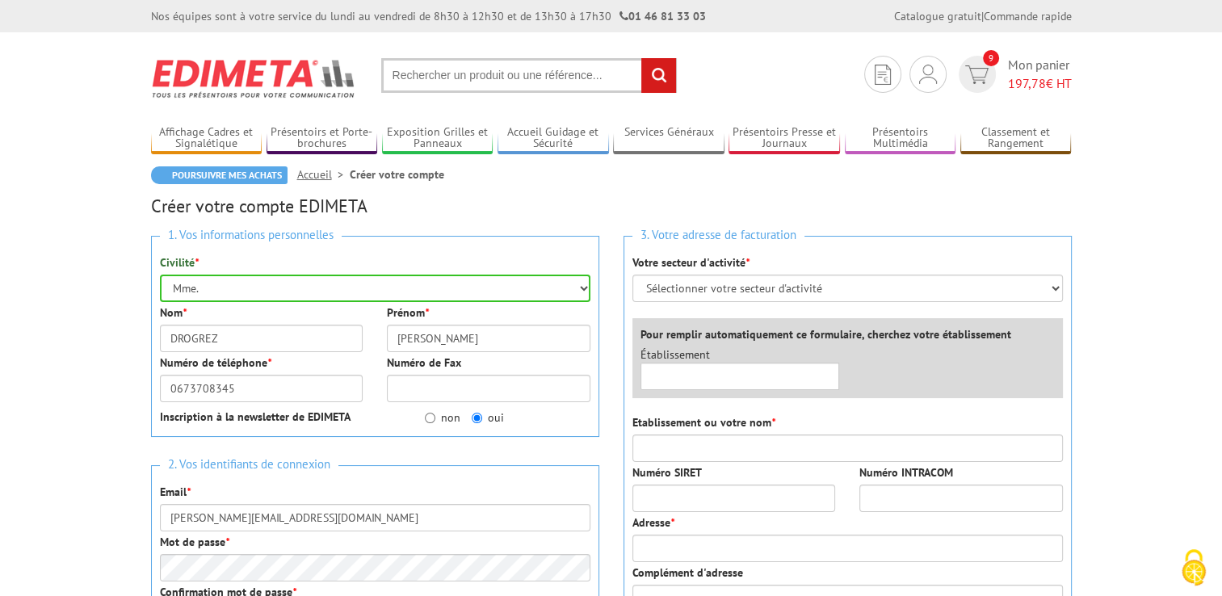
type input "CC TERRE DE CAMARGUE"
type input "1 rue du docteur Emile marignan"
type input "34590"
type input "MARSILLARGUES"
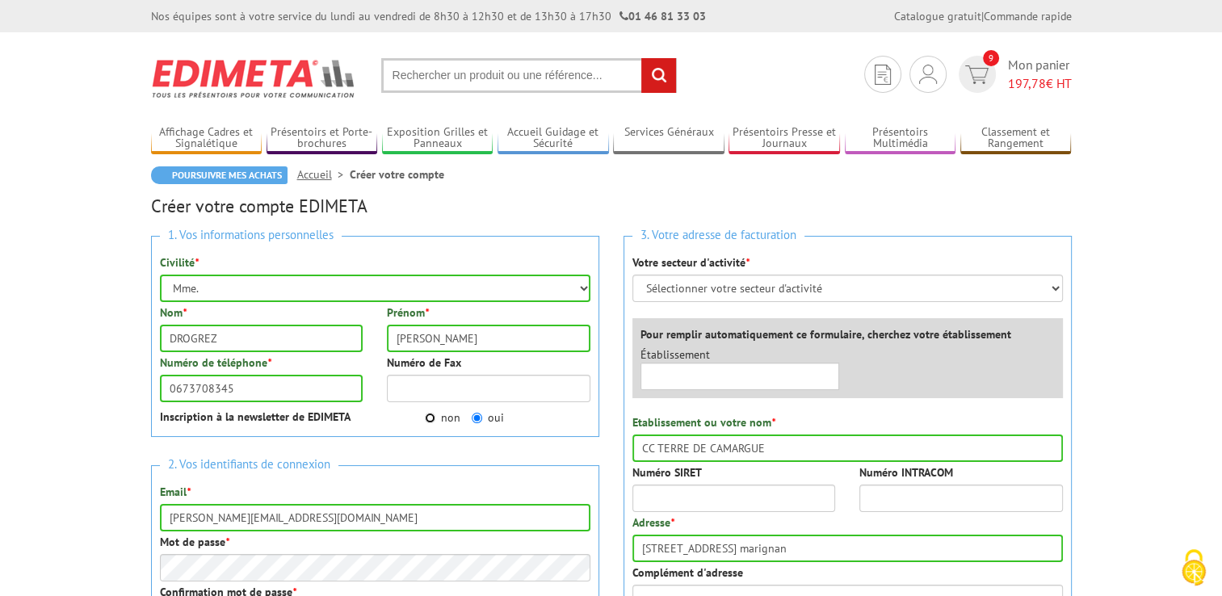
click at [426, 422] on input "non" at bounding box center [430, 418] width 10 height 10
radio input "true"
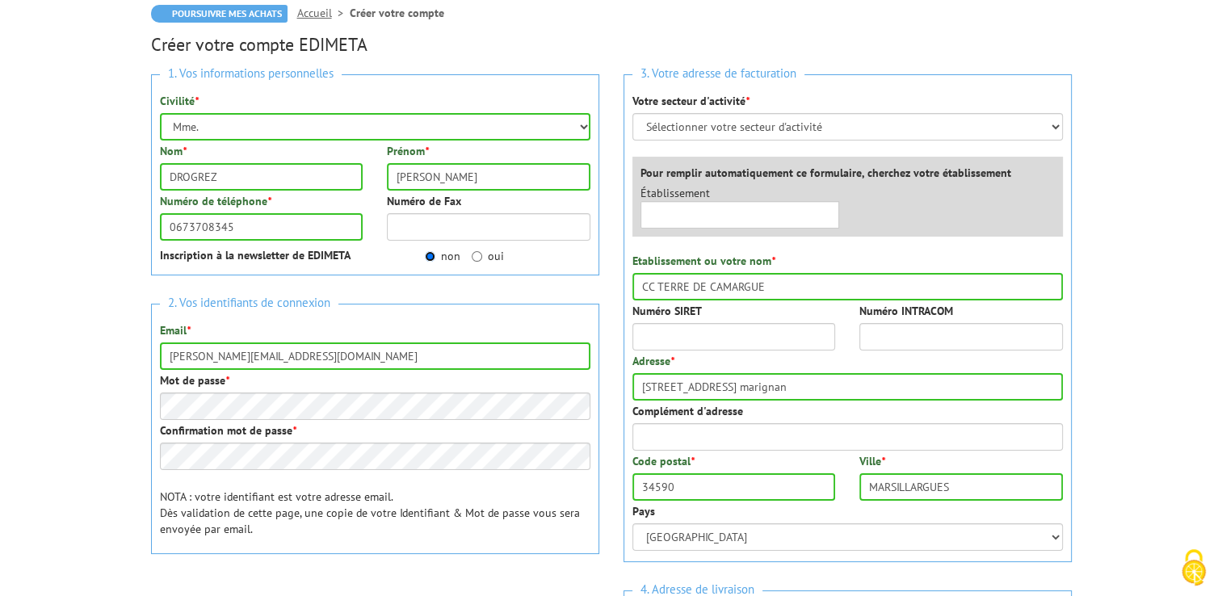
scroll to position [242, 0]
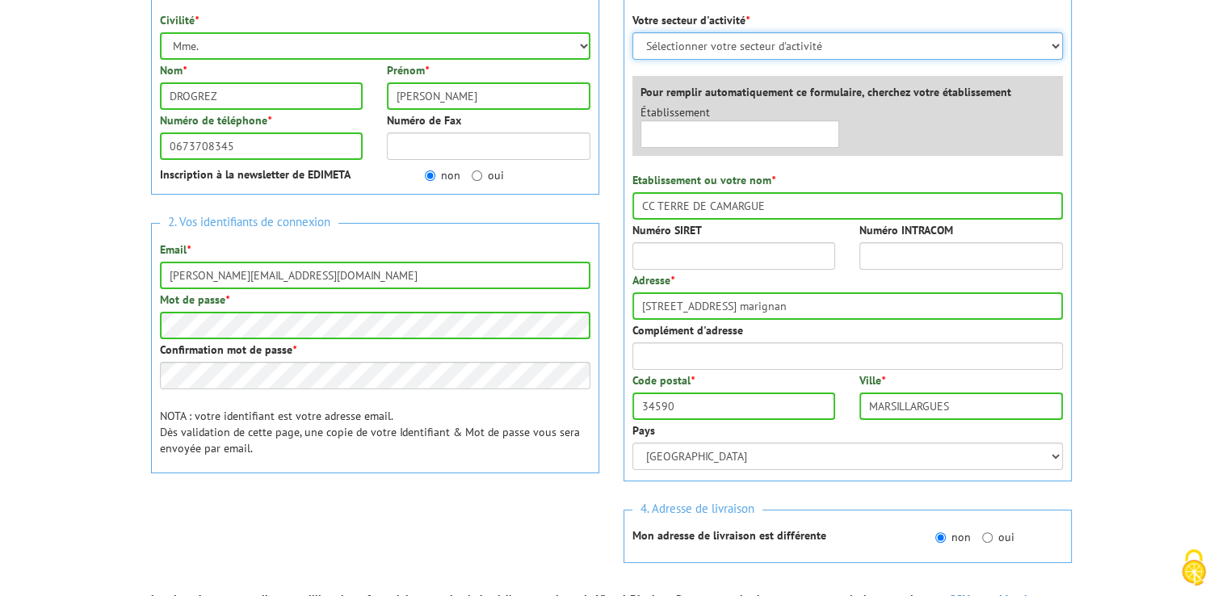
click at [823, 47] on select "Sélectionner votre secteur d'activité Administrations et collectivités Magasins…" at bounding box center [847, 45] width 430 height 27
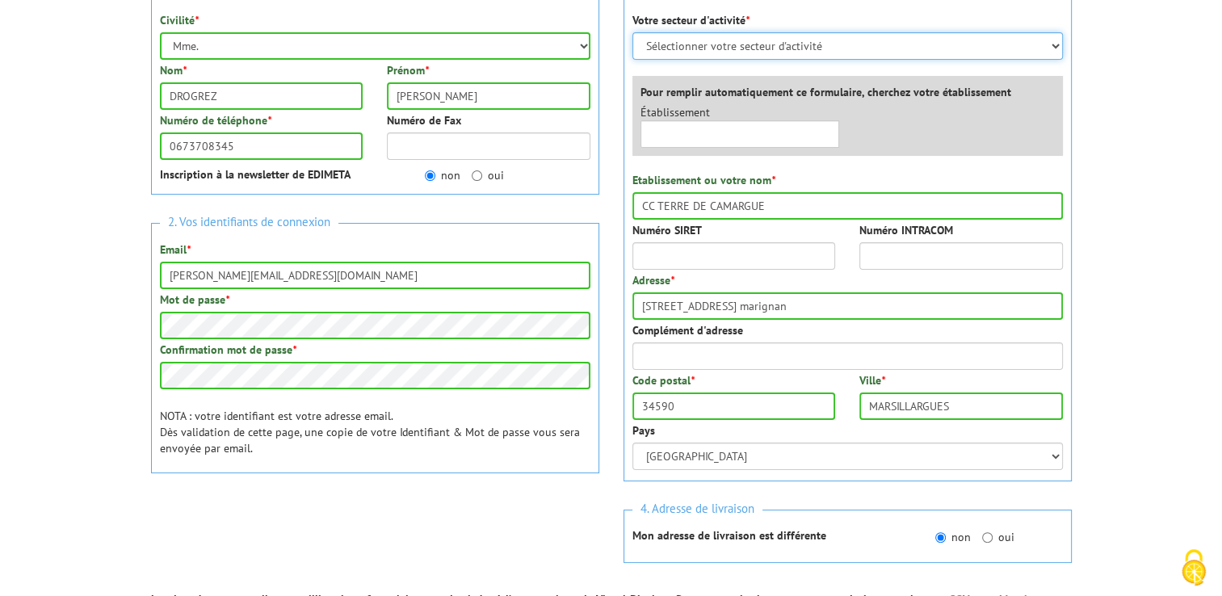
select select "876"
click at [632, 32] on select "Sélectionner votre secteur d'activité Administrations et collectivités Magasins…" at bounding box center [847, 45] width 430 height 27
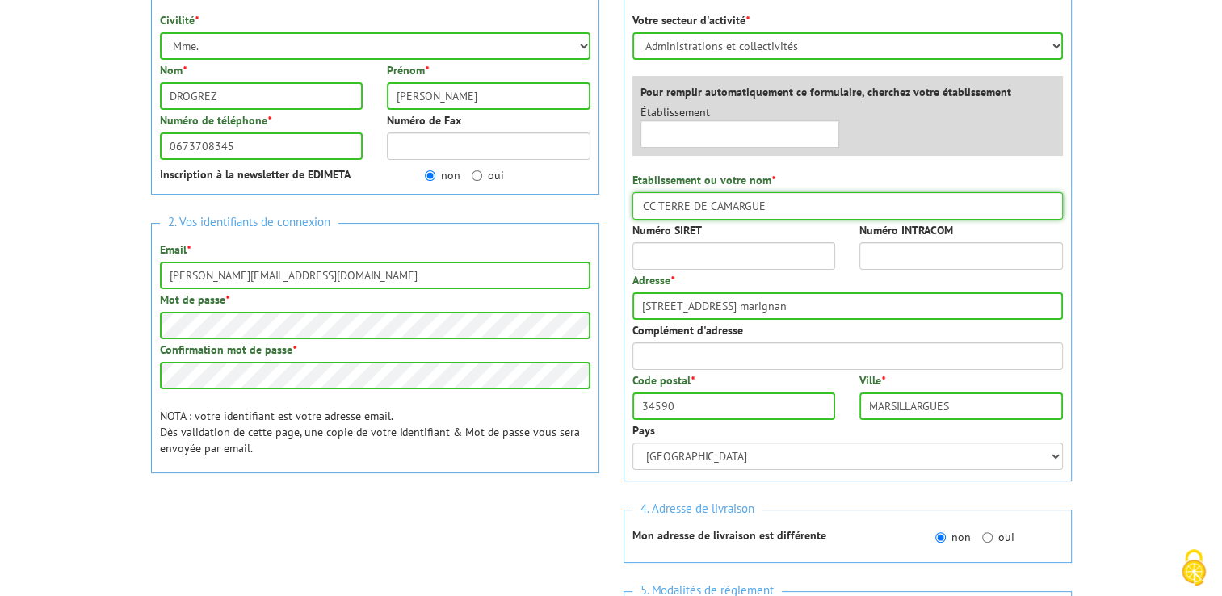
drag, startPoint x: 772, startPoint y: 208, endPoint x: 620, endPoint y: 204, distance: 151.9
click at [620, 205] on div "3. Votre adresse de facturation Votre secteur d'activité * Sélectionner votre s…" at bounding box center [847, 362] width 472 height 762
type input "R"
type input "REGIE AUTONOME DE L'OFFICE DE TOURISME TERRE DE CAMARGUE"
click at [671, 239] on div "Numéro SIRET" at bounding box center [734, 246] width 228 height 48
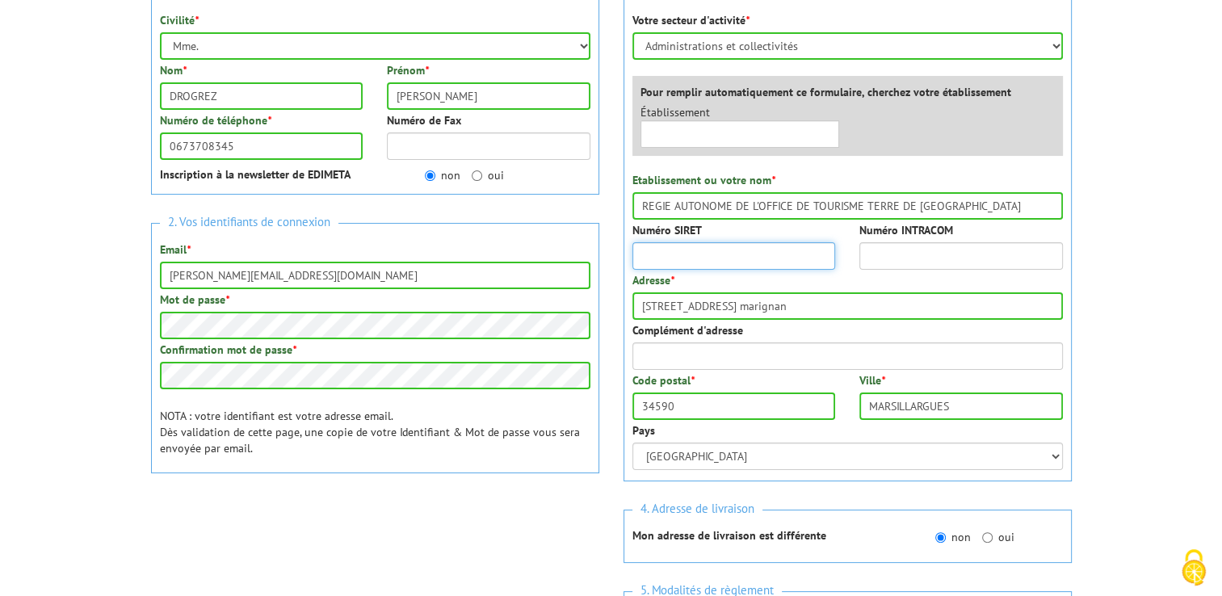
click at [671, 242] on input "Numéro SIRET" at bounding box center [734, 255] width 204 height 27
click at [671, 244] on input "Numéro SIRET" at bounding box center [734, 255] width 204 height 27
click at [677, 245] on input "Numéro SIRET" at bounding box center [734, 255] width 204 height 27
type input "20010280400016"
drag, startPoint x: 796, startPoint y: 300, endPoint x: 588, endPoint y: 297, distance: 208.4
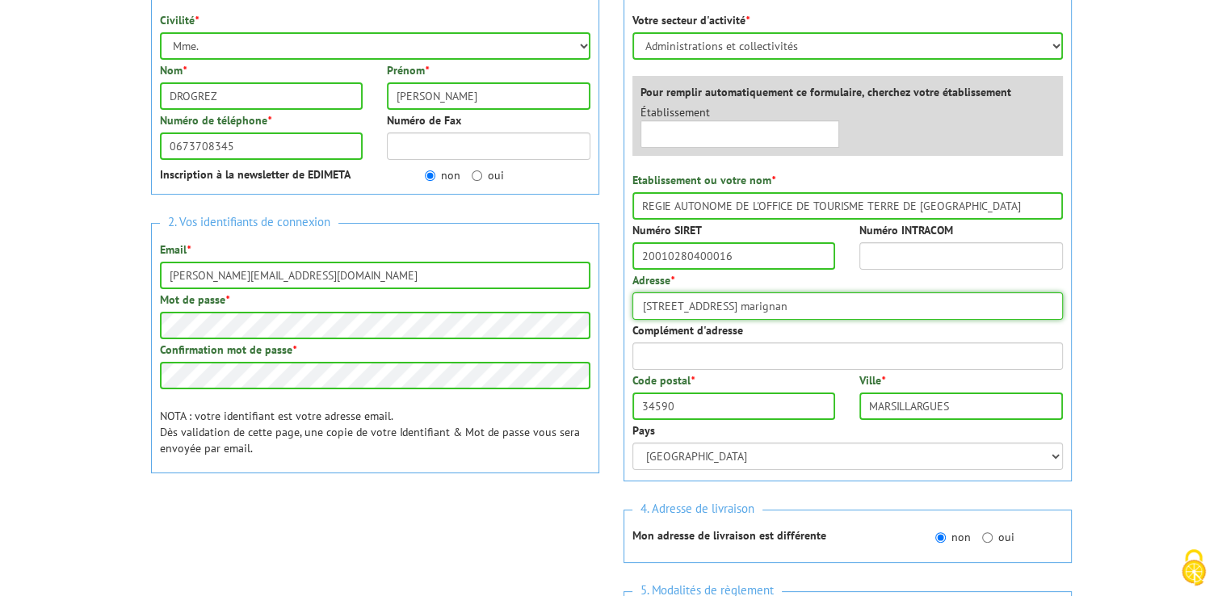
click at [588, 297] on div "1. Vos informations personnelles Civilité * Mr. Mme. Mlle. Nom * DROGREZ Prénom…" at bounding box center [611, 362] width 945 height 762
drag, startPoint x: 838, startPoint y: 308, endPoint x: 715, endPoint y: 306, distance: 122.8
click at [715, 306] on input "13 rue du port 30220 AIGUES MORTES" at bounding box center [847, 305] width 430 height 27
type input "13 rue du port"
click at [646, 411] on input "34590" at bounding box center [734, 405] width 204 height 27
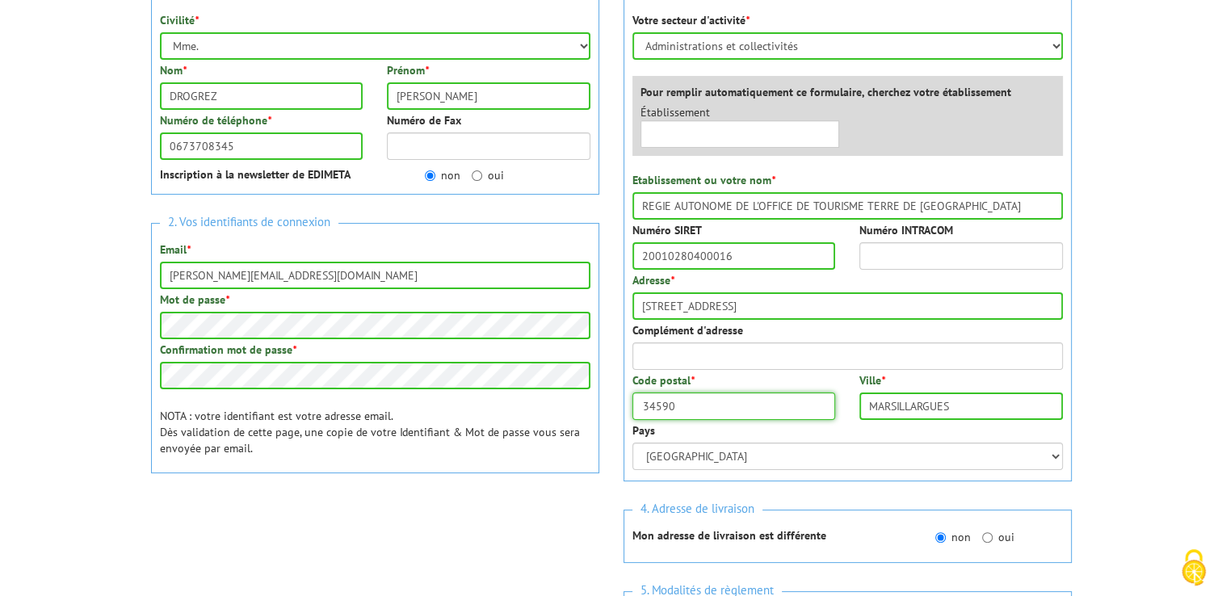
drag, startPoint x: 691, startPoint y: 408, endPoint x: 615, endPoint y: 391, distance: 78.6
click at [621, 395] on div "Code postal * 34590" at bounding box center [734, 396] width 228 height 48
type input "30220"
drag, startPoint x: 995, startPoint y: 413, endPoint x: 857, endPoint y: 400, distance: 138.8
click at [857, 400] on div "Ville * MARSILLARGUES" at bounding box center [961, 396] width 228 height 48
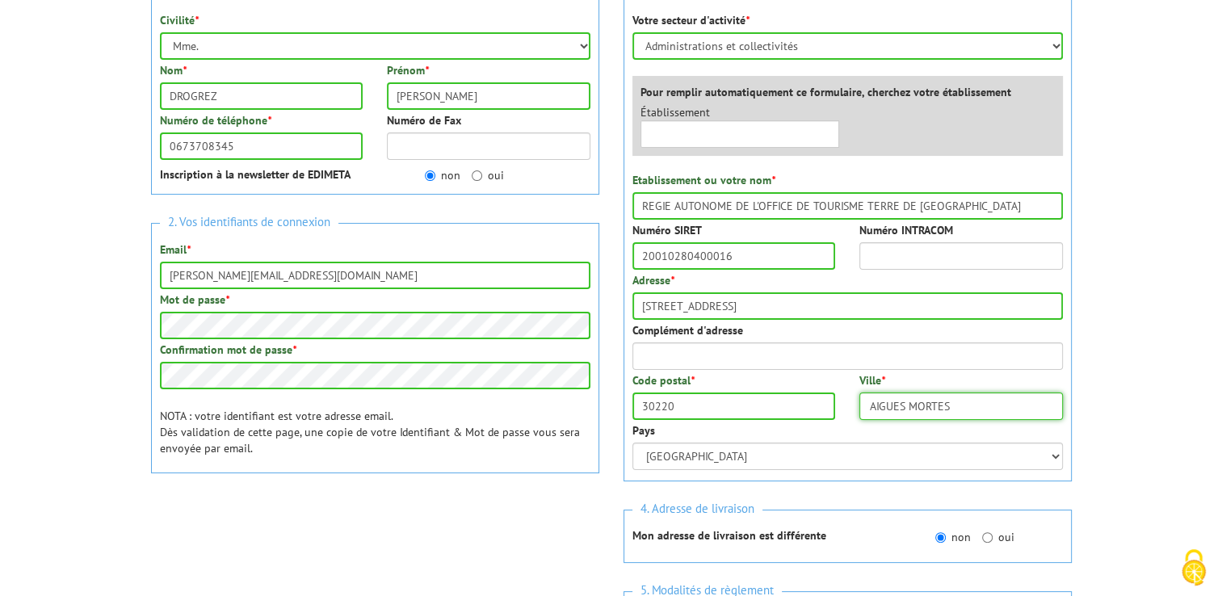
type input "AIGUES MORTES"
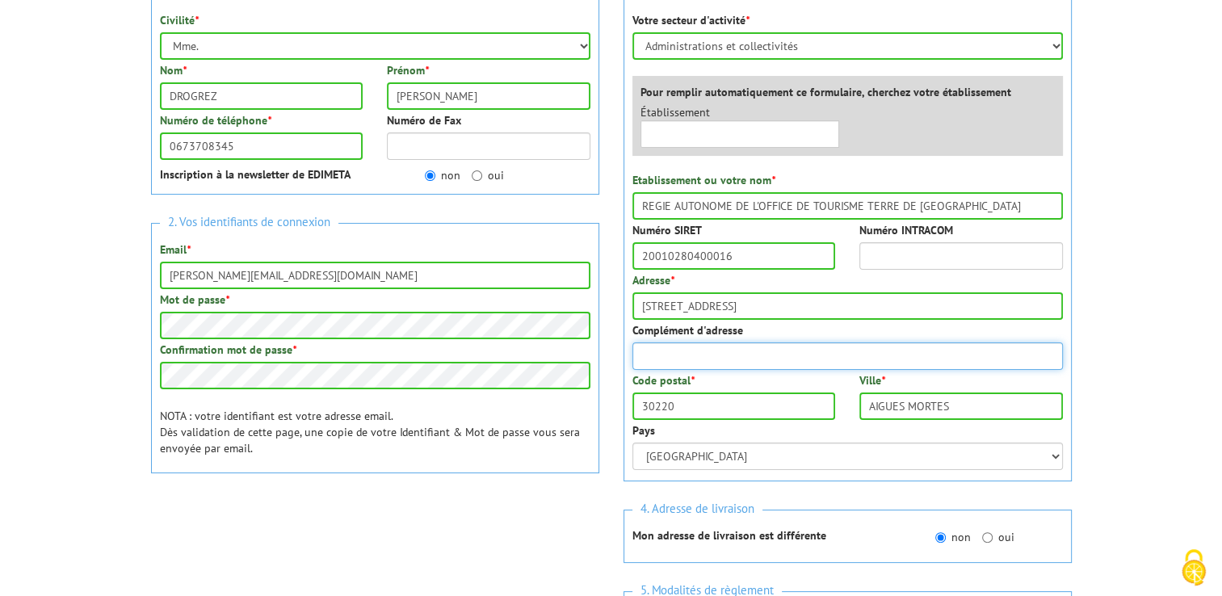
click at [868, 344] on input "Complément d'adresse" at bounding box center [847, 355] width 430 height 27
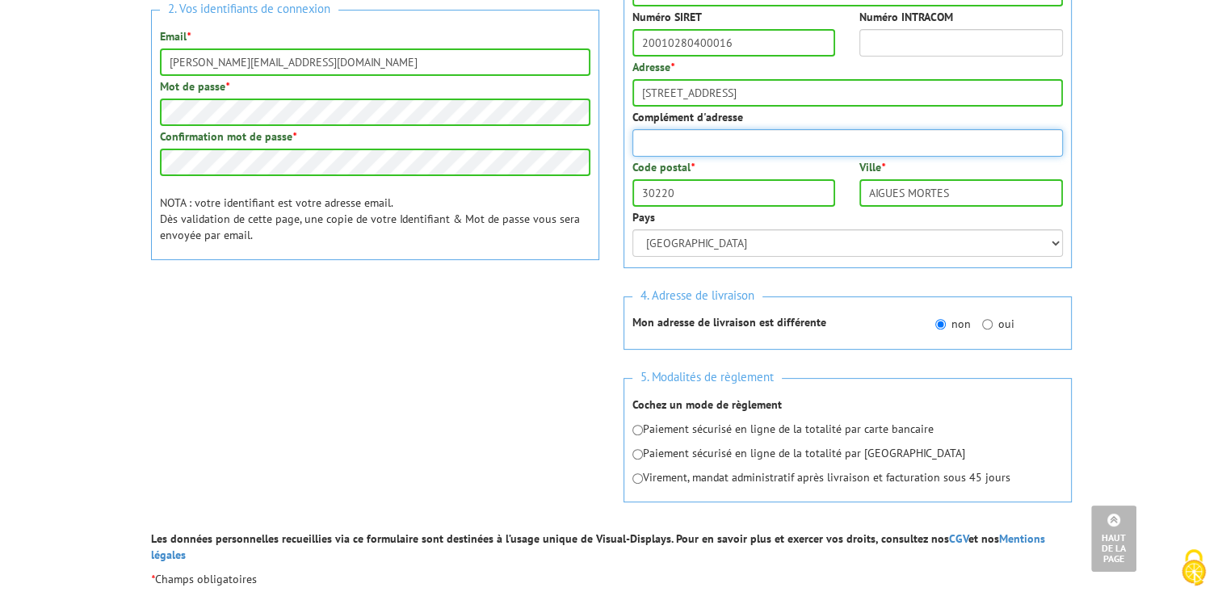
scroll to position [485, 0]
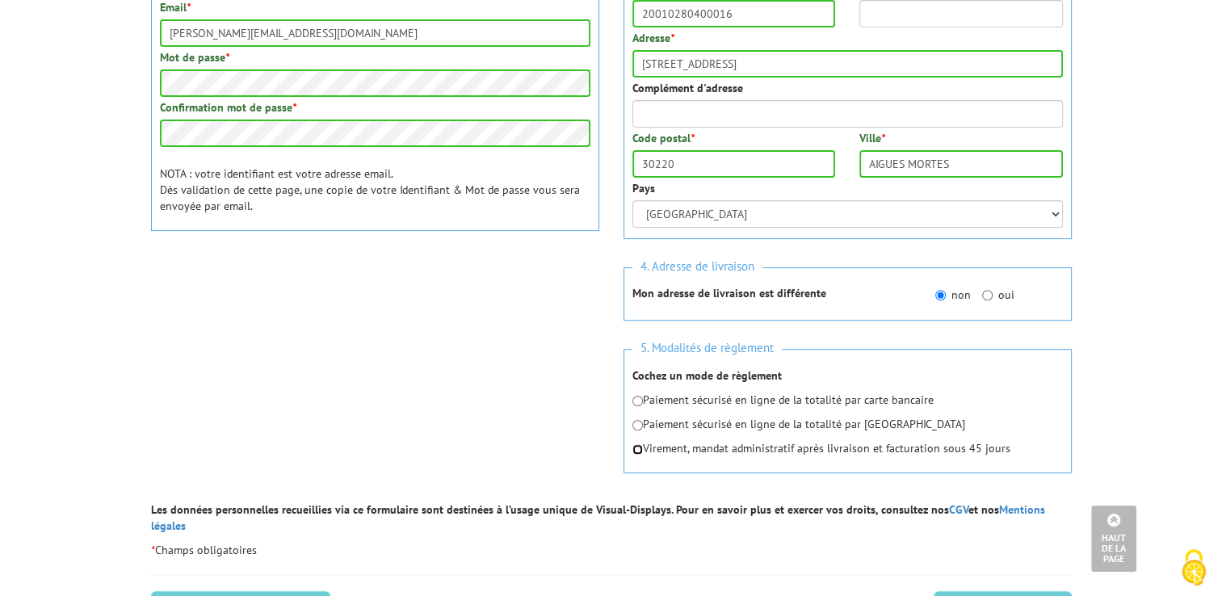
click at [633, 451] on input "radio" at bounding box center [637, 449] width 10 height 10
radio input "true"
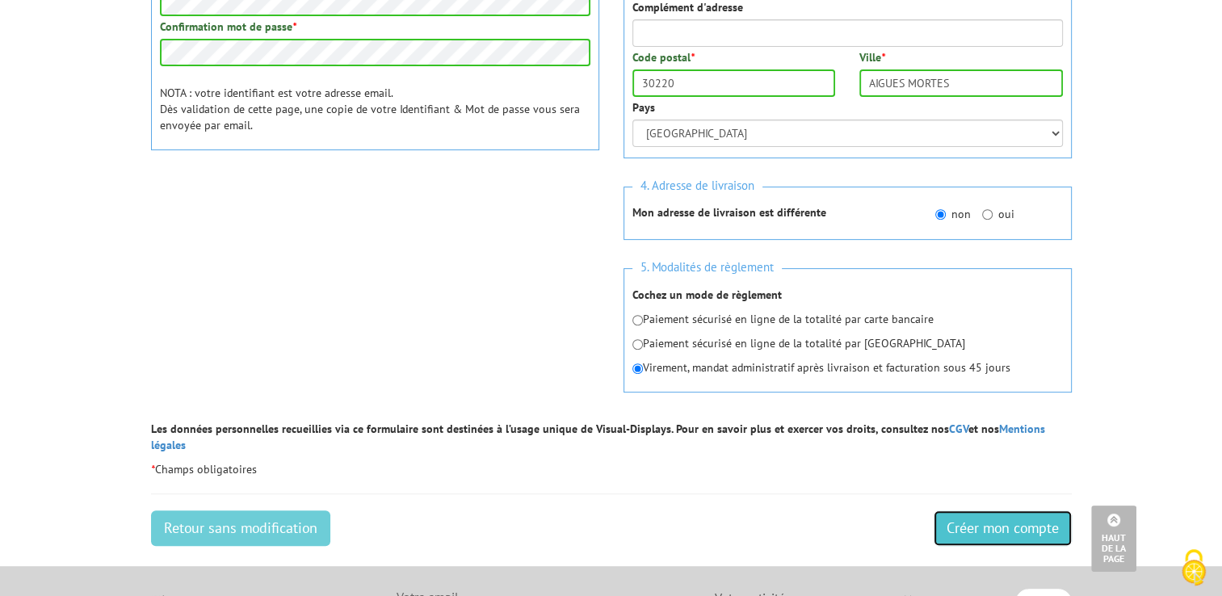
click at [1040, 510] on input "Créer mon compte" at bounding box center [1003, 528] width 138 height 36
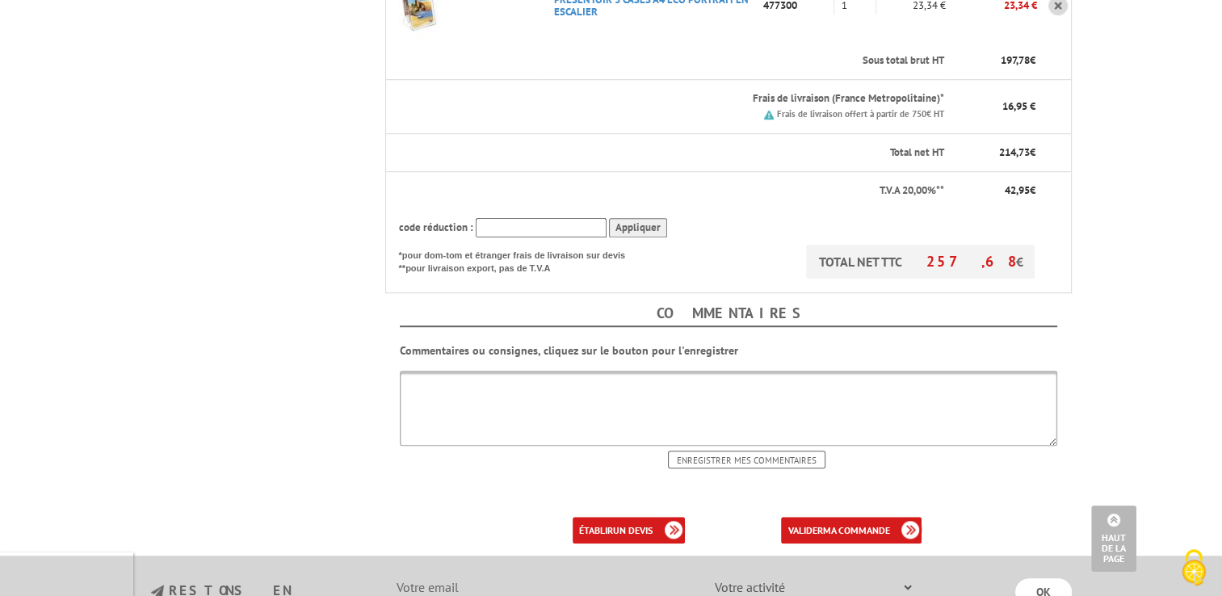
scroll to position [1131, 0]
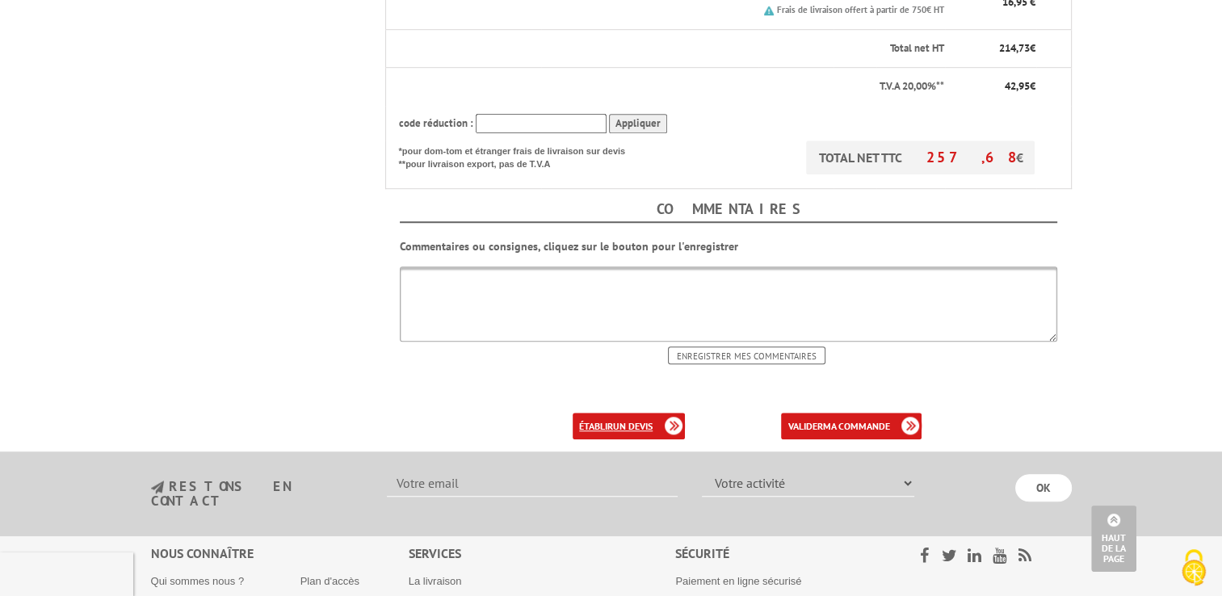
click at [608, 413] on link "établir un devis" at bounding box center [629, 426] width 112 height 27
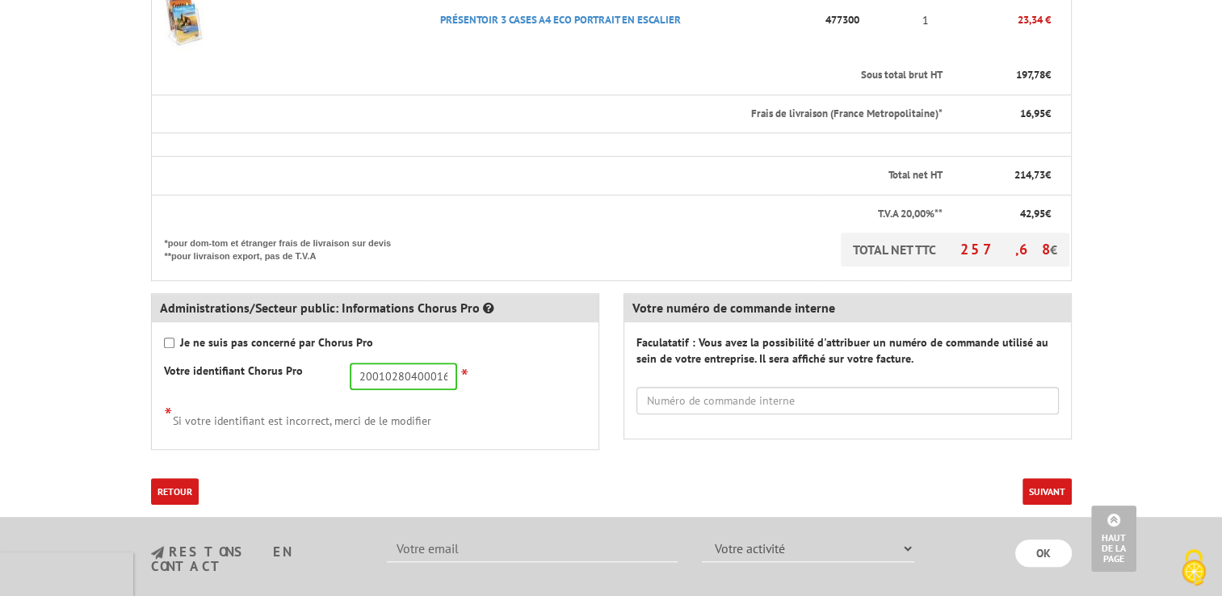
scroll to position [1050, 0]
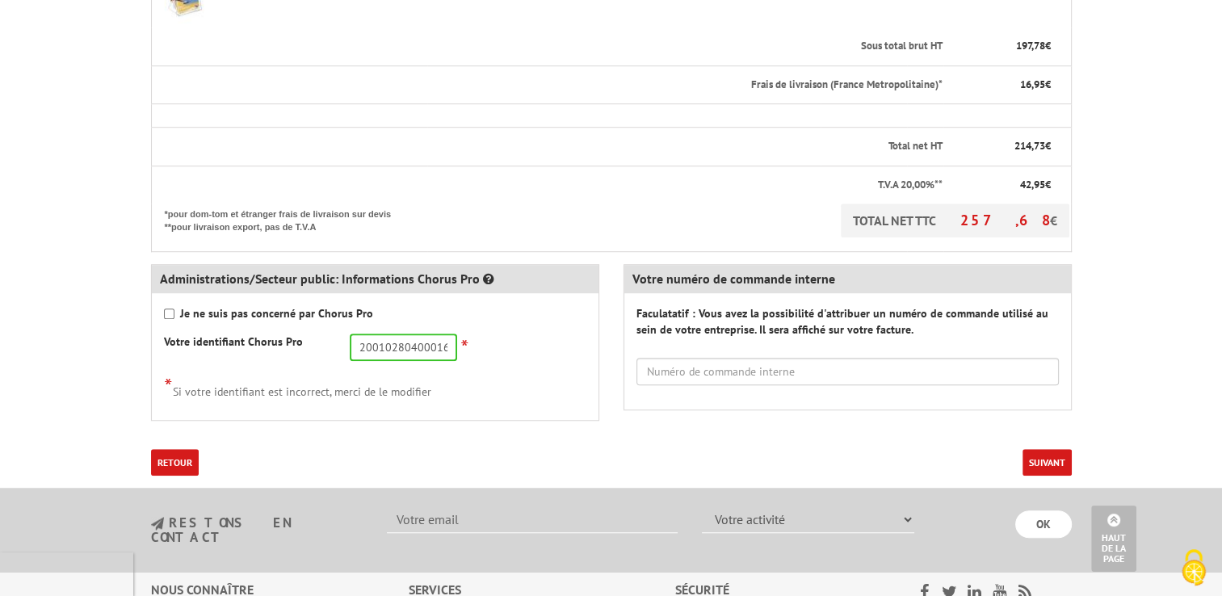
click at [1034, 467] on button "Suivant" at bounding box center [1046, 462] width 49 height 27
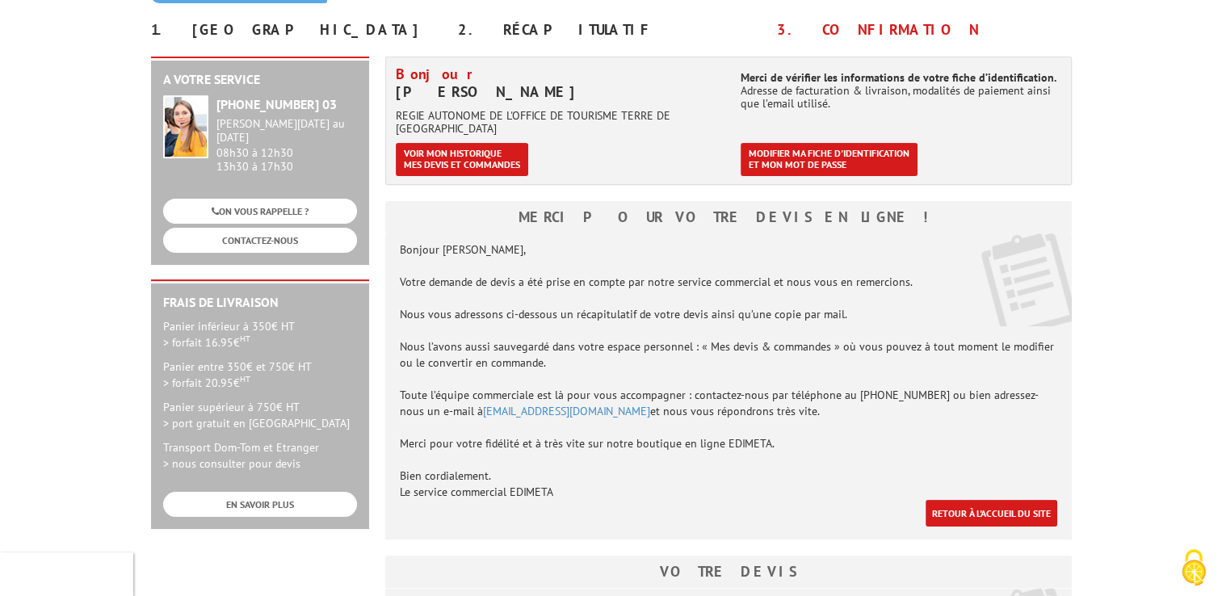
scroll to position [242, 0]
